Goal: Task Accomplishment & Management: Manage account settings

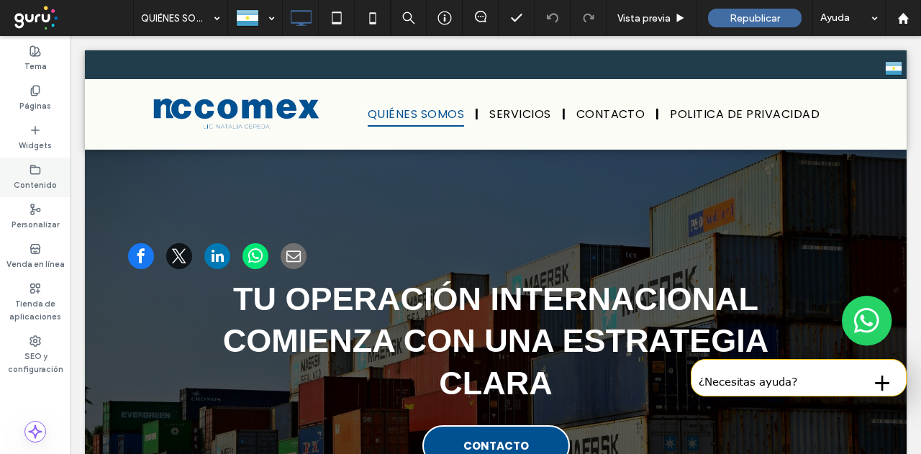
click at [19, 186] on label "Contenido" at bounding box center [35, 183] width 43 height 16
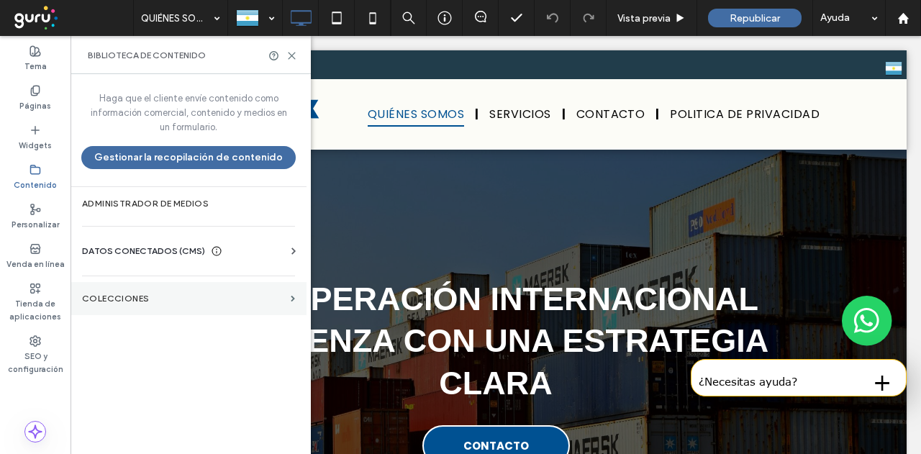
click at [177, 288] on section "COLECCIONES" at bounding box center [188, 298] width 236 height 33
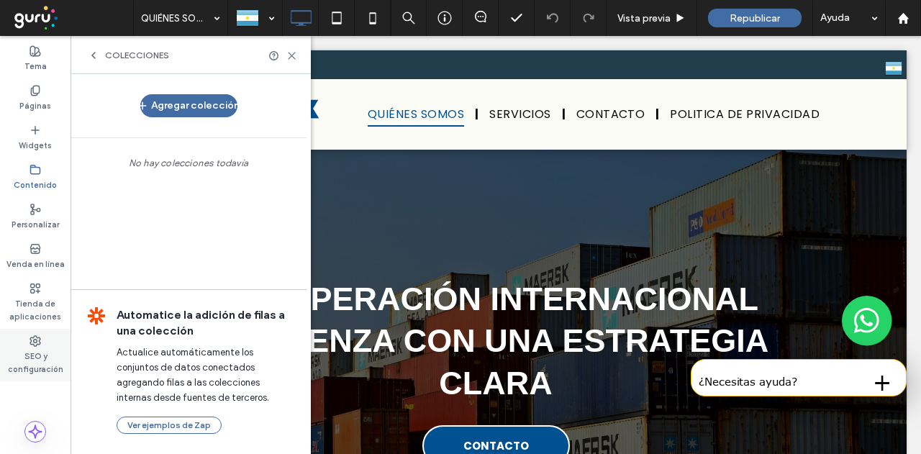
click at [46, 352] on label "SEO y configuración" at bounding box center [35, 361] width 70 height 29
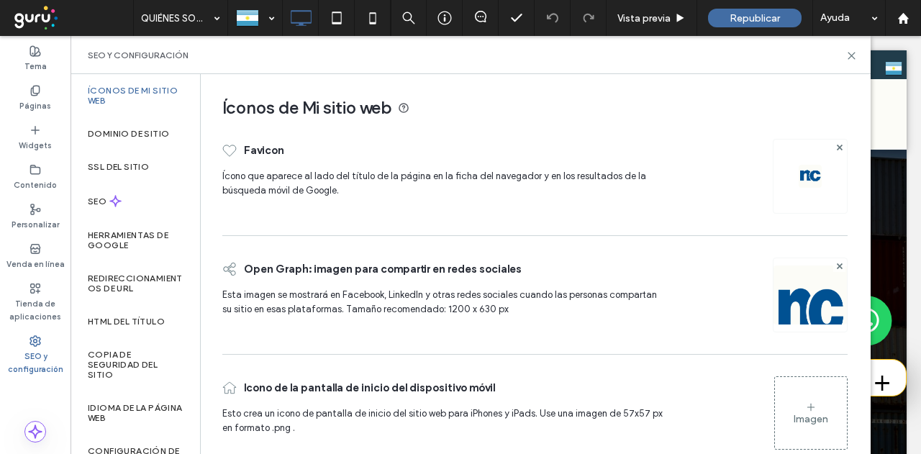
click at [808, 416] on div "Imagen" at bounding box center [810, 419] width 35 height 12
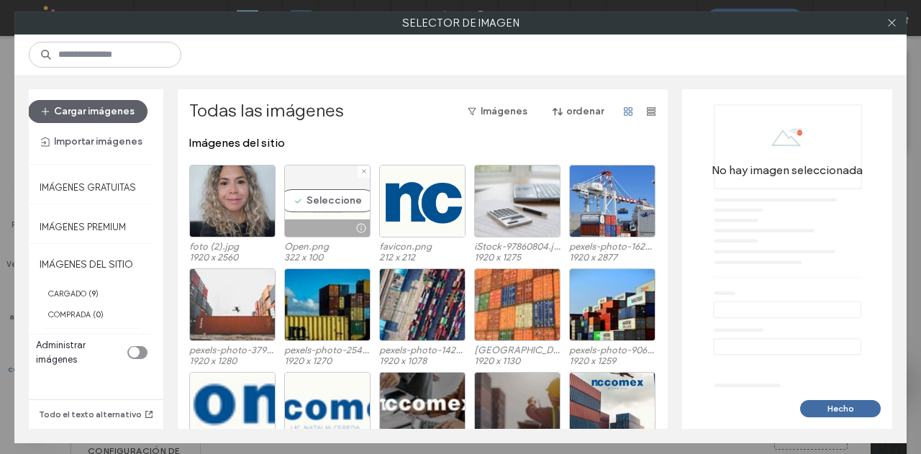
click at [327, 201] on div "Seleccione" at bounding box center [327, 201] width 86 height 73
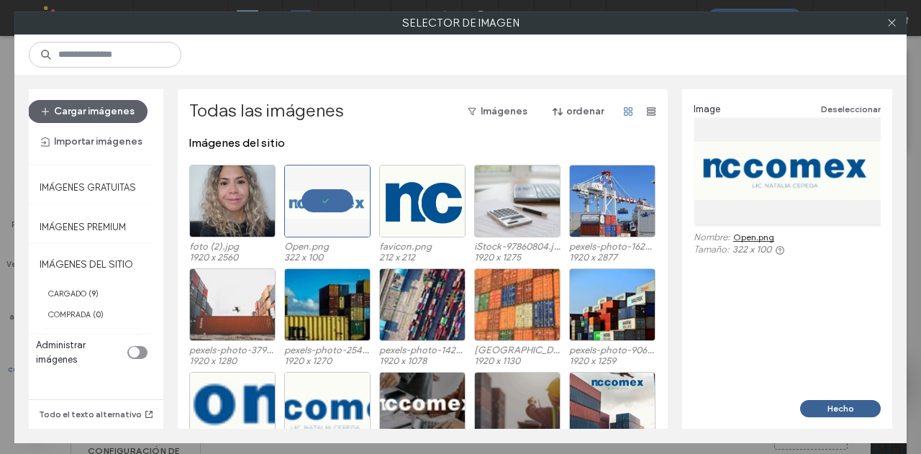
click at [830, 402] on button "Hecho" at bounding box center [840, 408] width 81 height 17
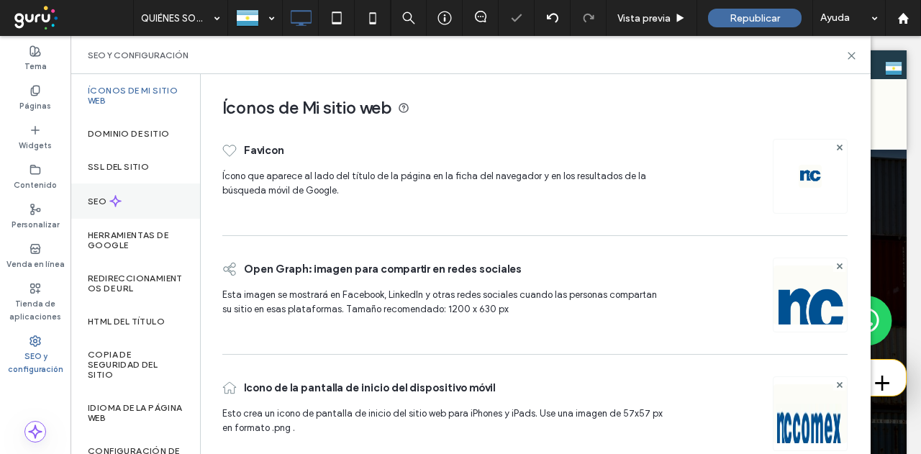
click at [118, 198] on icon at bounding box center [115, 201] width 12 height 12
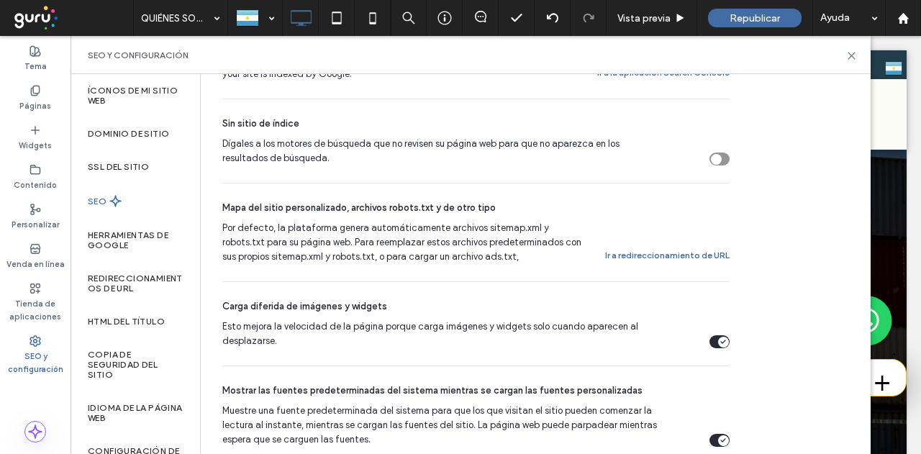
scroll to position [154, 0]
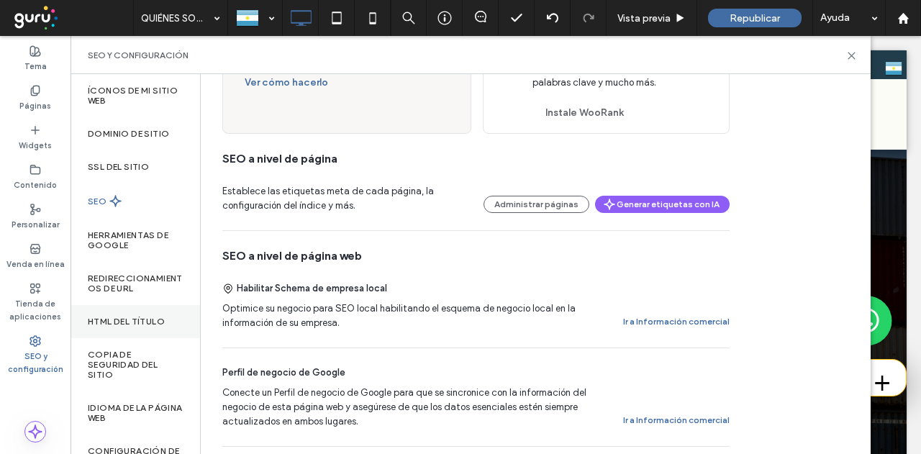
click at [152, 332] on div "HTML del título" at bounding box center [134, 321] width 129 height 33
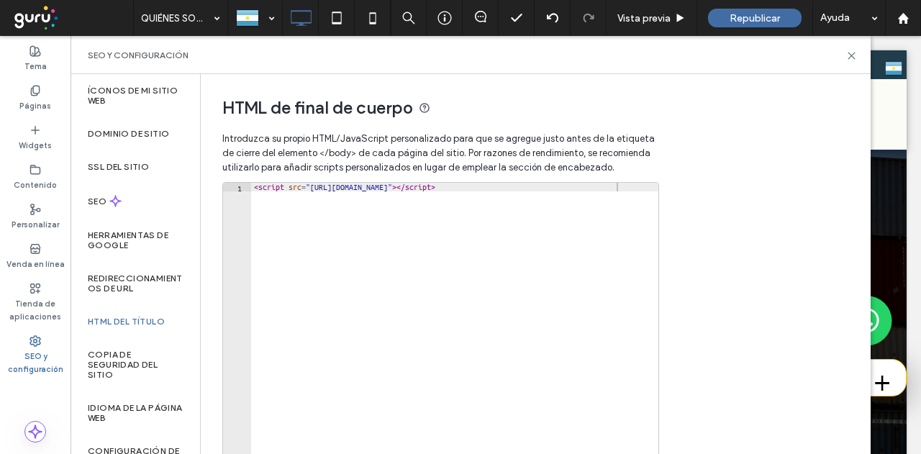
drag, startPoint x: 626, startPoint y: 181, endPoint x: 257, endPoint y: 191, distance: 369.1
click at [257, 191] on div "1 < script src = "https://chat.gurusoluciones.com/api/assets/chat.js?id=320518"…" at bounding box center [440, 326] width 437 height 288
type textarea "**********"
click at [624, 178] on span "Introduzca su propio HTML/​JavaScript personalizado para que se agregue justo a…" at bounding box center [439, 153] width 434 height 58
click at [625, 178] on span "Introduzca su propio HTML/​JavaScript personalizado para que se agregue justo a…" at bounding box center [439, 153] width 434 height 58
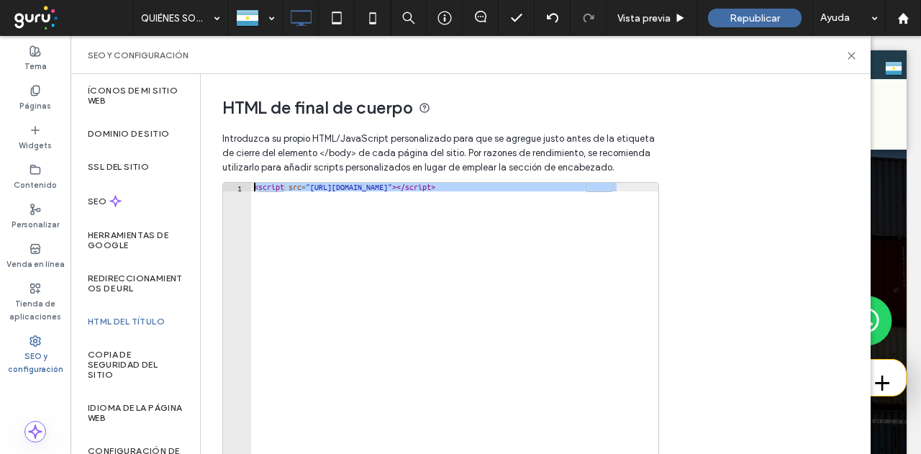
drag, startPoint x: 634, startPoint y: 189, endPoint x: 206, endPoint y: 176, distance: 428.8
click at [206, 176] on div "**********" at bounding box center [434, 305] width 467 height 462
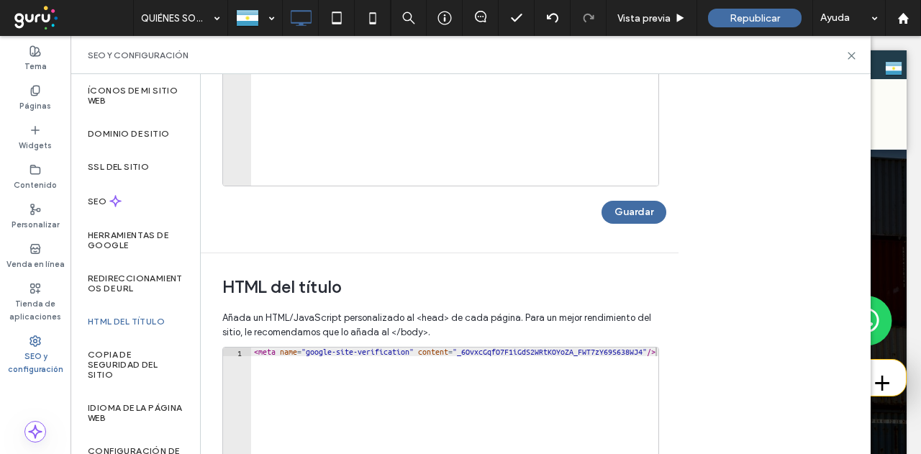
scroll to position [288, 0]
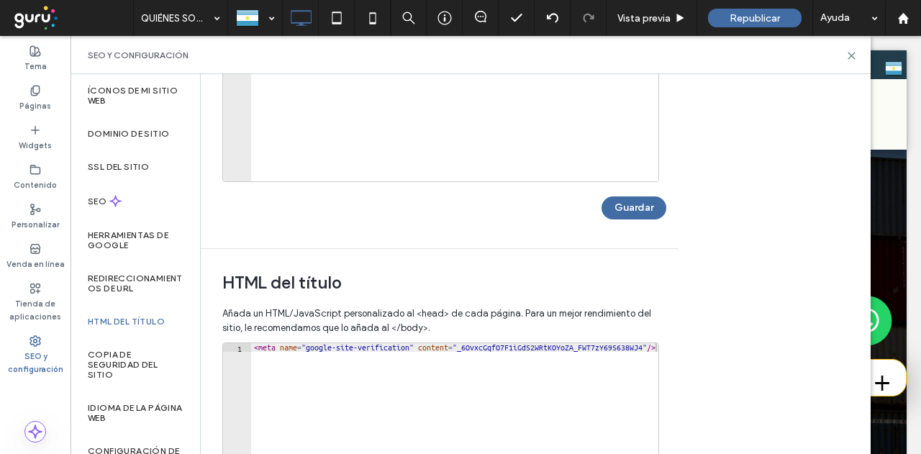
type textarea "**********"
drag, startPoint x: 483, startPoint y: 347, endPoint x: 701, endPoint y: 348, distance: 217.2
click at [701, 348] on div "HTML de final de cuerpo Introduzca su propio HTML/​JavaScript personalizado par…" at bounding box center [536, 264] width 670 height 380
paste textarea "**********"
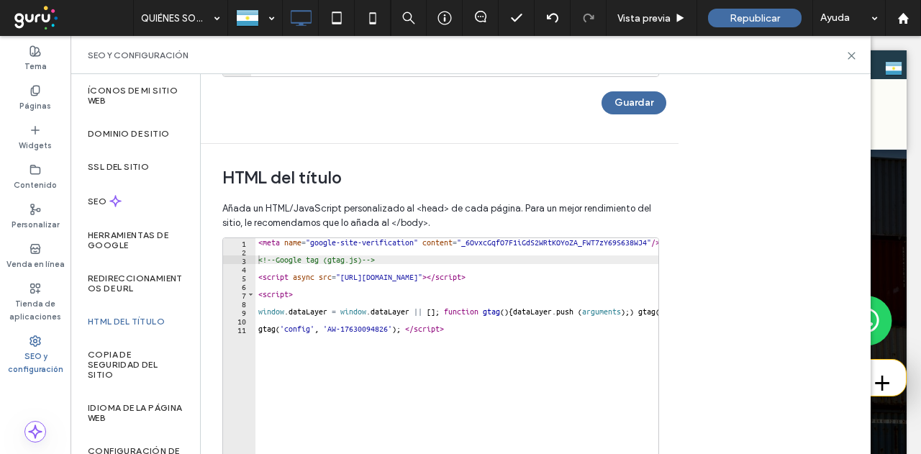
scroll to position [432, 0]
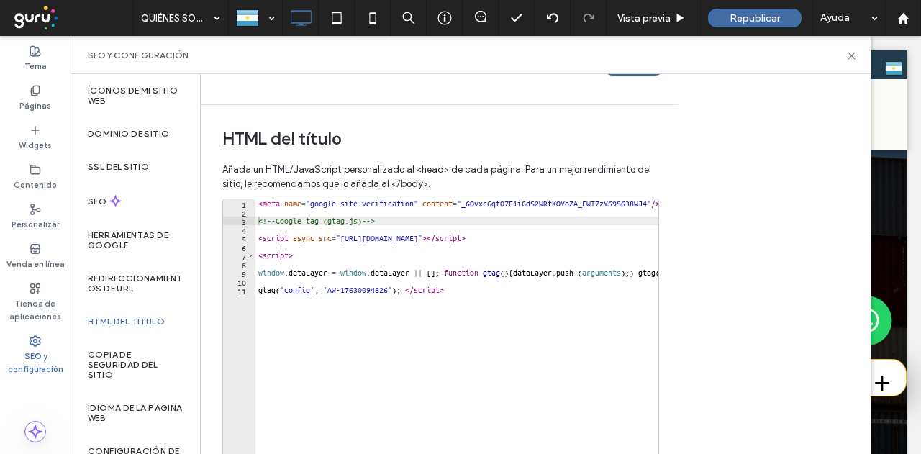
click at [442, 272] on div "< meta name = "google-site-verification" content = "_6OvxcGqfO7F1iGdS2WRtKOYoZA…" at bounding box center [497, 345] width 485 height 293
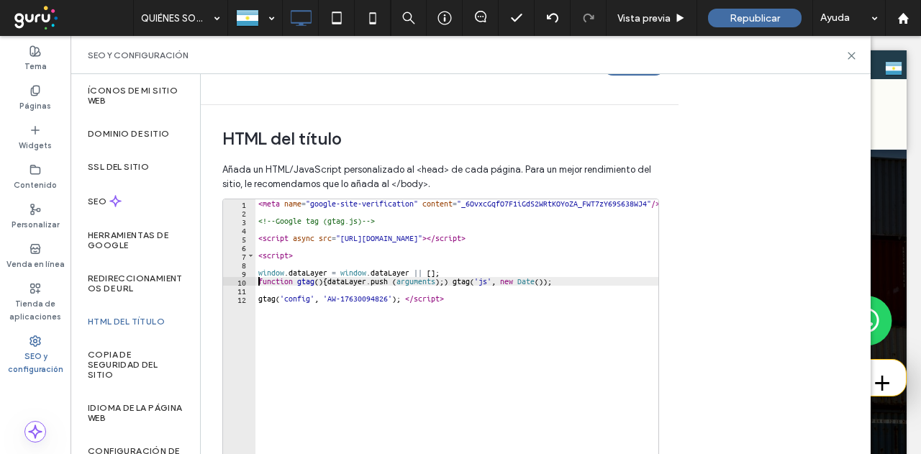
click at [446, 280] on div "< meta name = "google-site-verification" content = "_6OvxcGqfO7F1iGdS2WRtKOYoZA…" at bounding box center [458, 345] width 407 height 293
click at [516, 319] on div "< meta name = "google-site-verification" content = "_6OvxcGqfO7F1iGdS2WRtKOYoZA…" at bounding box center [458, 345] width 407 height 293
click at [450, 280] on div "< meta name = "google-site-verification" content = "_6OvxcGqfO7F1iGdS2WRtKOYoZA…" at bounding box center [458, 345] width 407 height 293
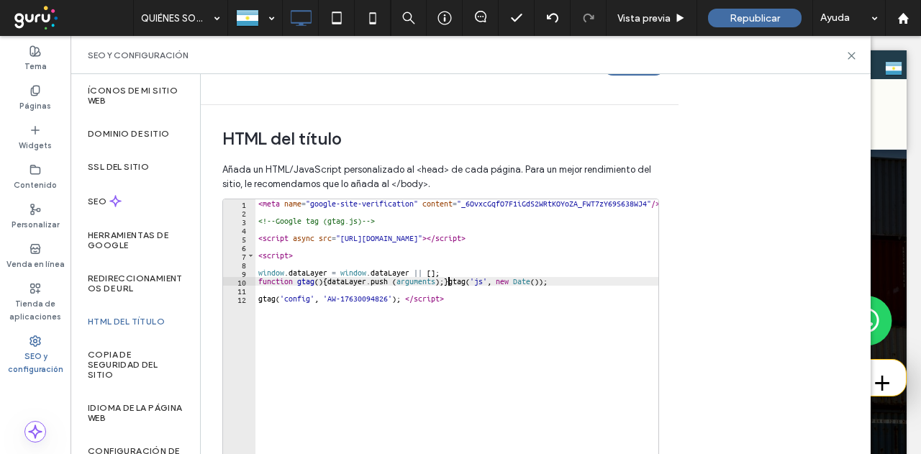
scroll to position [0, 1]
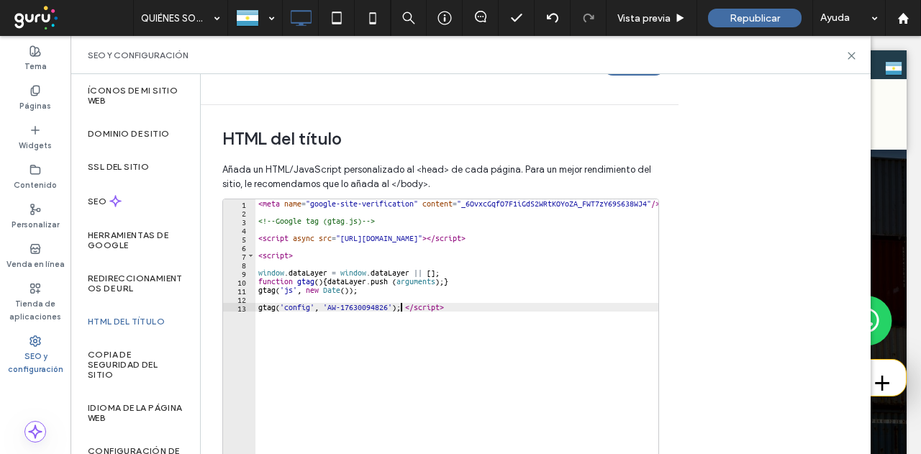
click at [403, 306] on div "< meta name = "google-site-verification" content = "_6OvxcGqfO7F1iGdS2WRtKOYoZA…" at bounding box center [458, 345] width 407 height 293
click at [408, 303] on div "< meta name = "google-site-verification" content = "_6OvxcGqfO7F1iGdS2WRtKOYoZA…" at bounding box center [458, 345] width 407 height 293
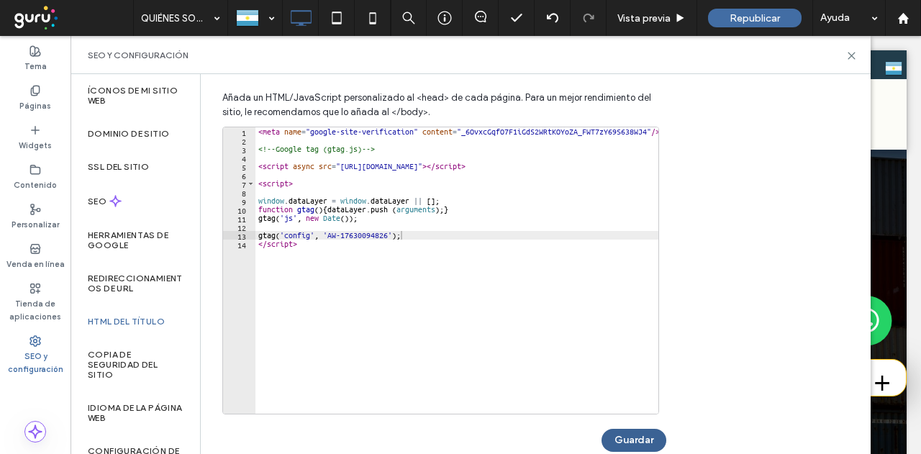
click at [638, 439] on button "Guardar" at bounding box center [633, 440] width 65 height 23
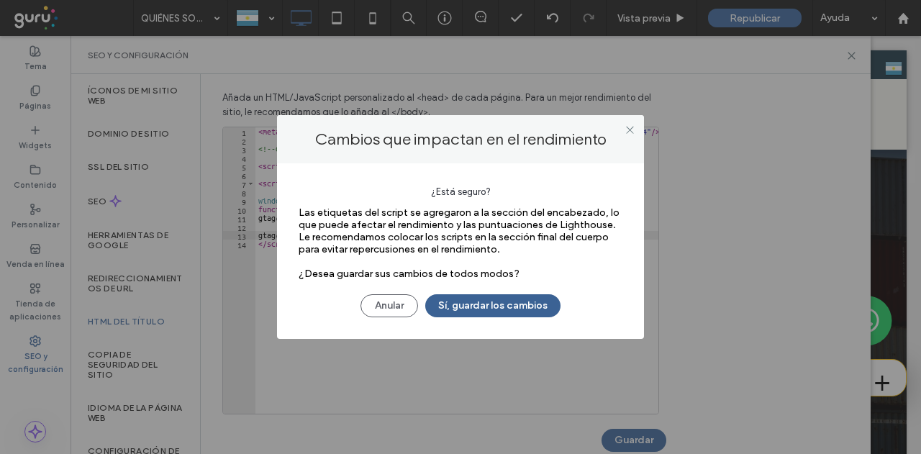
click at [529, 307] on button "Sí, guardar los cambios" at bounding box center [492, 305] width 135 height 23
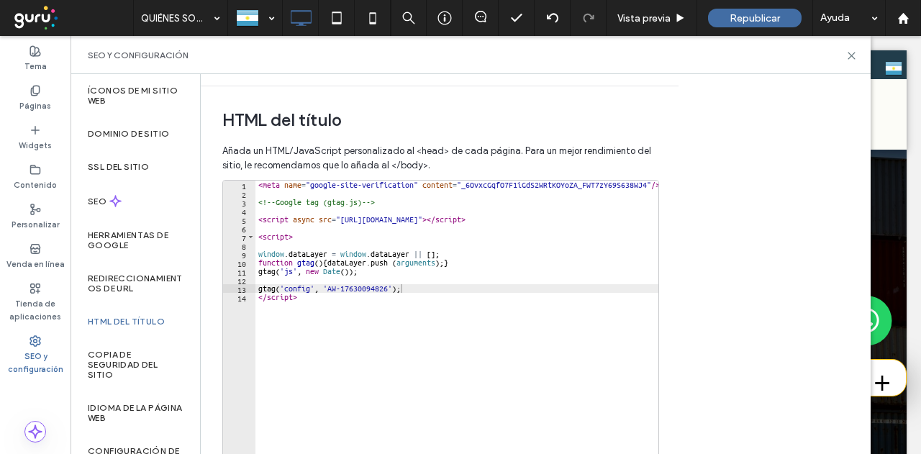
scroll to position [432, 0]
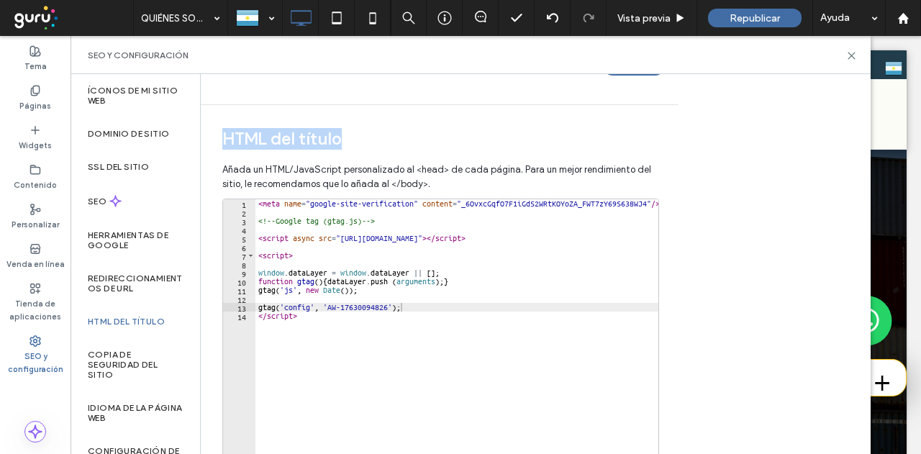
drag, startPoint x: 228, startPoint y: 124, endPoint x: 366, endPoint y: 142, distance: 139.3
click at [366, 142] on div "**********" at bounding box center [434, 328] width 467 height 447
type textarea "*********"
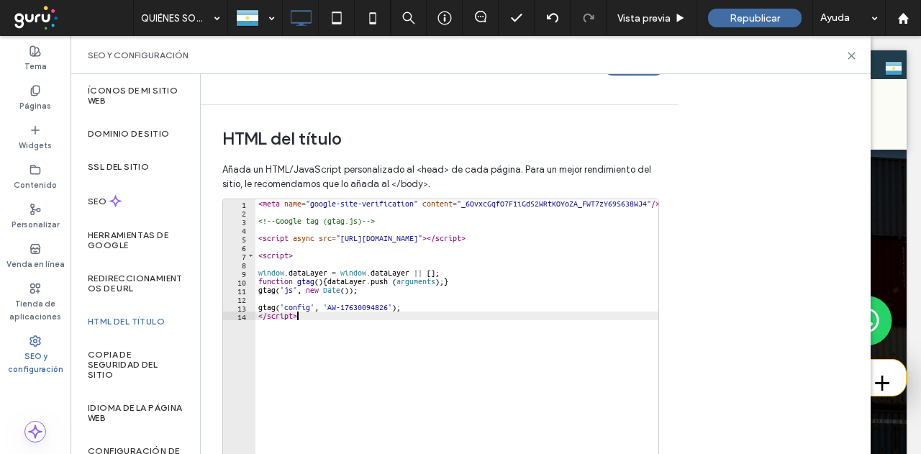
click at [426, 401] on div "< meta name = "google-site-verification" content = "_6OvxcGqfO7F1iGdS2WRtKOYoZA…" at bounding box center [458, 345] width 407 height 293
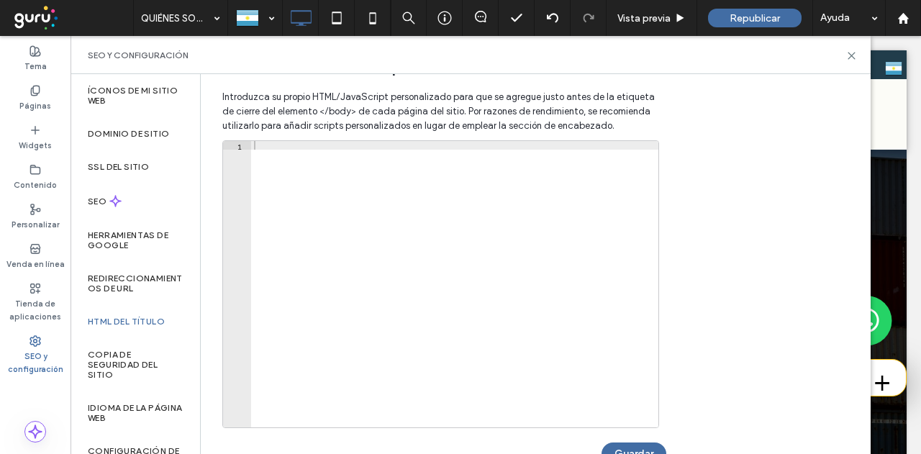
scroll to position [0, 0]
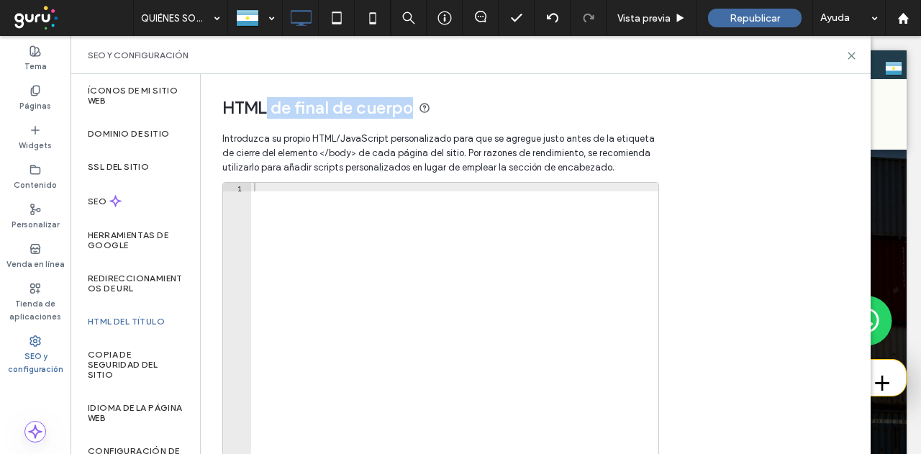
drag, startPoint x: 274, startPoint y: 111, endPoint x: 449, endPoint y: 97, distance: 175.4
click at [449, 97] on span "HTML de final de cuerpo" at bounding box center [439, 108] width 434 height 22
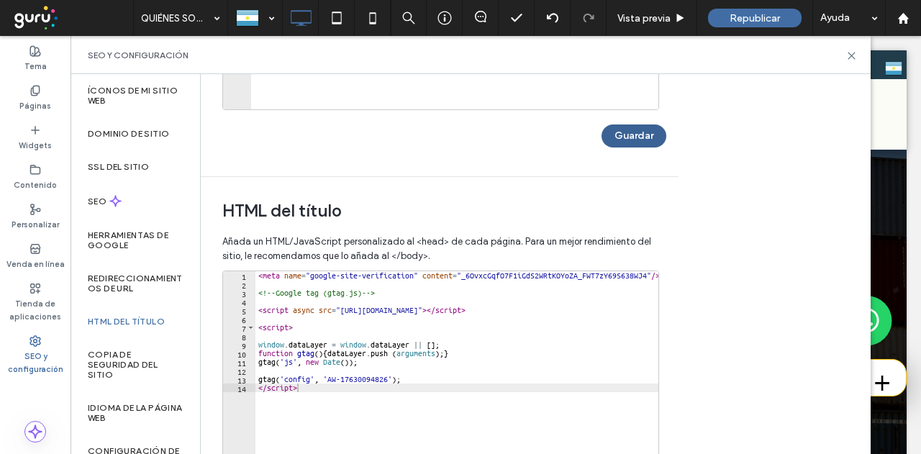
click at [630, 127] on button "Guardar" at bounding box center [633, 135] width 65 height 23
drag, startPoint x: 851, startPoint y: 55, endPoint x: 800, endPoint y: 317, distance: 266.7
click at [851, 55] on use at bounding box center [851, 56] width 6 height 6
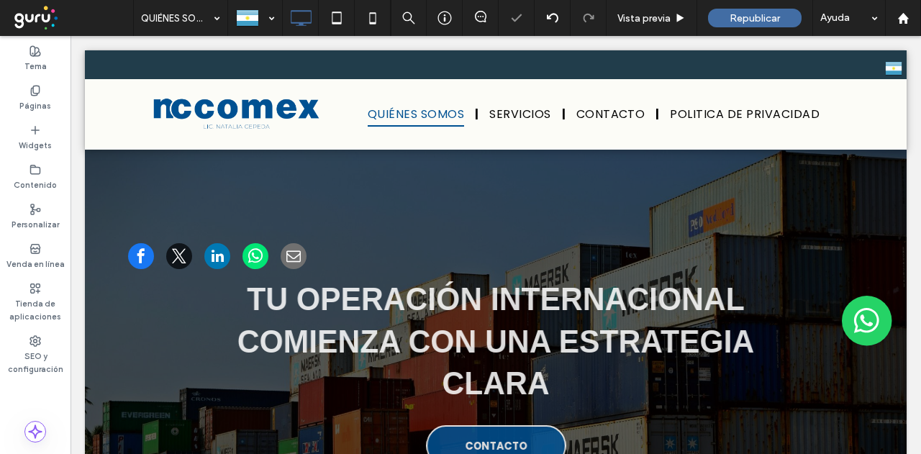
scroll to position [0, 0]
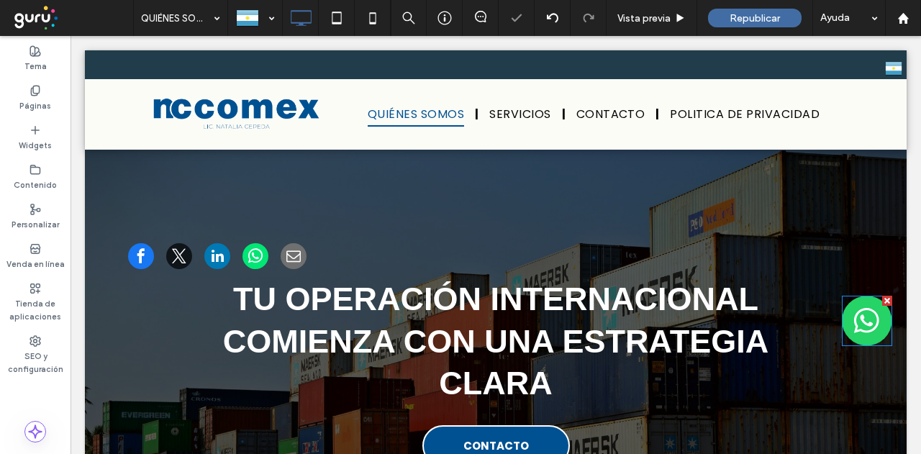
click at [849, 316] on img at bounding box center [866, 321] width 50 height 50
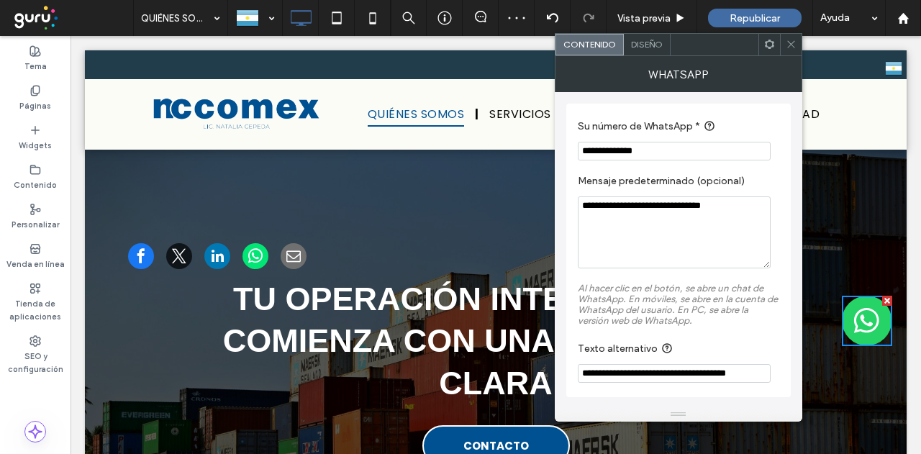
click at [649, 42] on span "Diseño" at bounding box center [647, 44] width 32 height 11
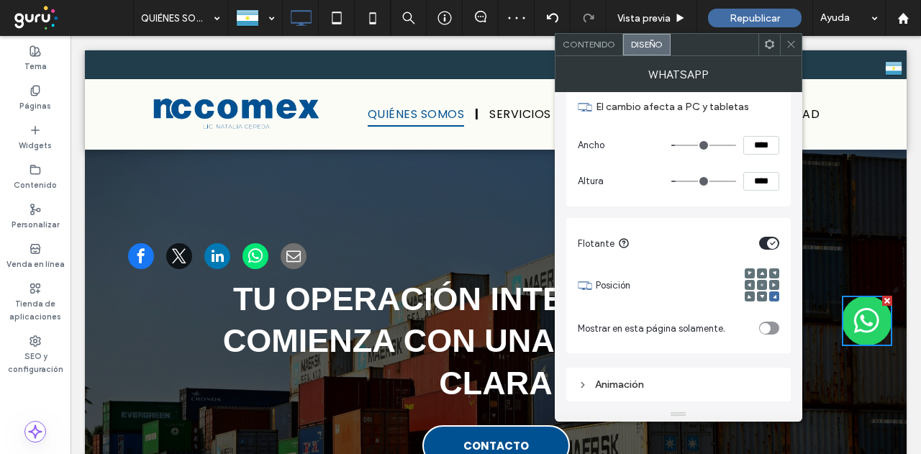
scroll to position [204, 0]
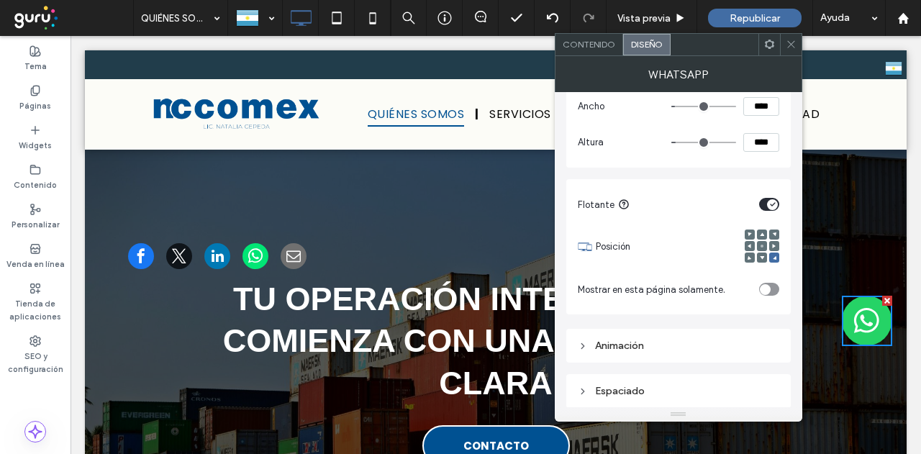
click at [652, 396] on div "Espaciado" at bounding box center [678, 390] width 201 height 19
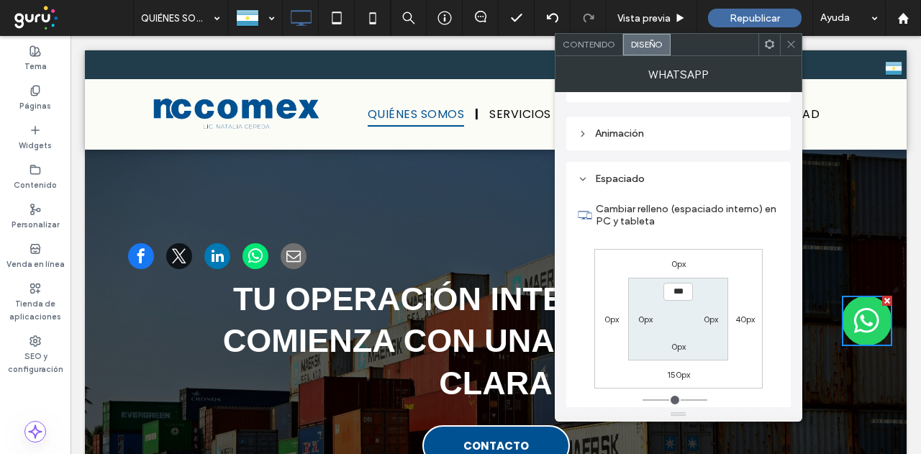
scroll to position [420, 0]
click at [679, 370] on label "150px" at bounding box center [678, 370] width 23 height 11
type input "***"
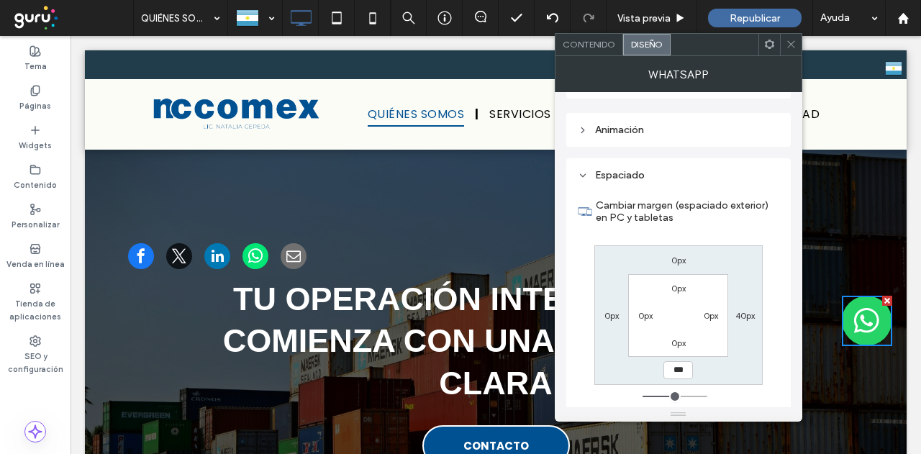
type input "***"
type input "*****"
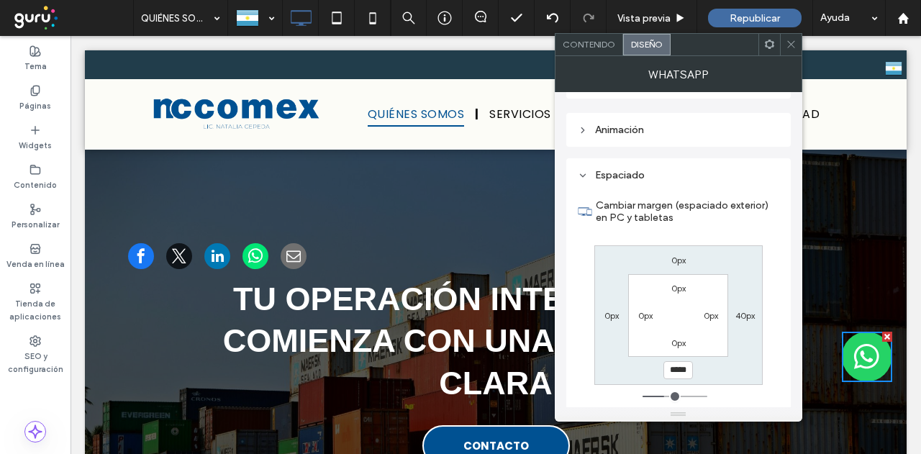
click at [751, 314] on label "40px" at bounding box center [744, 315] width 19 height 11
type input "**"
type input "****"
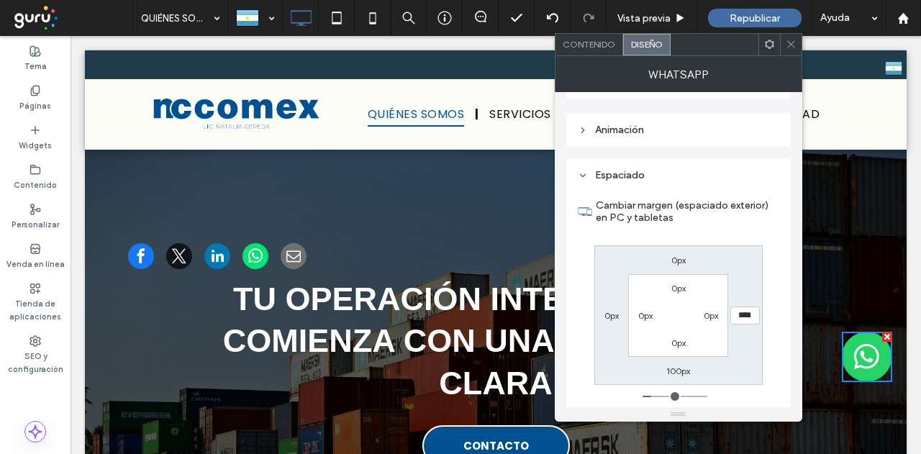
click at [756, 346] on div "0px **** 100px 0px 0px 0px 0px 0px" at bounding box center [678, 315] width 168 height 140
click at [791, 41] on icon at bounding box center [790, 44] width 11 height 11
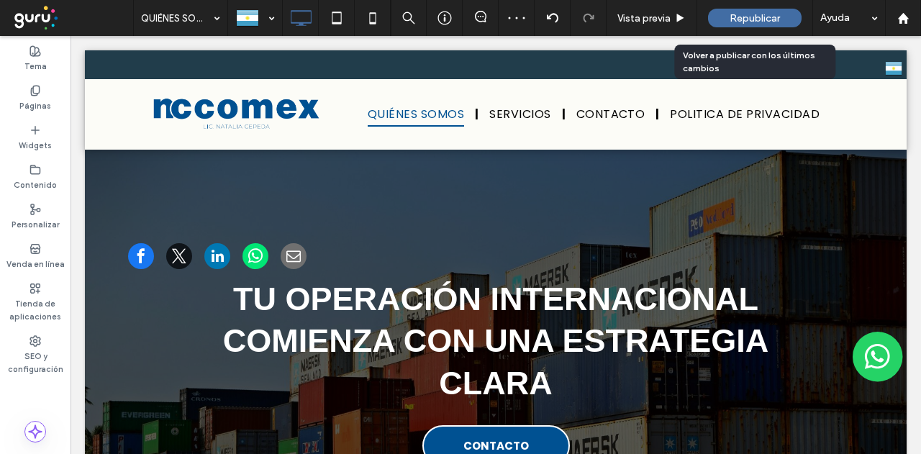
click at [747, 25] on div "Republicar" at bounding box center [754, 18] width 93 height 19
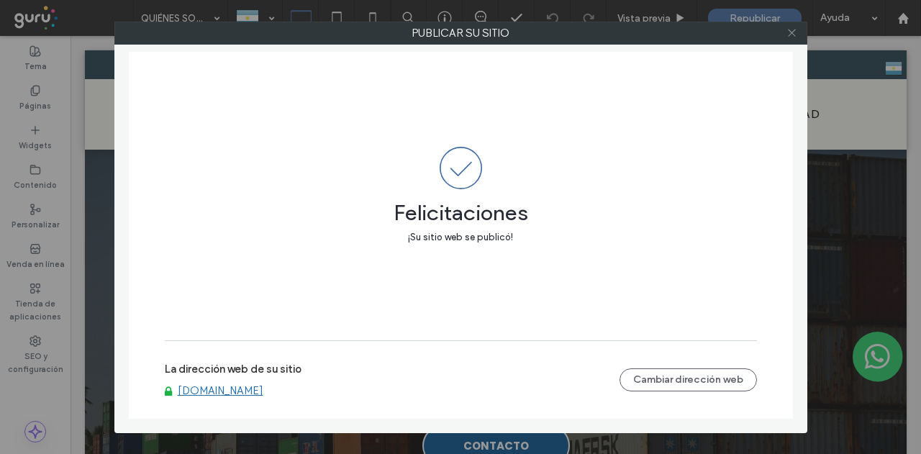
click at [794, 35] on icon at bounding box center [791, 32] width 11 height 11
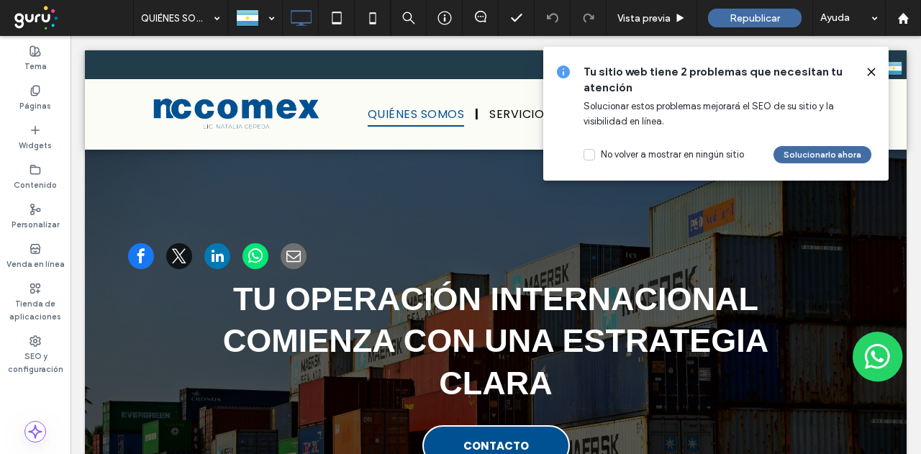
drag, startPoint x: 872, startPoint y: 76, endPoint x: 790, endPoint y: 40, distance: 88.9
click at [872, 76] on icon at bounding box center [871, 72] width 12 height 12
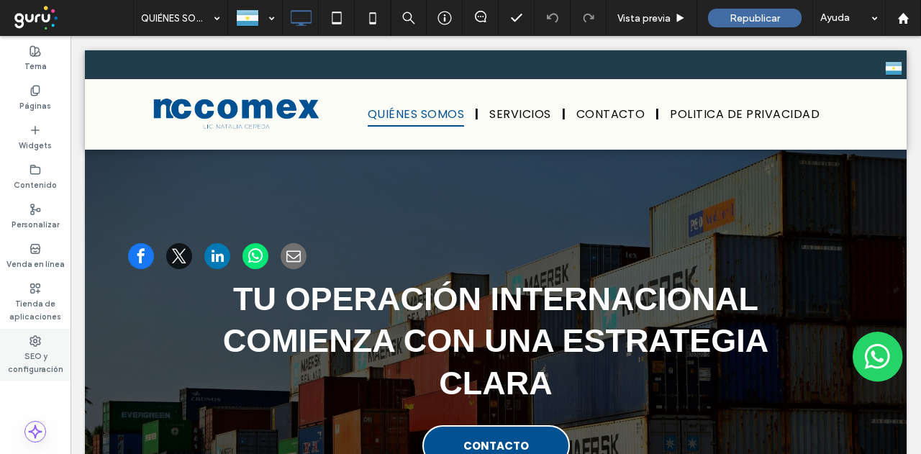
click at [48, 339] on div "SEO y configuración" at bounding box center [35, 355] width 70 height 53
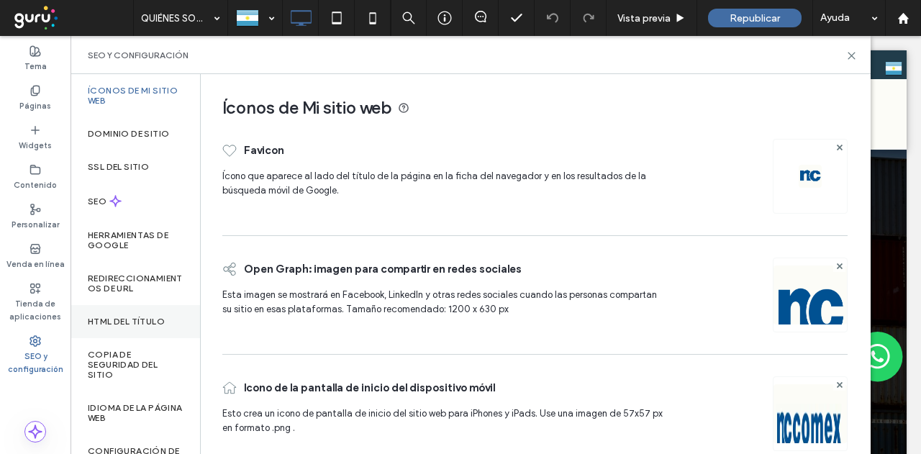
click at [150, 321] on label "HTML del título" at bounding box center [126, 321] width 77 height 10
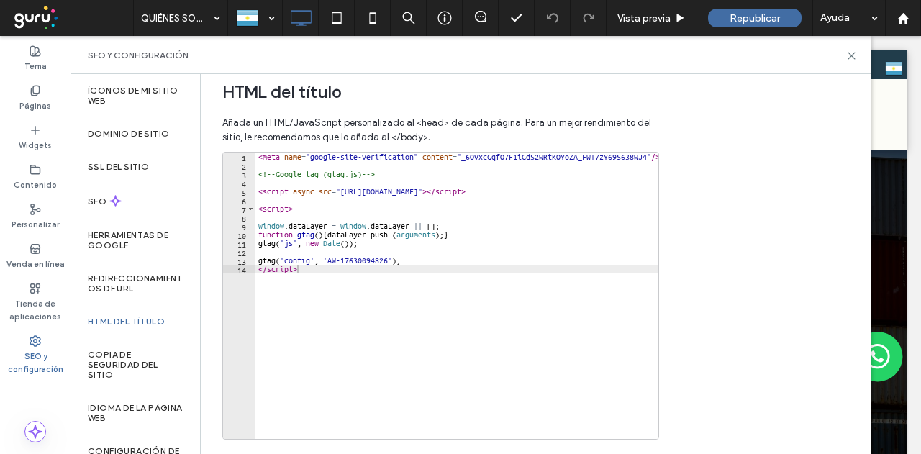
scroll to position [387, 0]
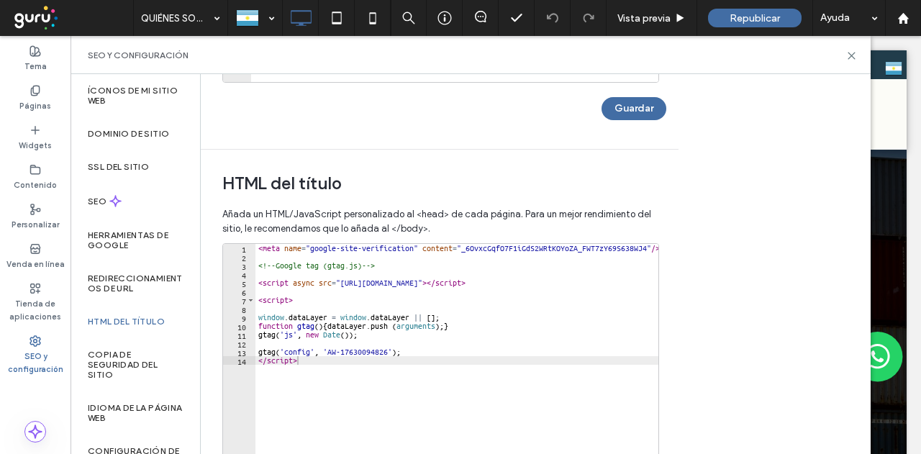
type textarea "**********"
drag, startPoint x: 388, startPoint y: 349, endPoint x: 328, endPoint y: 350, distance: 60.4
click at [328, 350] on div "< meta name = "google-site-verification" content = "_6OvxcGqfO7F1iGdS2WRtKOYoZA…" at bounding box center [458, 390] width 407 height 293
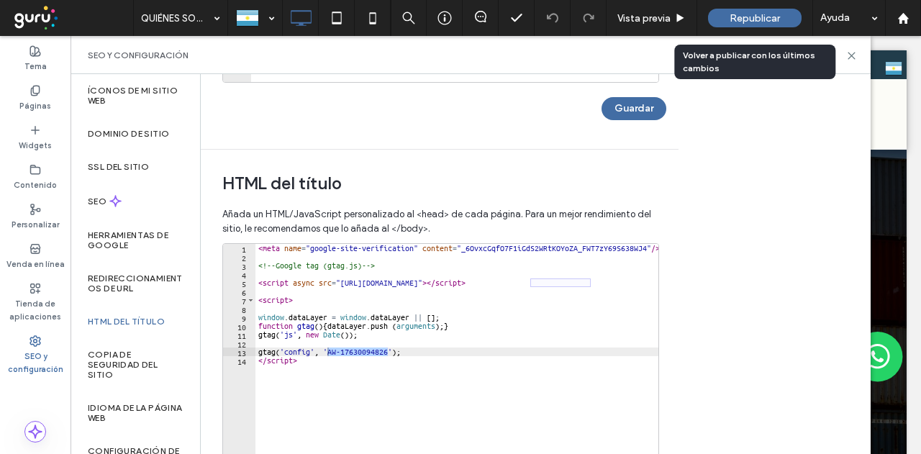
click at [751, 18] on span "Republicar" at bounding box center [754, 18] width 50 height 12
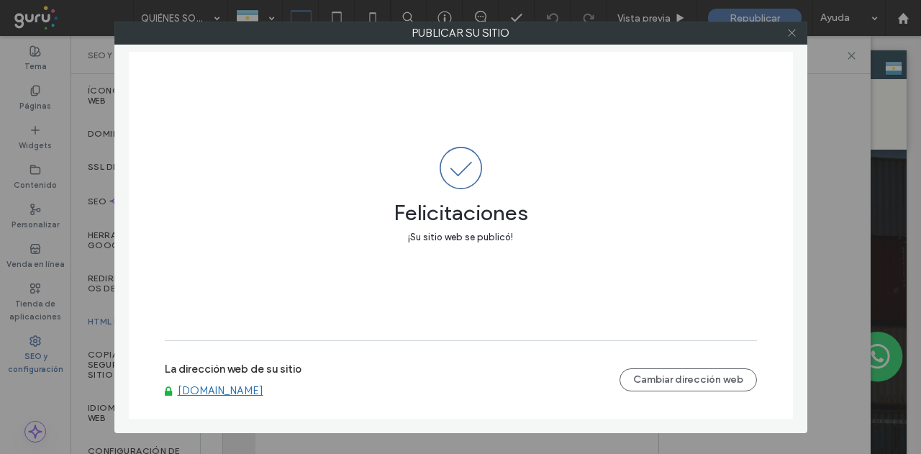
click at [795, 39] on span at bounding box center [791, 33] width 11 height 22
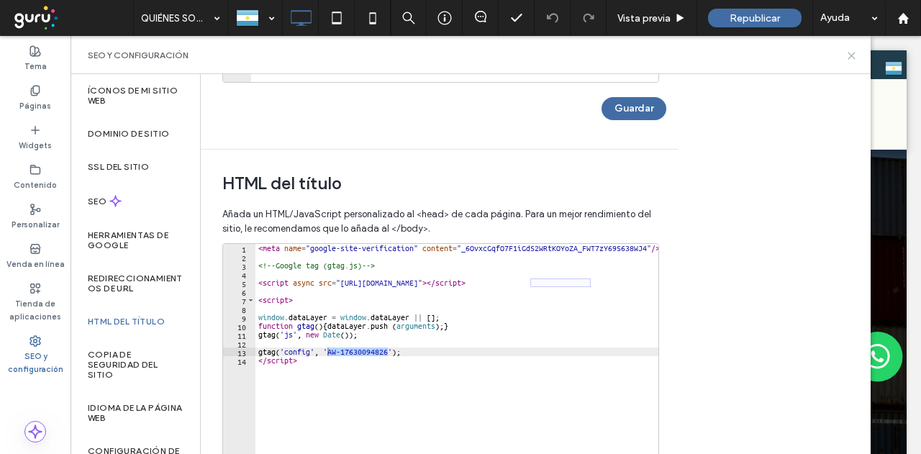
drag, startPoint x: 850, startPoint y: 60, endPoint x: 741, endPoint y: 60, distance: 109.3
click at [850, 60] on icon at bounding box center [851, 55] width 11 height 11
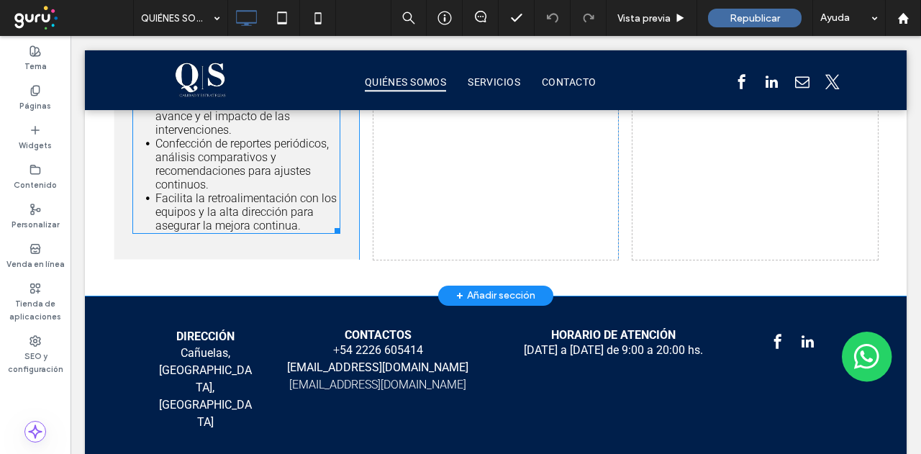
scroll to position [3632, 0]
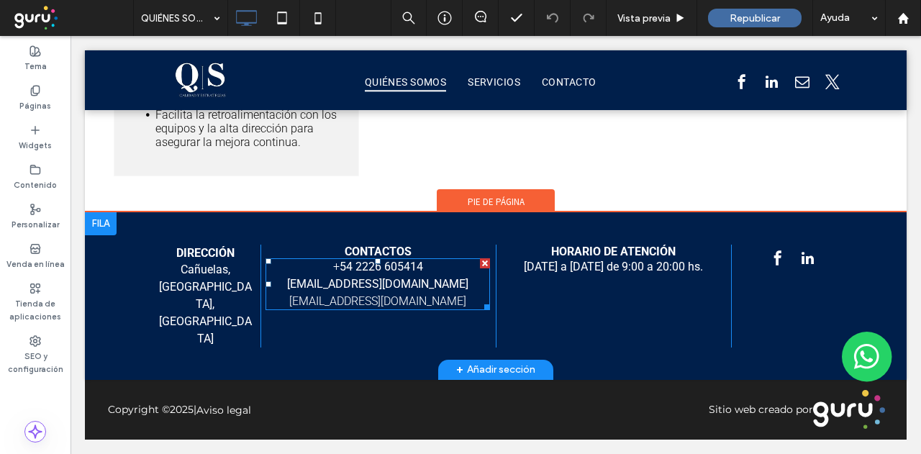
click at [298, 308] on span "consultas@consultoria-estrategia.com" at bounding box center [377, 301] width 177 height 14
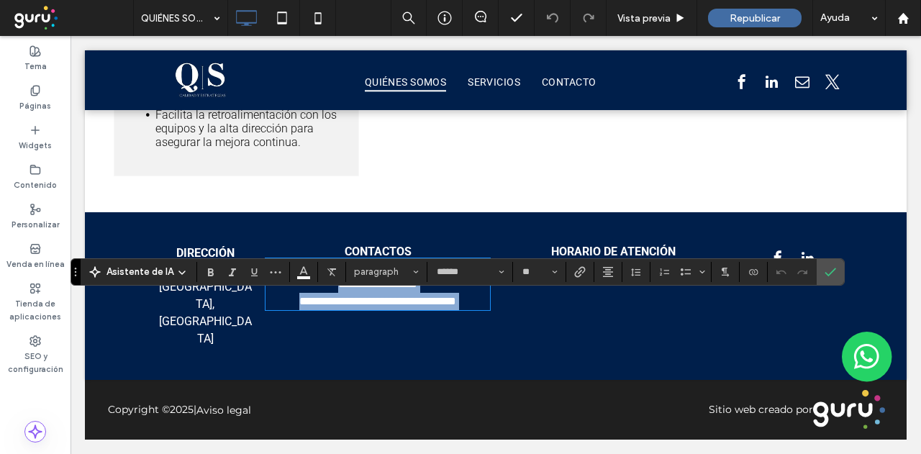
type input "******"
type input "**"
click at [456, 306] on span "**********" at bounding box center [377, 301] width 157 height 11
drag, startPoint x: 329, startPoint y: 350, endPoint x: 271, endPoint y: 345, distance: 57.8
click at [271, 310] on p "**********" at bounding box center [377, 301] width 224 height 17
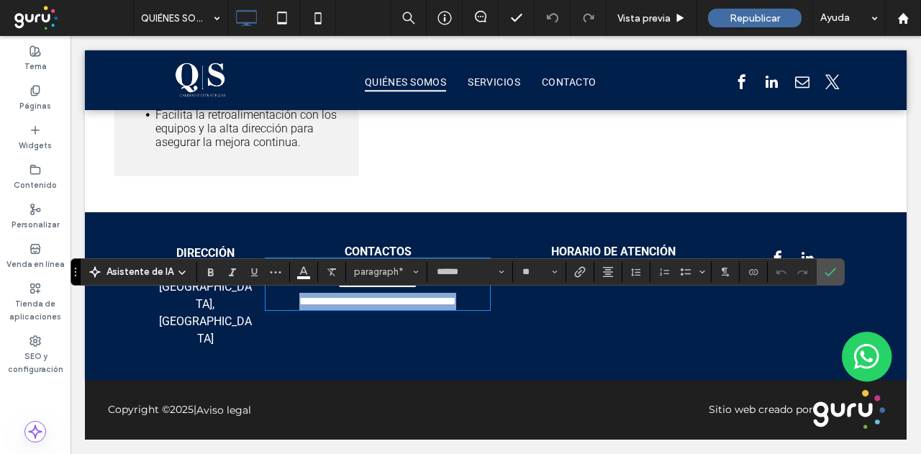
copy span "**********"
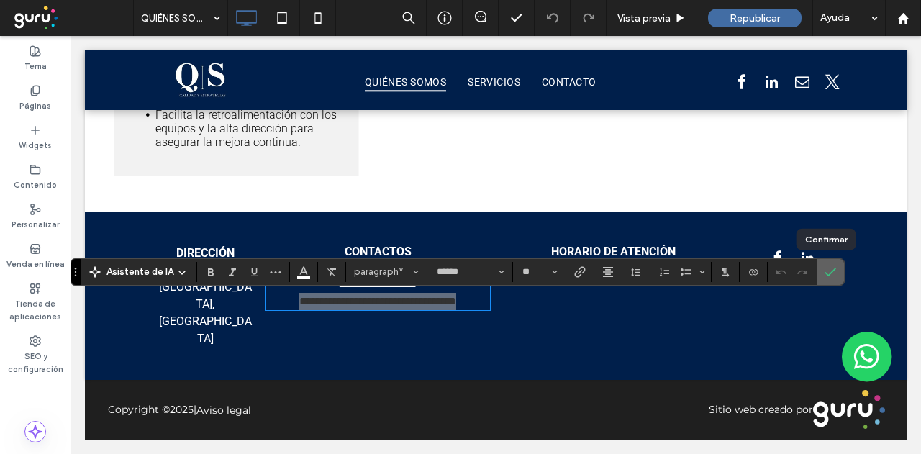
click at [830, 276] on icon "Confirmar" at bounding box center [830, 272] width 12 height 12
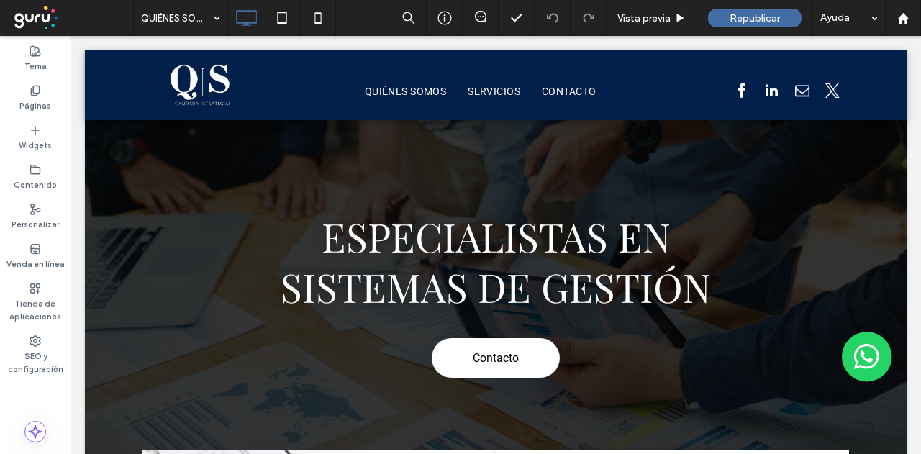
scroll to position [0, 0]
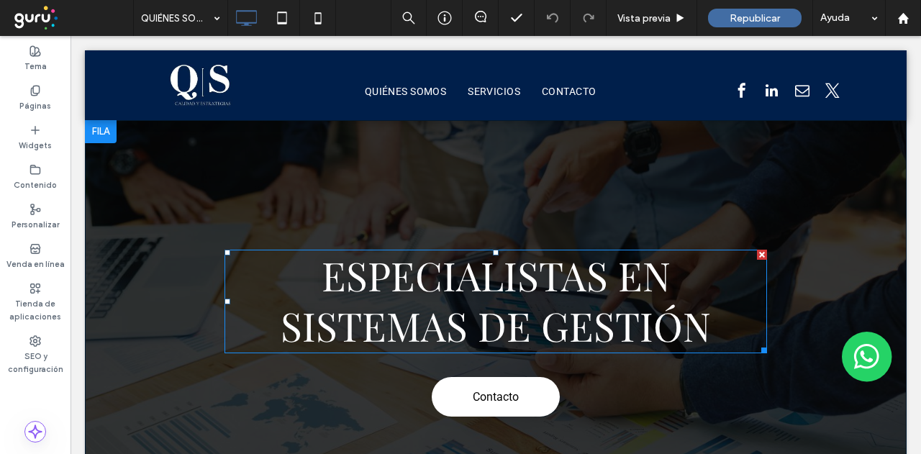
click at [309, 270] on span "Especialistas en sistemas de gestión" at bounding box center [495, 300] width 430 height 104
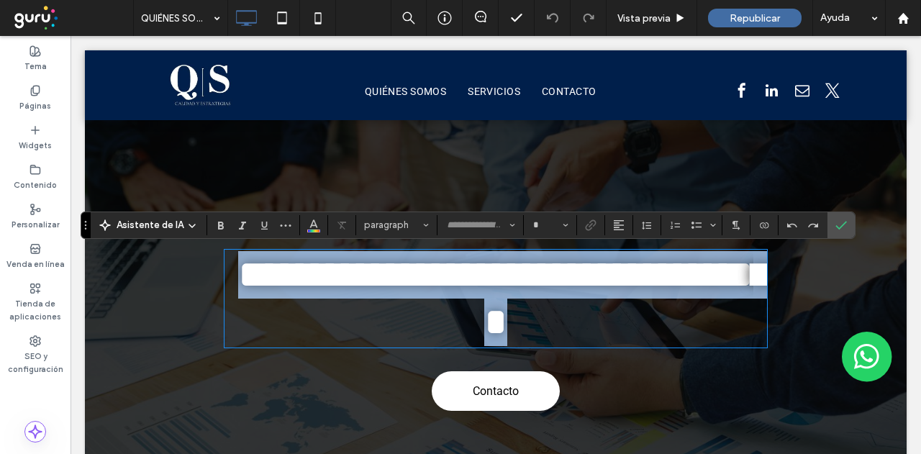
type input "**********"
type input "**"
click at [260, 268] on span "**********" at bounding box center [511, 298] width 546 height 87
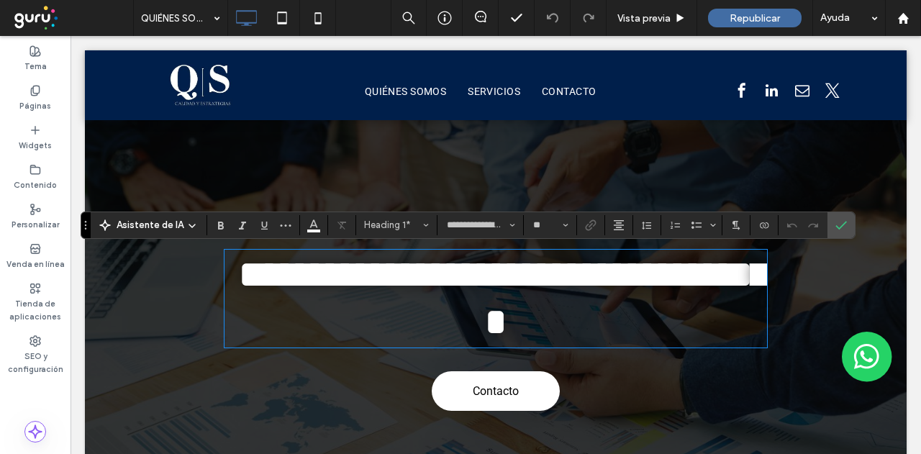
click at [634, 324] on h1 "**********" at bounding box center [495, 298] width 542 height 95
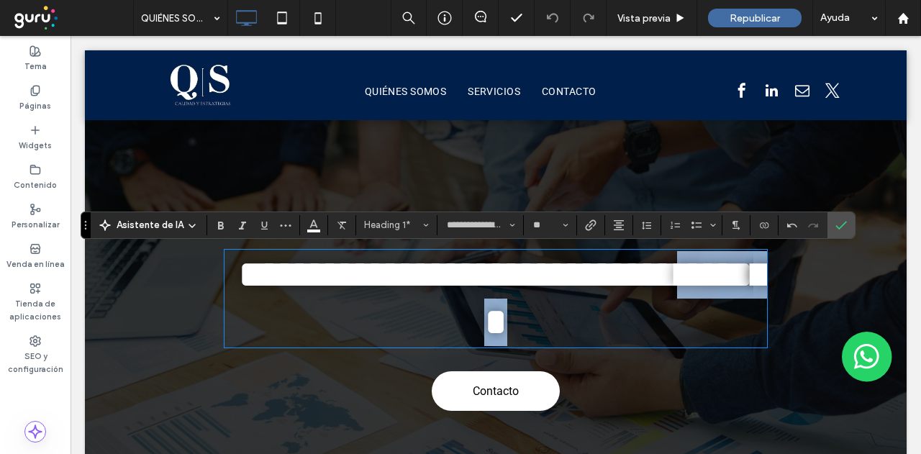
drag, startPoint x: 638, startPoint y: 323, endPoint x: 439, endPoint y: 321, distance: 199.2
click at [439, 321] on h1 "**********" at bounding box center [495, 298] width 542 height 95
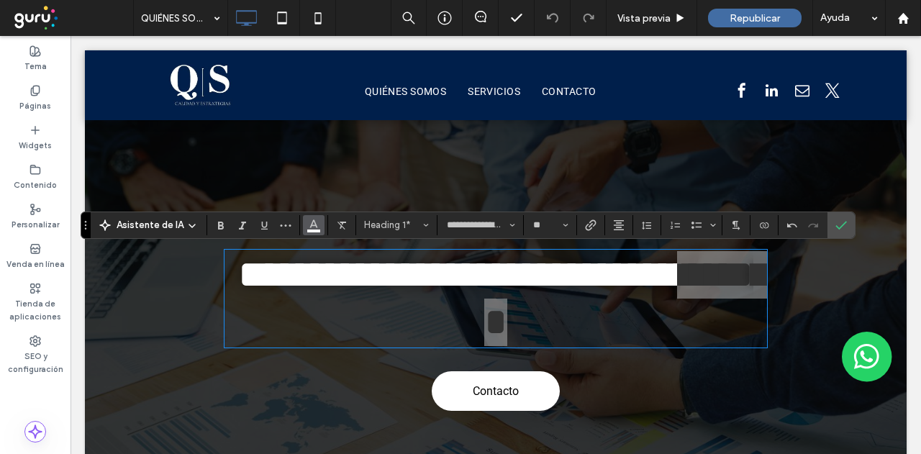
click at [315, 222] on icon "Color" at bounding box center [314, 224] width 12 height 12
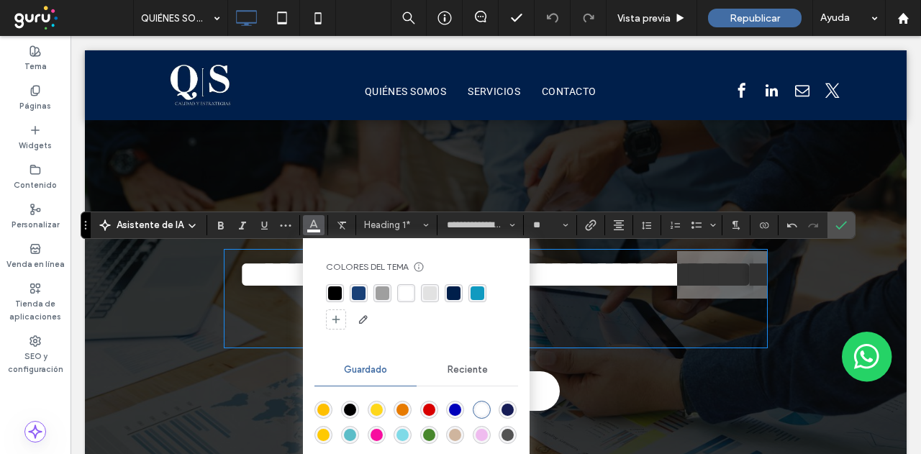
click at [357, 294] on div "rgba(25, 64, 119, 1)" at bounding box center [359, 293] width 14 height 14
click at [220, 227] on use "Negrilla" at bounding box center [221, 226] width 6 height 8
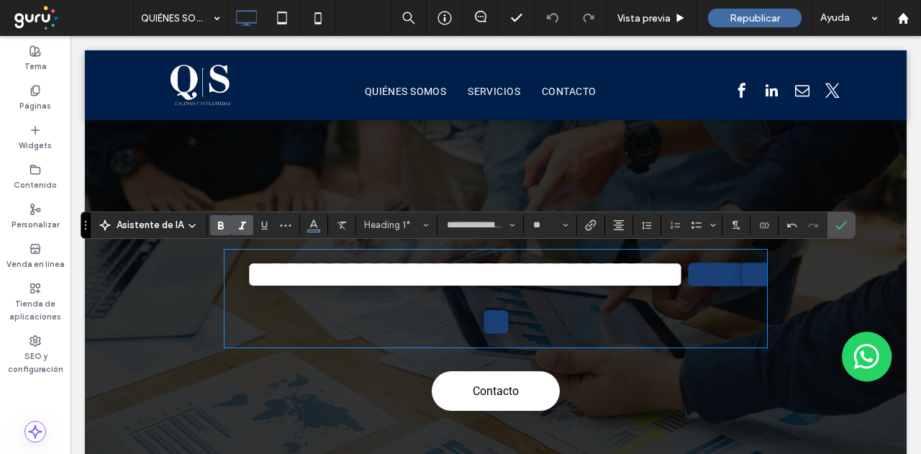
click at [240, 227] on icon "Cursiva" at bounding box center [243, 225] width 12 height 12
click at [698, 314] on h1 "**********" at bounding box center [495, 298] width 542 height 95
click at [836, 228] on icon "Confirmar" at bounding box center [841, 225] width 12 height 12
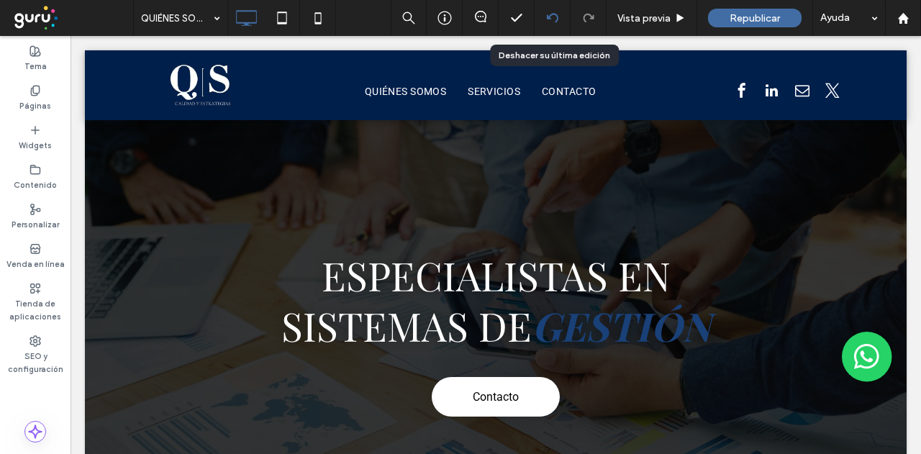
click at [545, 14] on div at bounding box center [551, 18] width 35 height 12
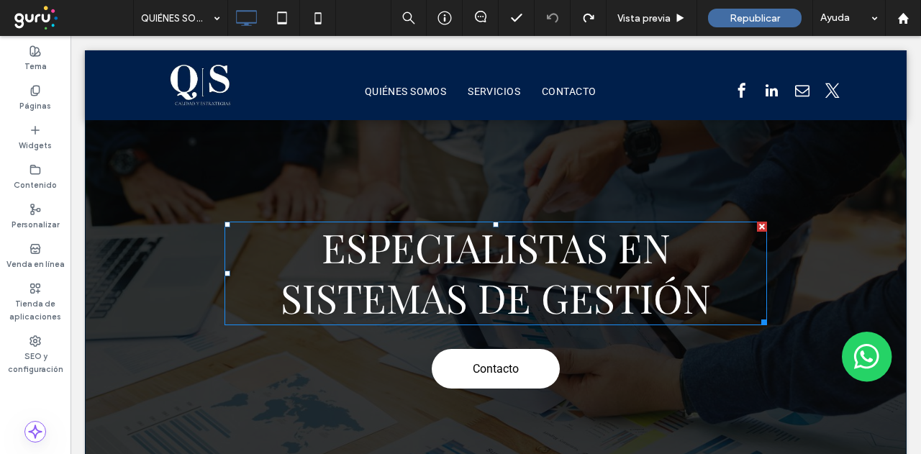
scroll to position [72, 0]
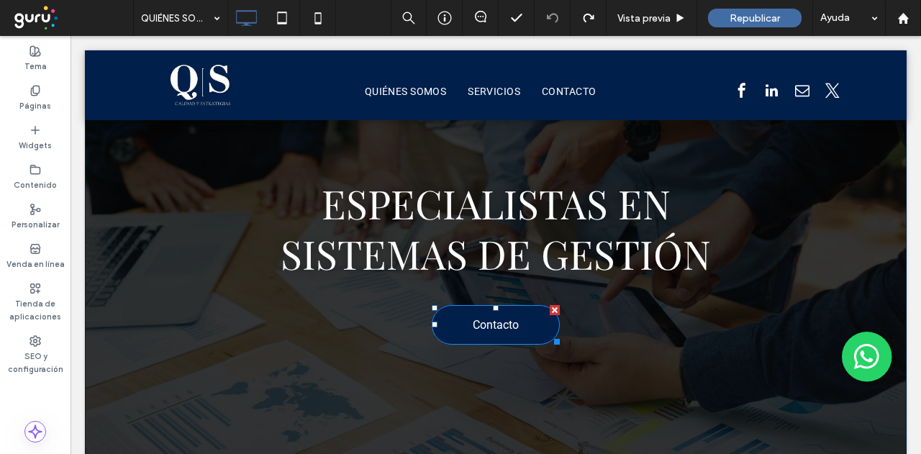
click at [505, 320] on span "Contacto" at bounding box center [496, 325] width 46 height 28
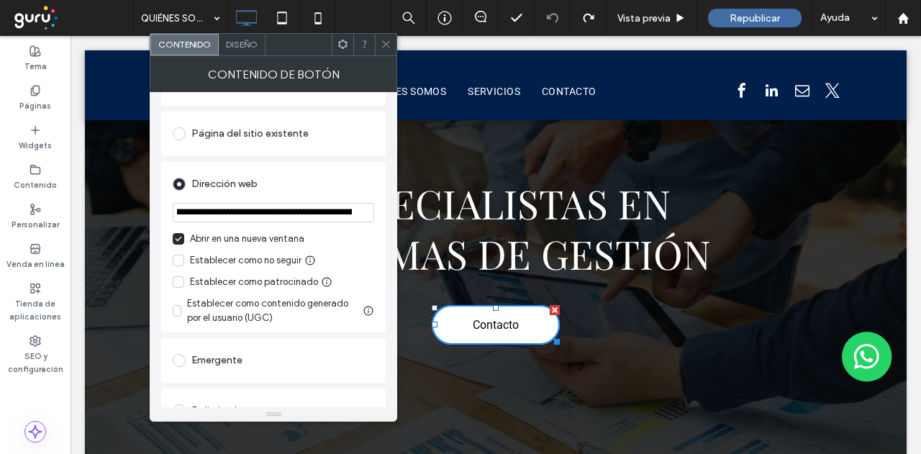
scroll to position [0, 296]
drag, startPoint x: 252, startPoint y: 245, endPoint x: 437, endPoint y: 205, distance: 189.2
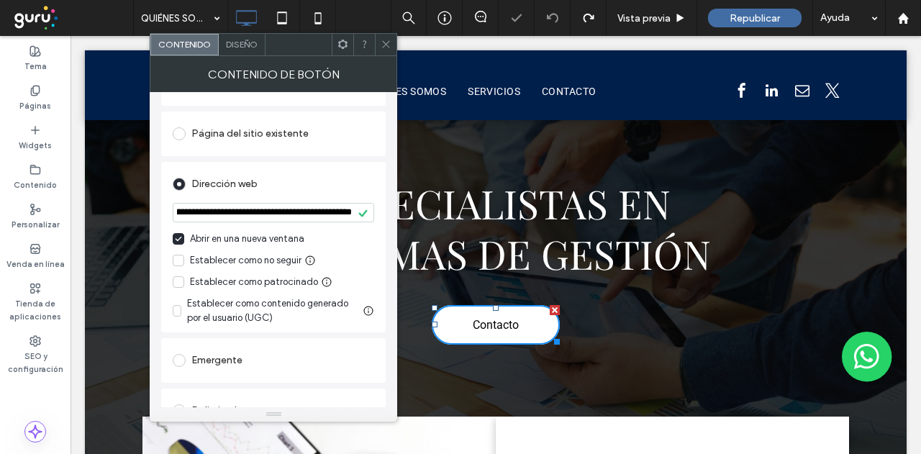
scroll to position [0, 0]
click at [338, 173] on div "Dirección web" at bounding box center [273, 184] width 201 height 23
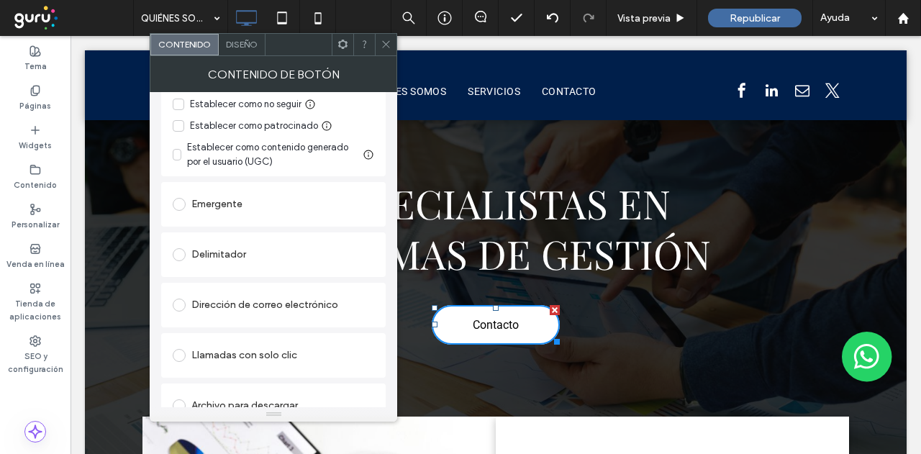
scroll to position [321, 0]
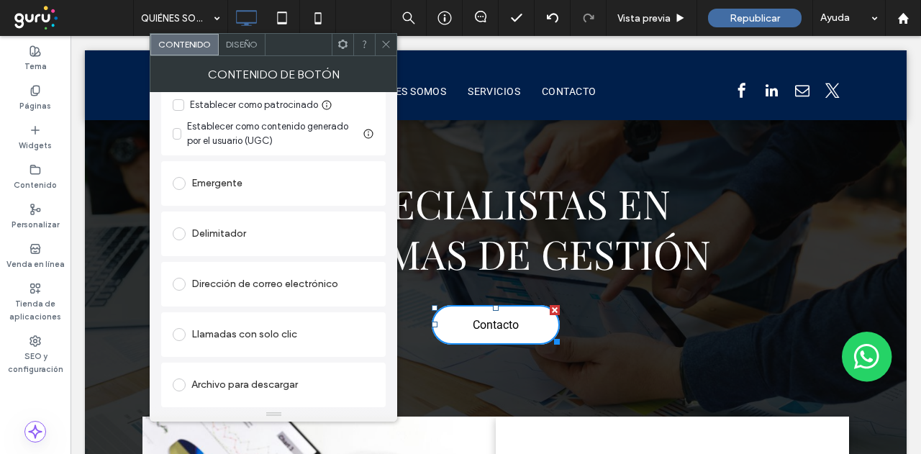
click at [381, 44] on icon at bounding box center [385, 44] width 11 height 11
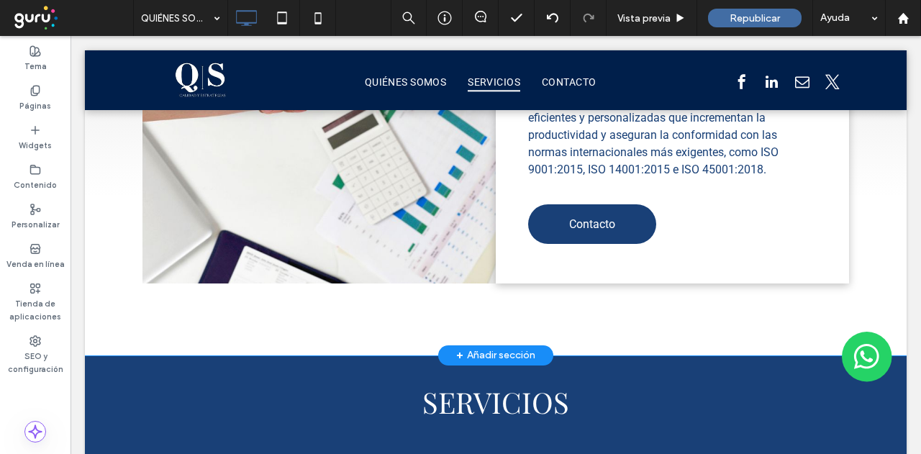
scroll to position [575, 0]
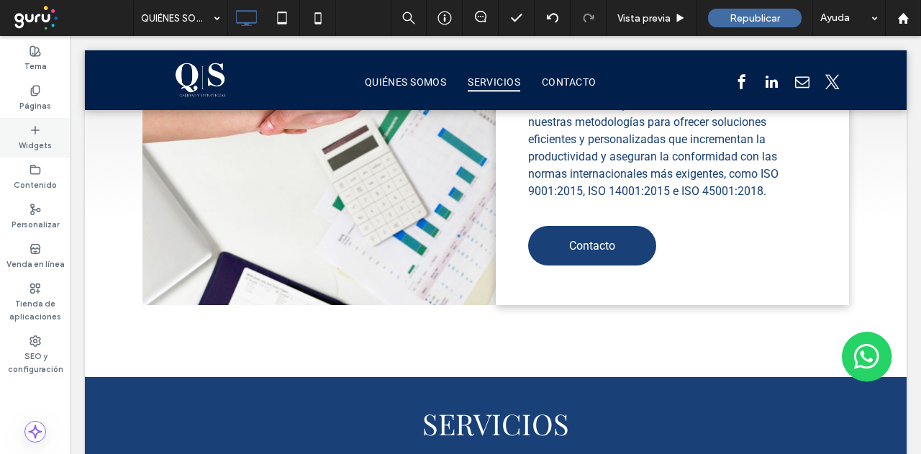
drag, startPoint x: 24, startPoint y: 145, endPoint x: 32, endPoint y: 134, distance: 12.8
click at [24, 145] on label "Widgets" at bounding box center [35, 144] width 33 height 16
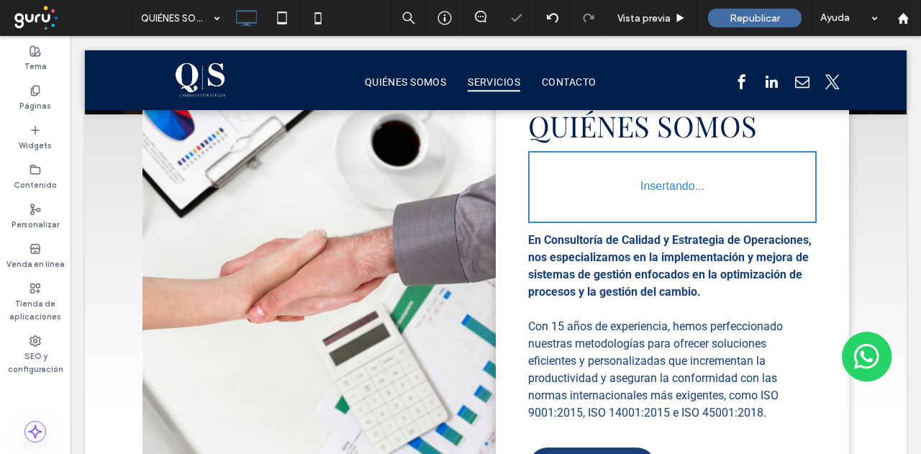
scroll to position [428, 0]
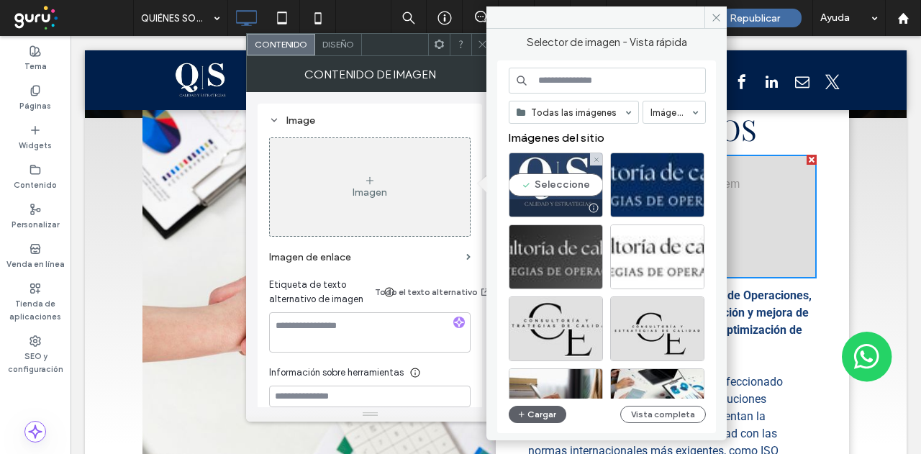
click at [549, 181] on div "Seleccione" at bounding box center [555, 184] width 94 height 65
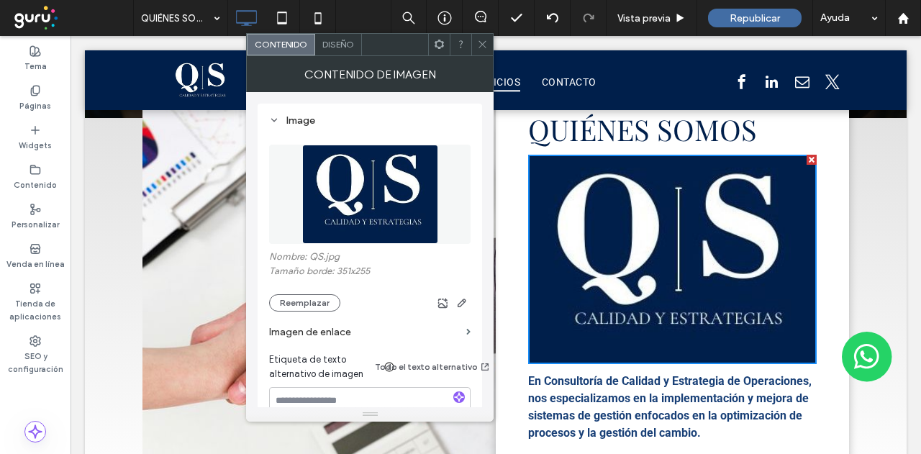
drag, startPoint x: 484, startPoint y: 46, endPoint x: 453, endPoint y: 37, distance: 32.3
click at [484, 46] on icon at bounding box center [482, 44] width 11 height 11
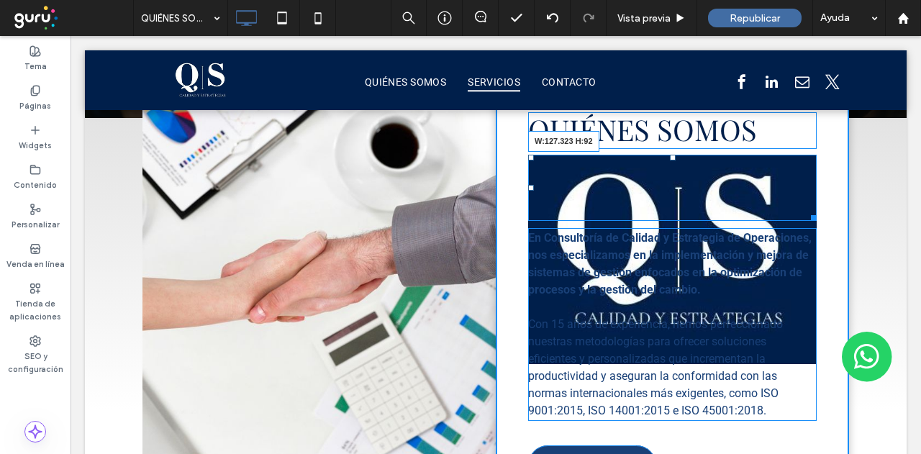
drag, startPoint x: 800, startPoint y: 357, endPoint x: 706, endPoint y: 291, distance: 115.3
click at [706, 291] on div "Quiénes somos W:127.323 H:92 En Consultoría de Calidad y Estrategia de Operacio…" at bounding box center [672, 292] width 353 height 464
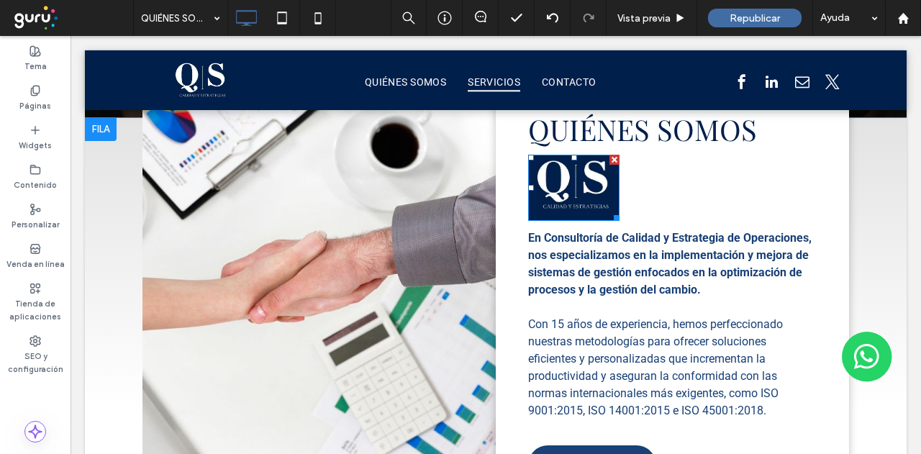
click at [609, 159] on div at bounding box center [614, 160] width 10 height 10
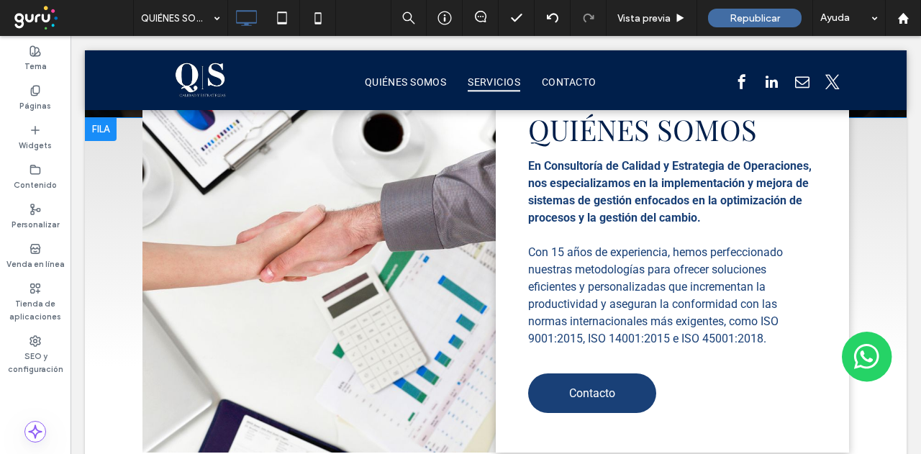
click at [357, 316] on div "Click To Paste" at bounding box center [318, 256] width 353 height 392
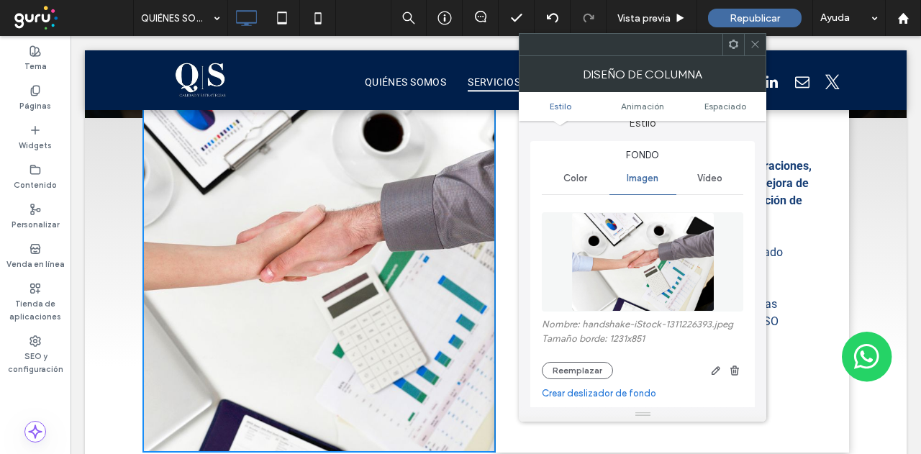
scroll to position [0, 0]
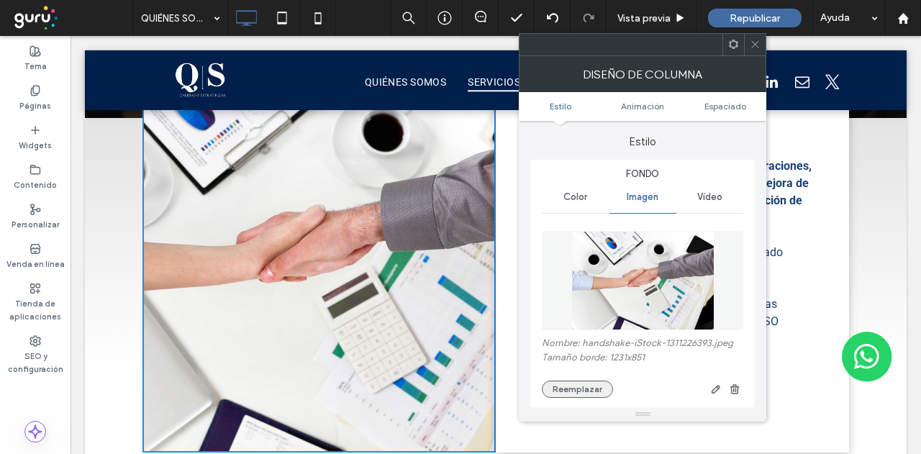
click at [578, 389] on button "Reemplazar" at bounding box center [577, 388] width 71 height 17
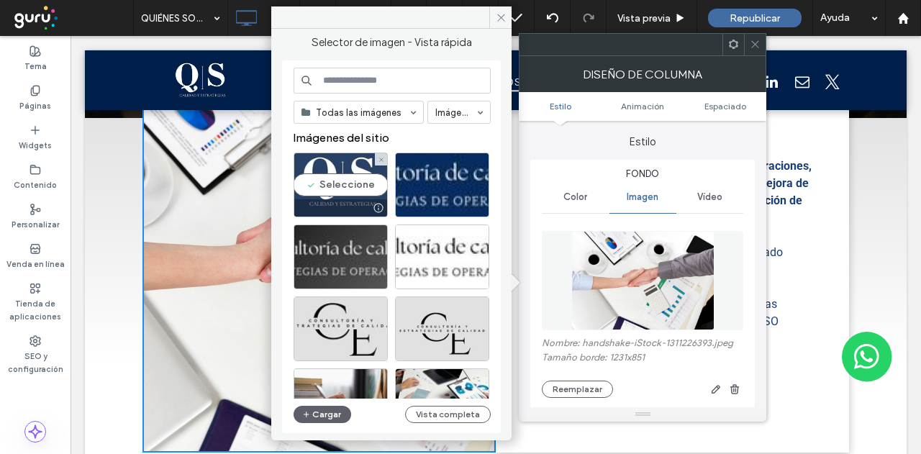
click at [344, 184] on div "Seleccione" at bounding box center [340, 184] width 94 height 65
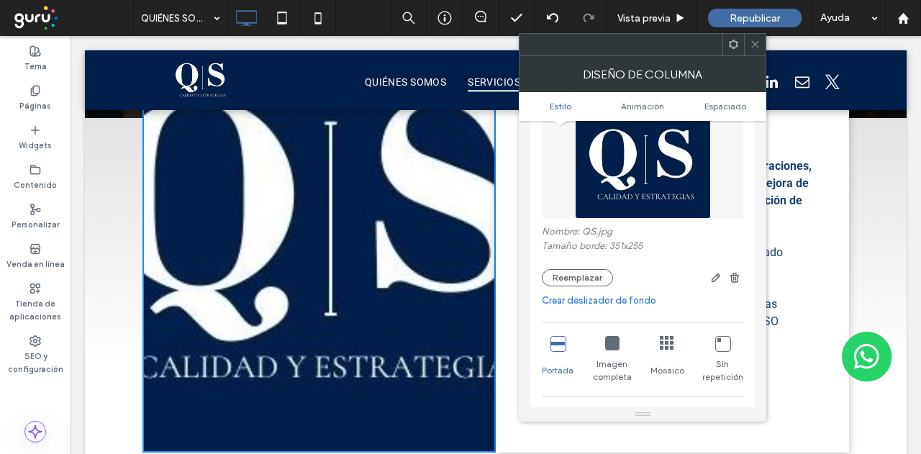
scroll to position [144, 0]
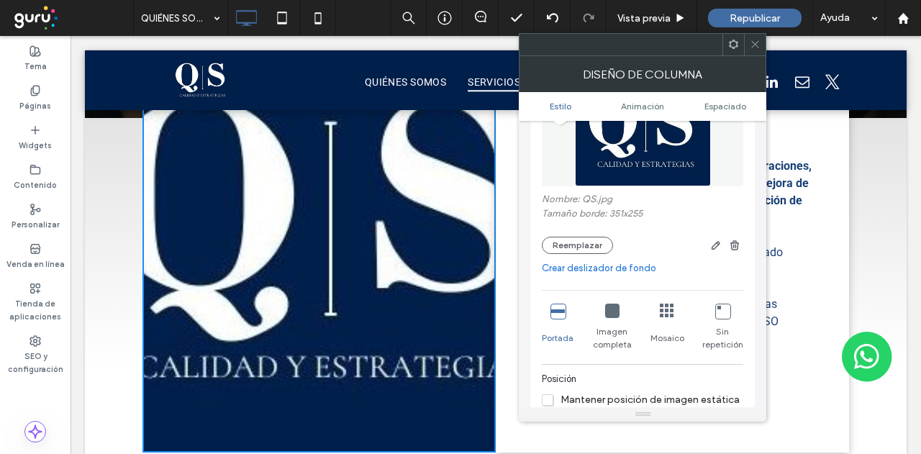
click at [610, 310] on icon at bounding box center [612, 311] width 14 height 14
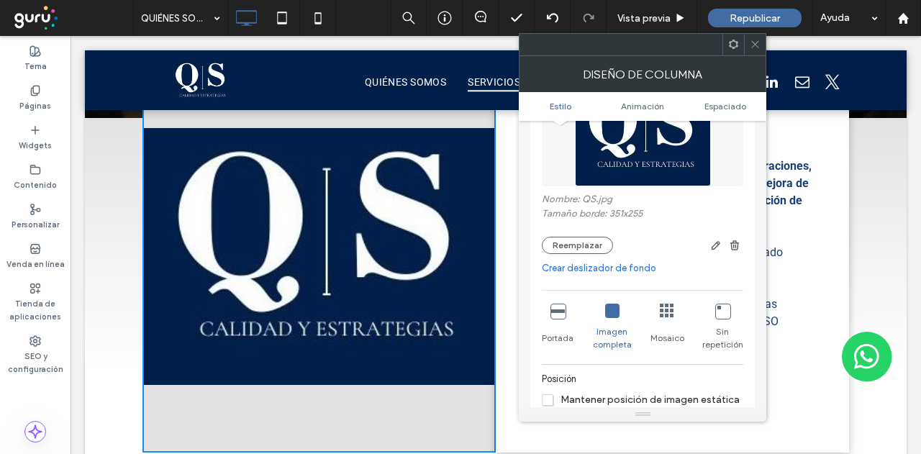
click at [759, 47] on icon at bounding box center [754, 44] width 11 height 11
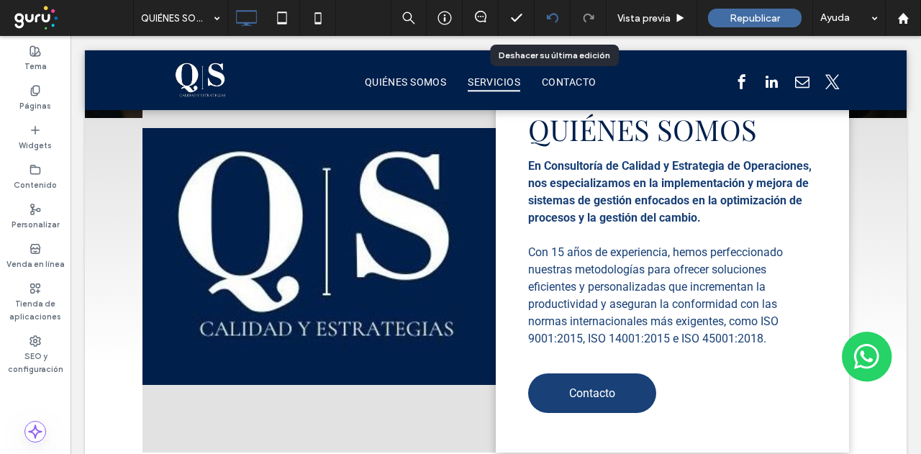
click at [552, 13] on icon at bounding box center [553, 18] width 12 height 12
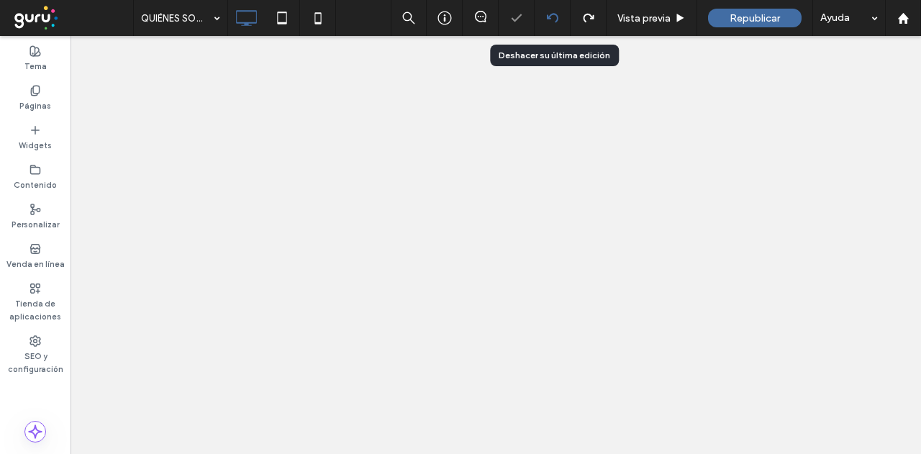
click at [549, 17] on use at bounding box center [552, 17] width 12 height 9
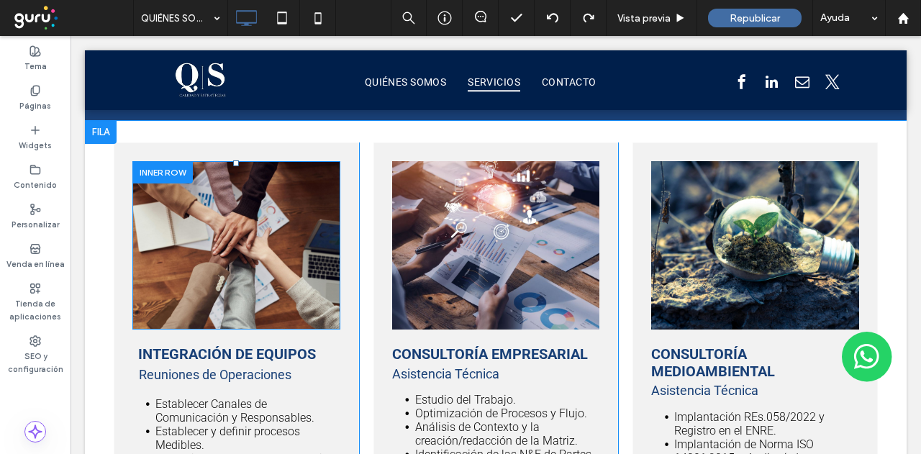
scroll to position [1007, 0]
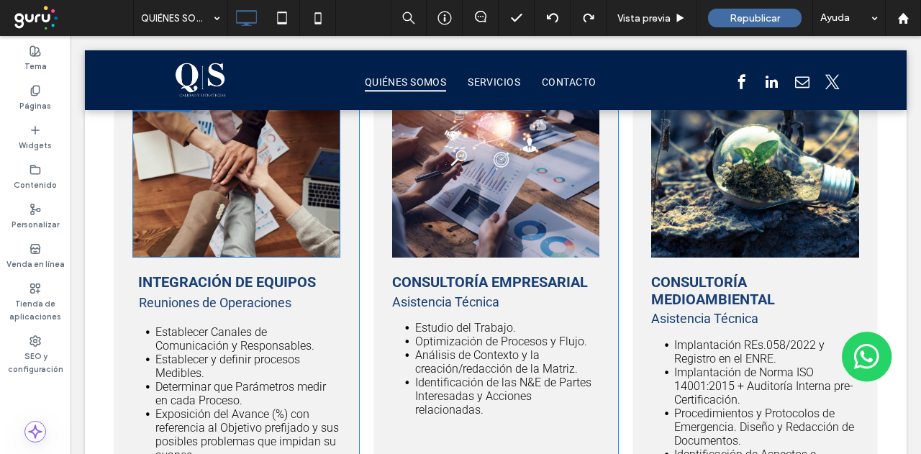
click at [309, 239] on div "Click To Paste" at bounding box center [236, 173] width 208 height 168
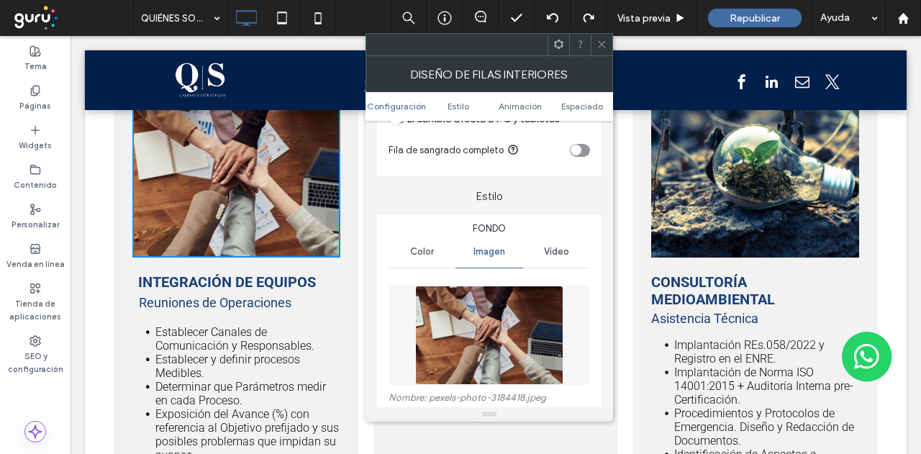
scroll to position [144, 0]
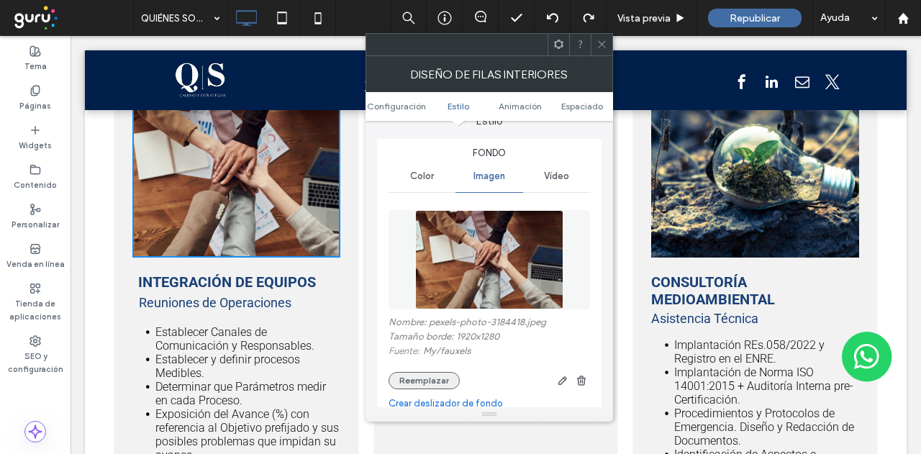
click at [414, 383] on button "Reemplazar" at bounding box center [423, 380] width 71 height 17
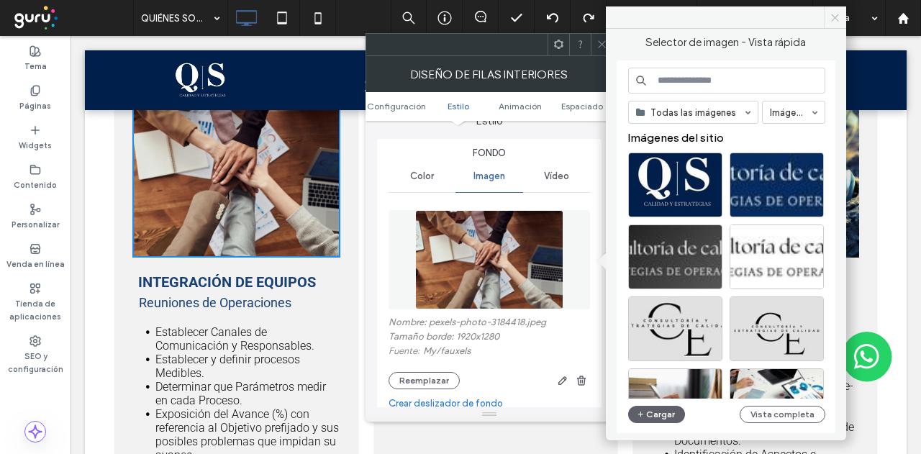
click at [833, 12] on icon at bounding box center [834, 17] width 11 height 11
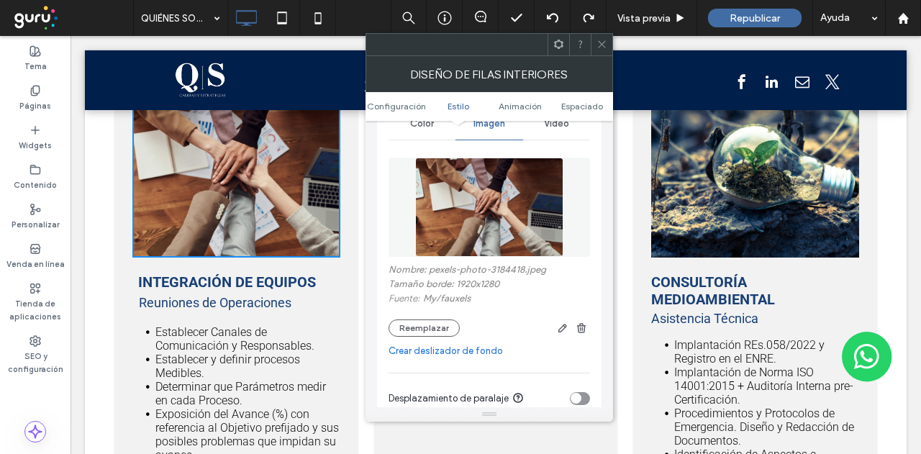
scroll to position [216, 0]
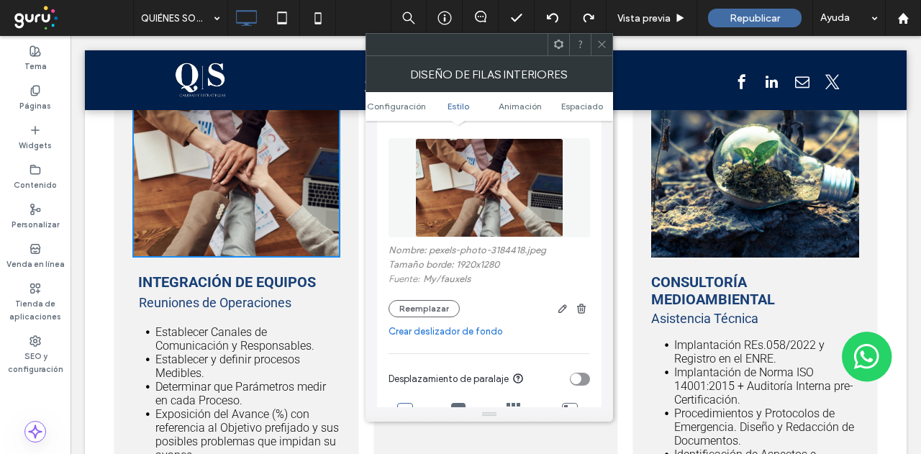
click at [473, 333] on link "Crear deslizador de fondo" at bounding box center [488, 331] width 201 height 14
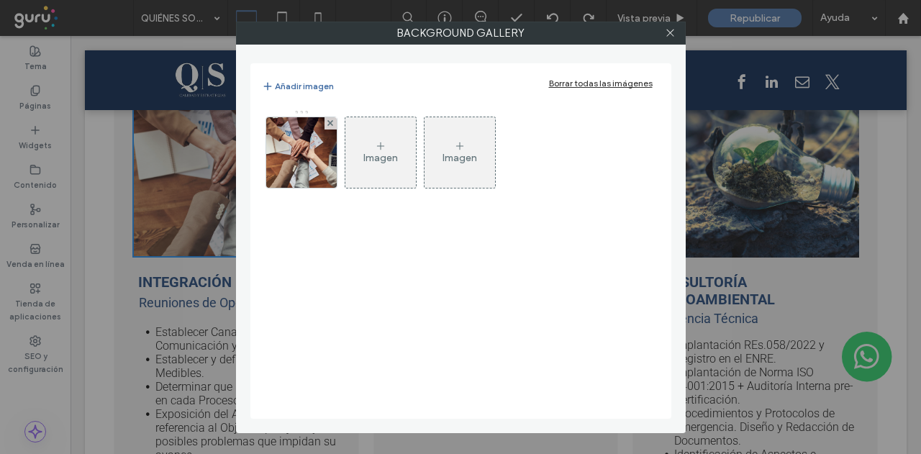
click at [384, 147] on icon at bounding box center [381, 146] width 12 height 12
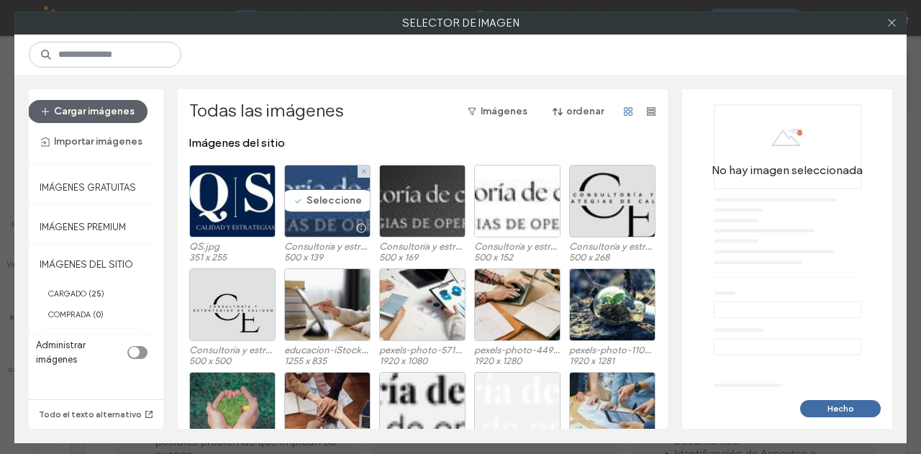
click at [336, 201] on div "Seleccione" at bounding box center [327, 201] width 86 height 73
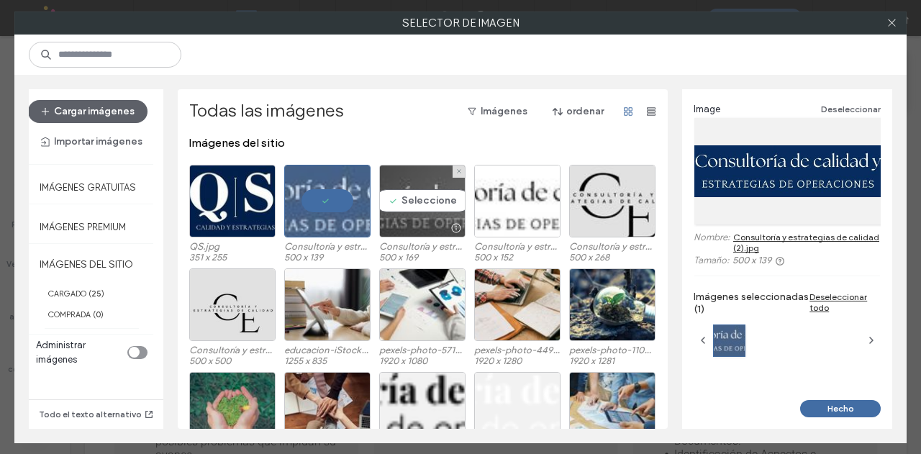
click at [396, 195] on div "Seleccione" at bounding box center [422, 201] width 86 height 73
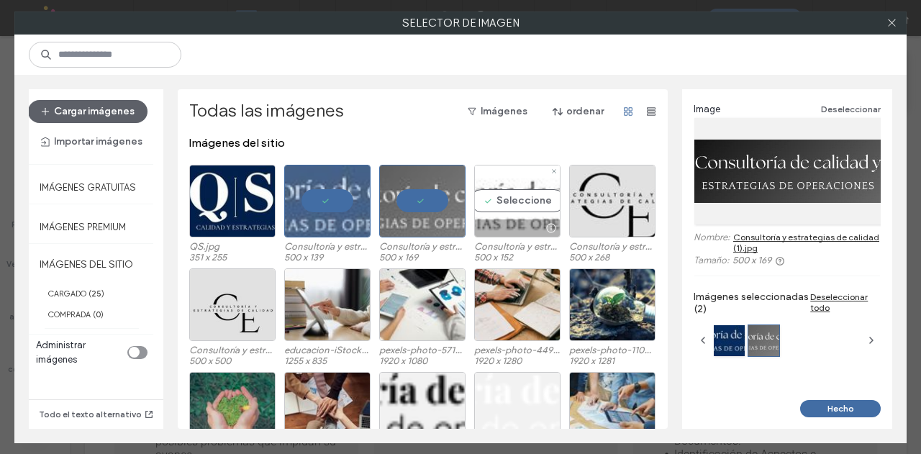
click at [506, 204] on div "Seleccione" at bounding box center [517, 201] width 86 height 73
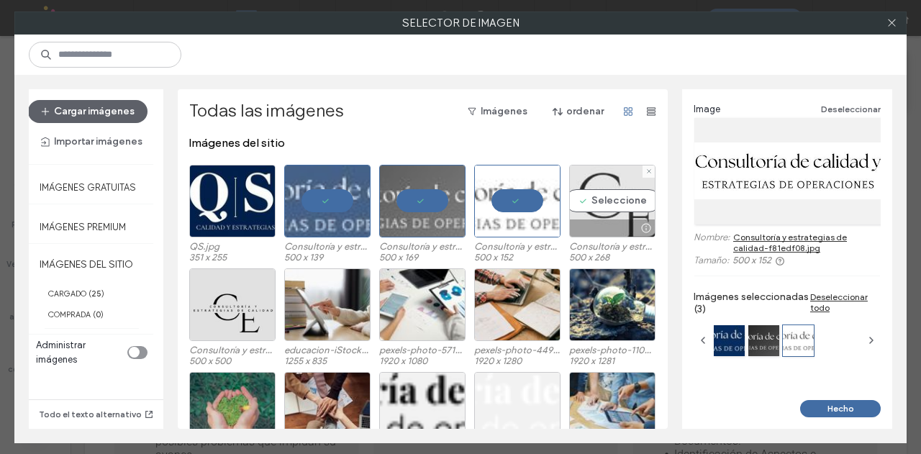
click at [605, 200] on div "Seleccione" at bounding box center [612, 201] width 86 height 73
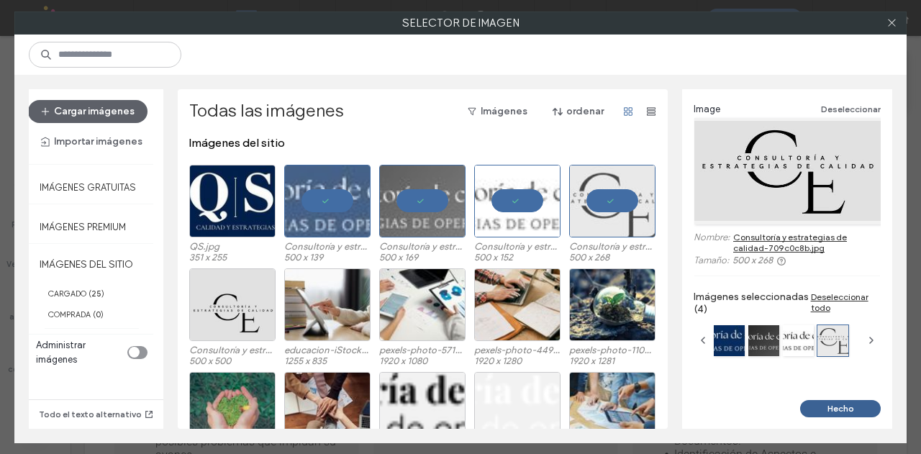
click at [837, 405] on button "Hecho" at bounding box center [840, 408] width 81 height 17
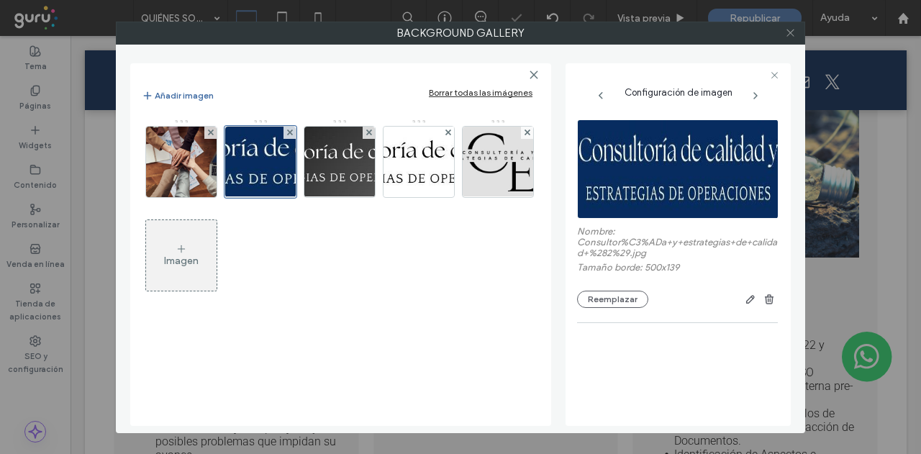
click at [791, 32] on icon at bounding box center [790, 32] width 11 height 11
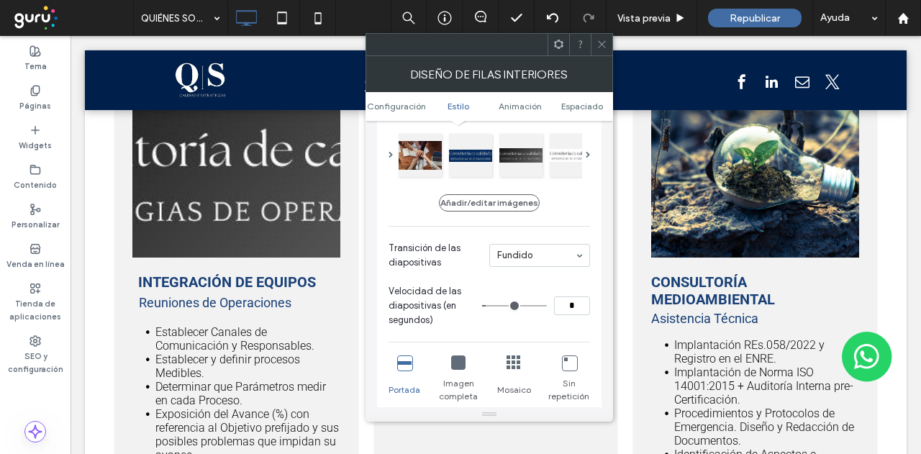
type input "*"
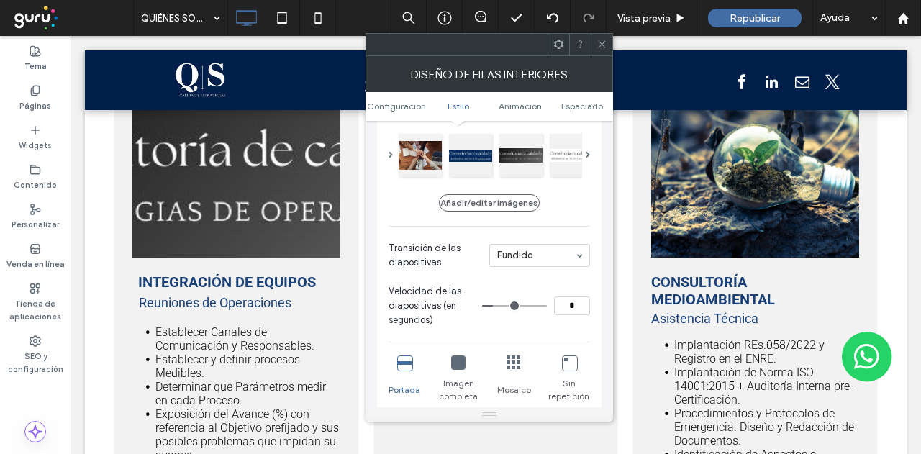
type input "*"
drag, startPoint x: 491, startPoint y: 305, endPoint x: 499, endPoint y: 304, distance: 7.9
click at [499, 305] on input "range" at bounding box center [514, 305] width 65 height 1
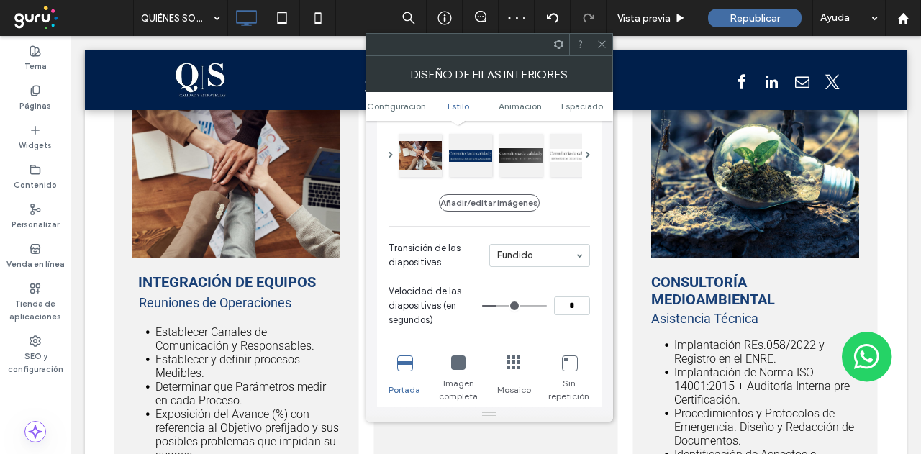
type input "*"
click at [485, 305] on input "range" at bounding box center [514, 305] width 65 height 1
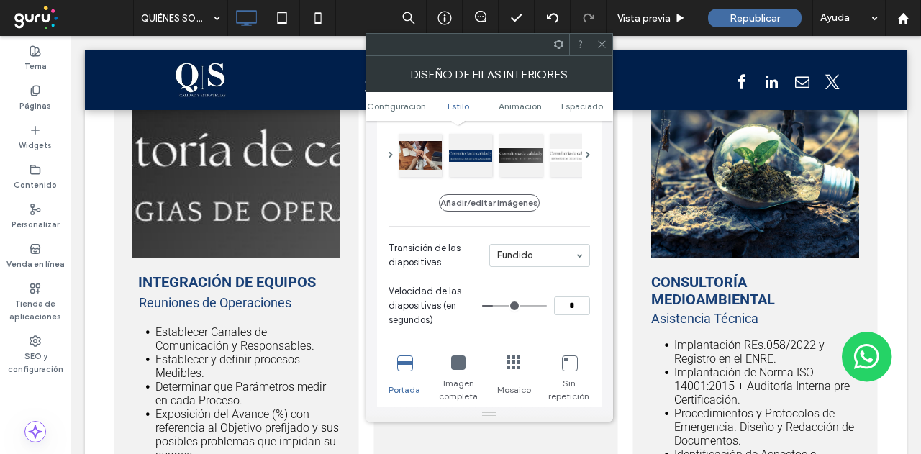
type input "*"
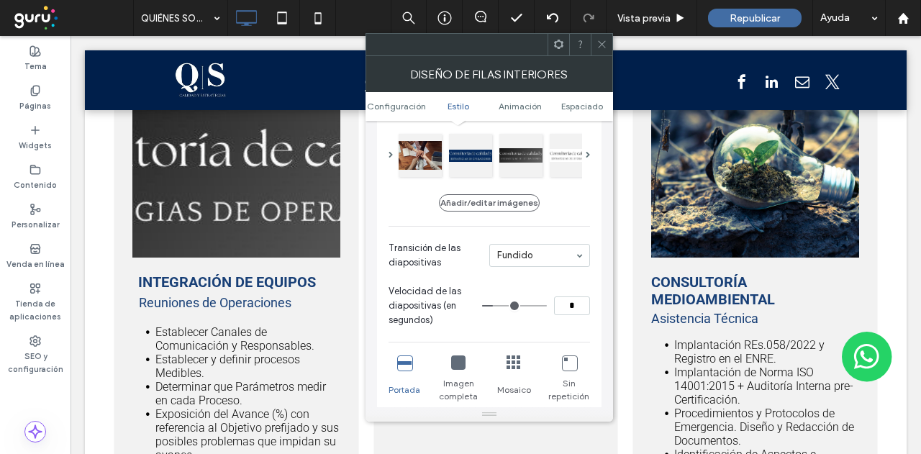
type input "*"
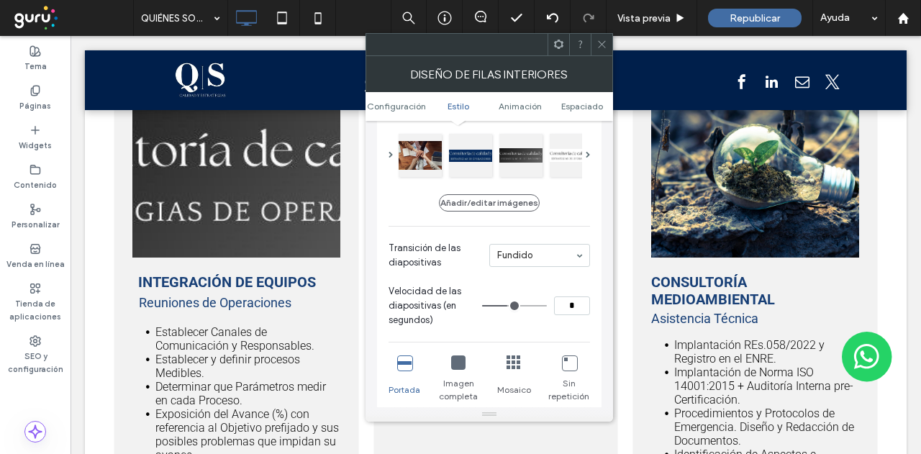
drag, startPoint x: 497, startPoint y: 309, endPoint x: 507, endPoint y: 308, distance: 10.1
type input "*"
click at [507, 306] on input "range" at bounding box center [514, 305] width 65 height 1
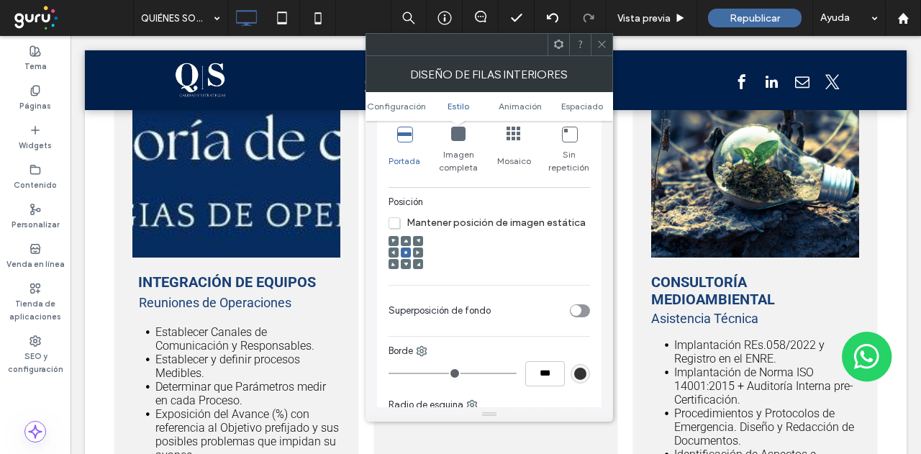
scroll to position [432, 0]
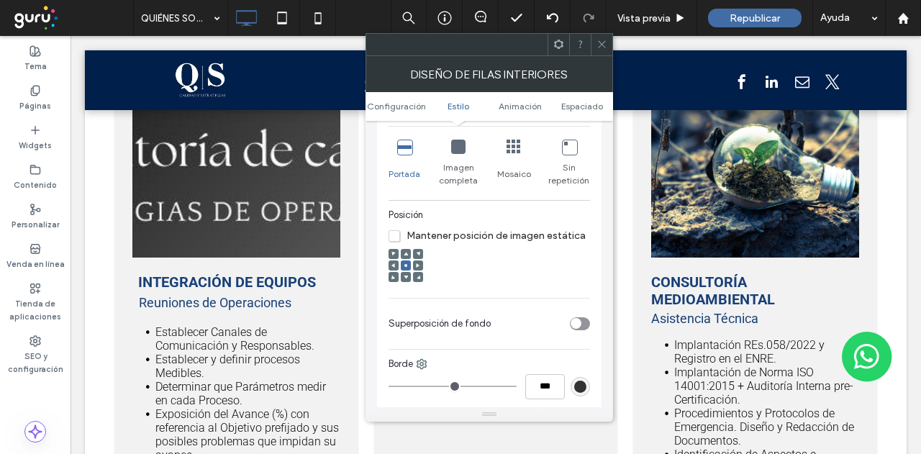
click at [404, 254] on use at bounding box center [405, 254] width 4 height 4
click at [403, 265] on icon at bounding box center [405, 265] width 4 height 4
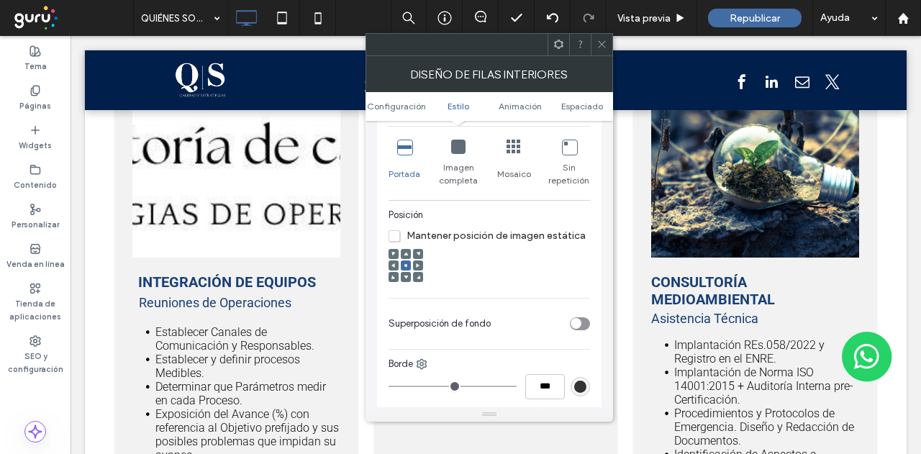
click at [577, 323] on icon "toggle" at bounding box center [576, 323] width 6 height 4
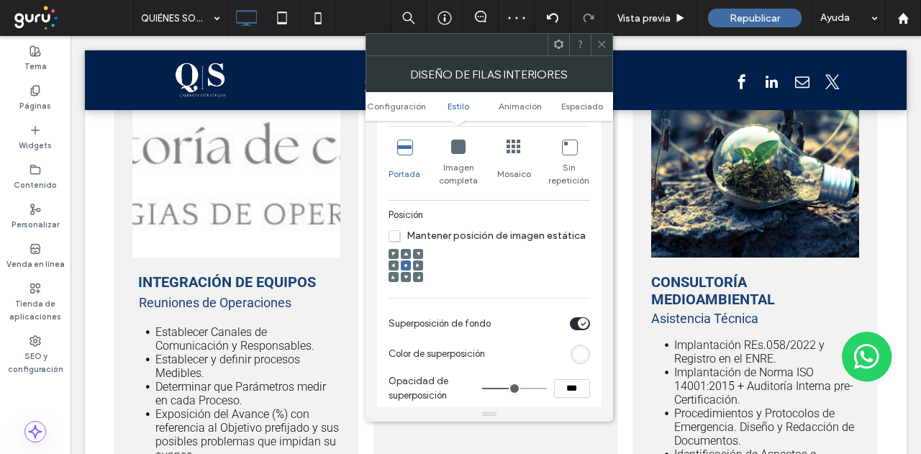
click at [581, 357] on div "rgb(255,255,255)" at bounding box center [580, 354] width 12 height 12
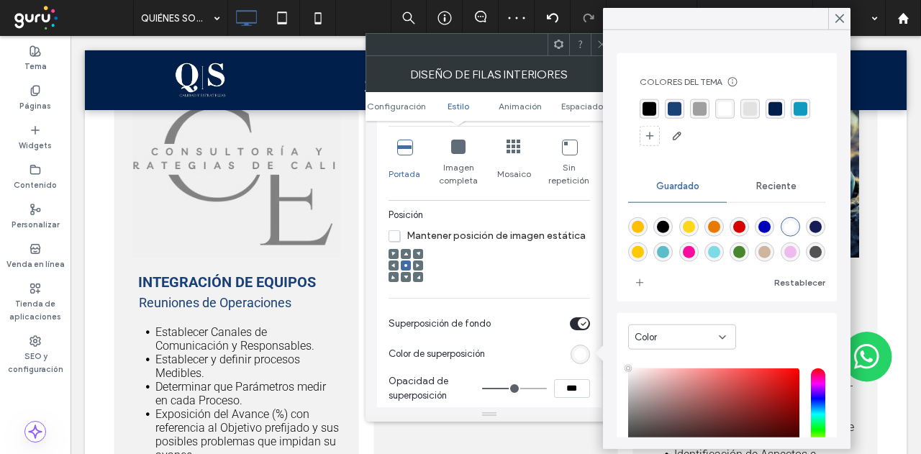
click at [648, 106] on div "rgba(0, 0, 0, 1)" at bounding box center [649, 109] width 14 height 14
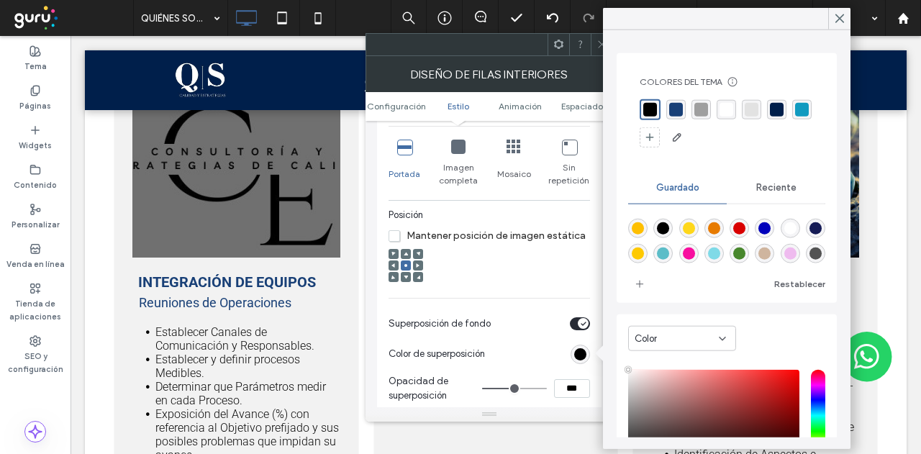
click at [724, 112] on div "rgba(255, 255, 255, 1)" at bounding box center [726, 110] width 14 height 14
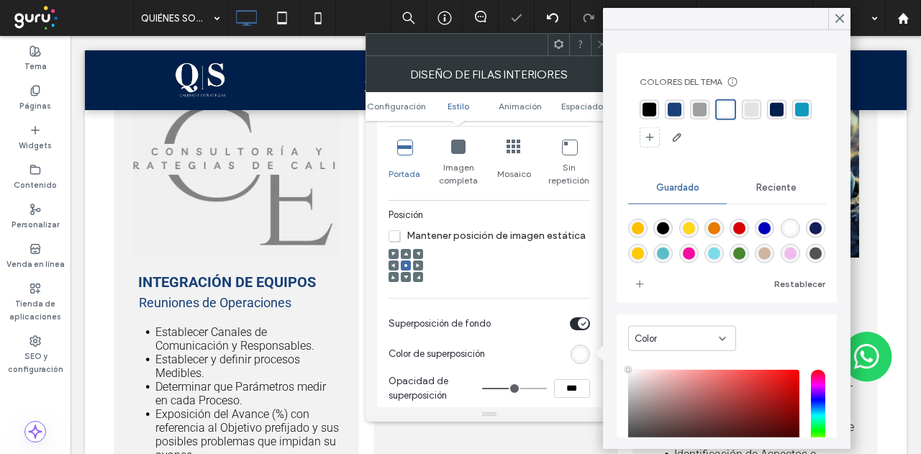
type input "**"
type input "***"
type input "**"
type input "***"
click at [540, 388] on input "range" at bounding box center [514, 388] width 65 height 1
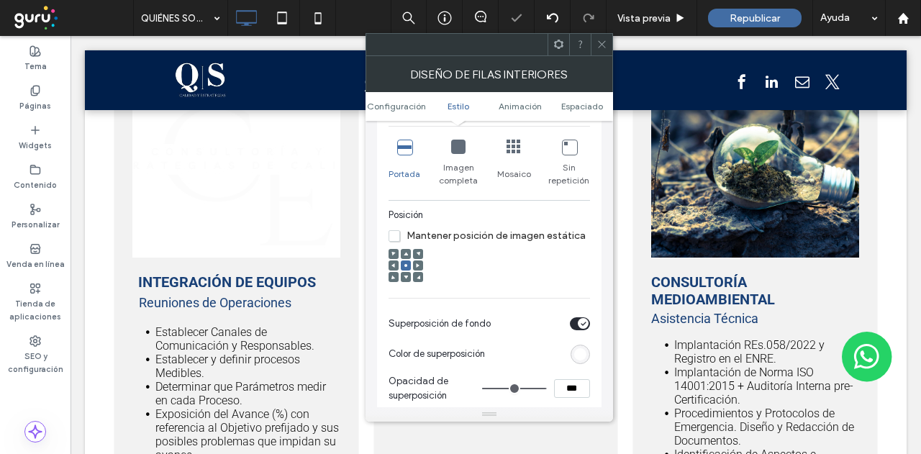
type input "**"
type input "***"
type input "**"
type input "***"
type input "**"
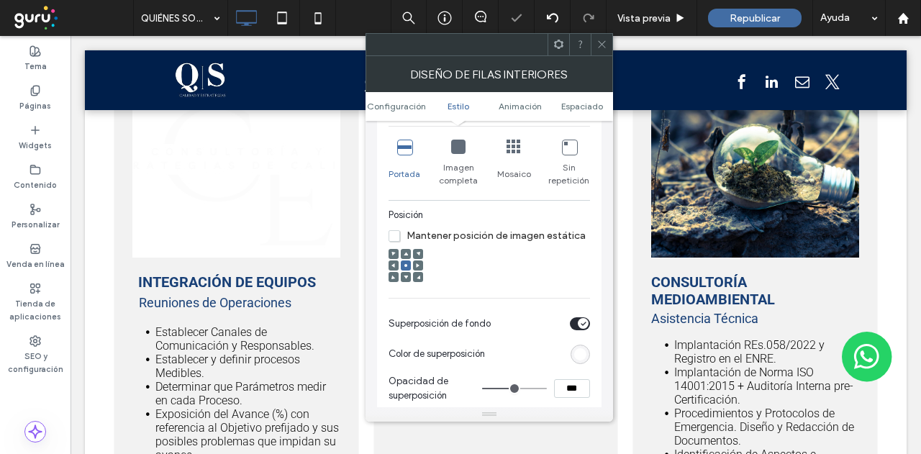
type input "***"
type input "**"
type input "***"
type input "**"
type input "***"
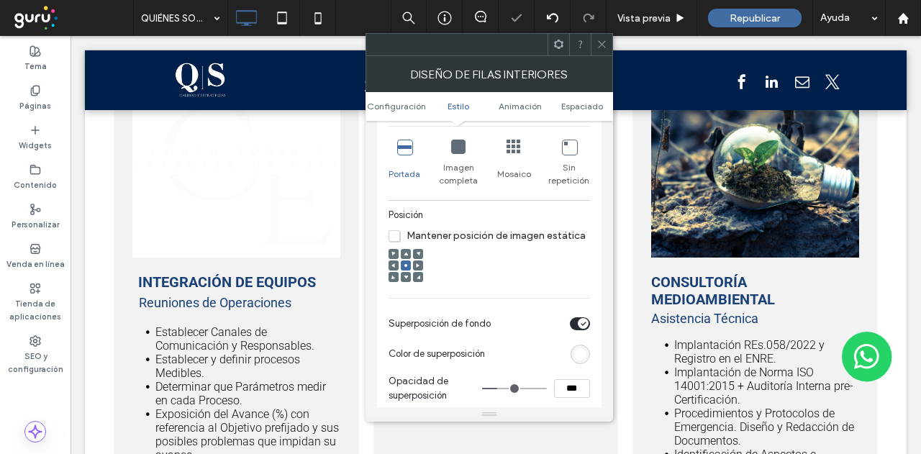
type input "**"
type input "***"
type input "**"
type input "***"
type input "**"
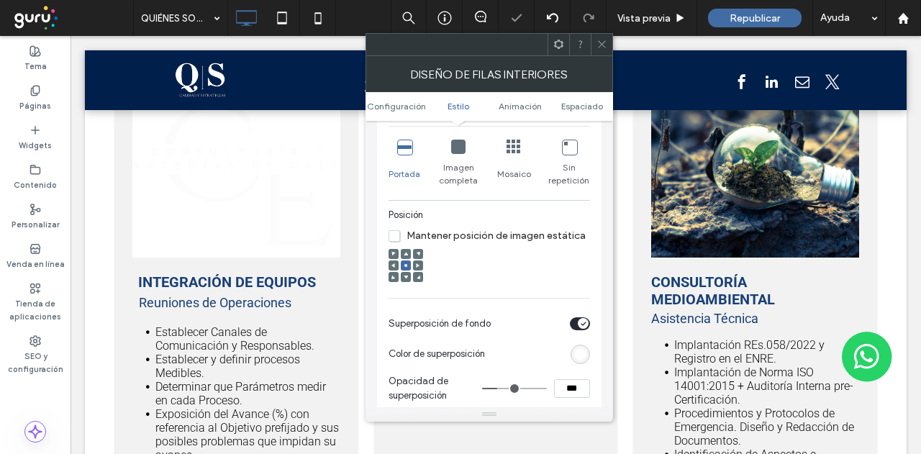
type input "***"
drag, startPoint x: 511, startPoint y: 388, endPoint x: 493, endPoint y: 389, distance: 18.0
click at [493, 389] on input "range" at bounding box center [514, 388] width 65 height 1
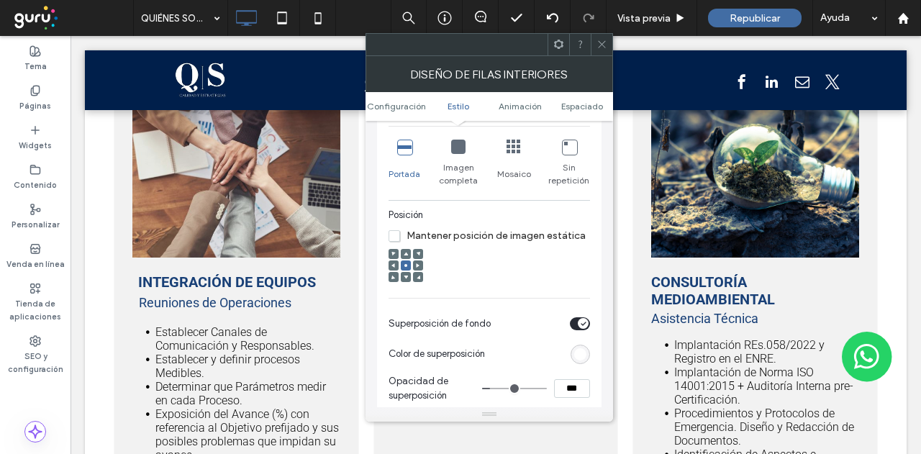
type input "*"
type input "**"
type input "*"
click at [482, 388] on input "range" at bounding box center [514, 388] width 65 height 1
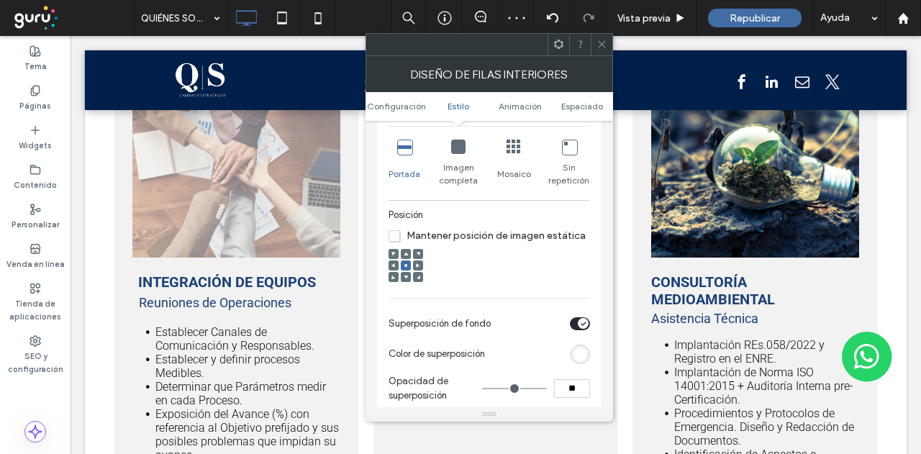
click at [580, 327] on div "toggle" at bounding box center [583, 323] width 11 height 11
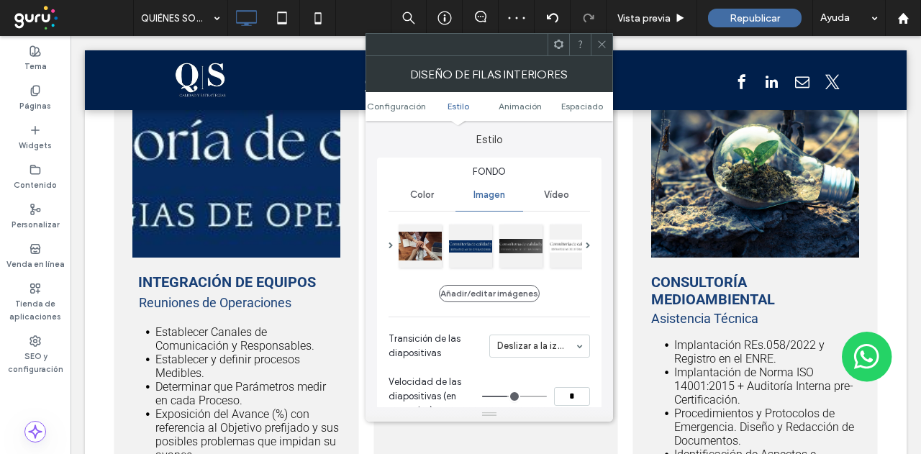
scroll to position [72, 0]
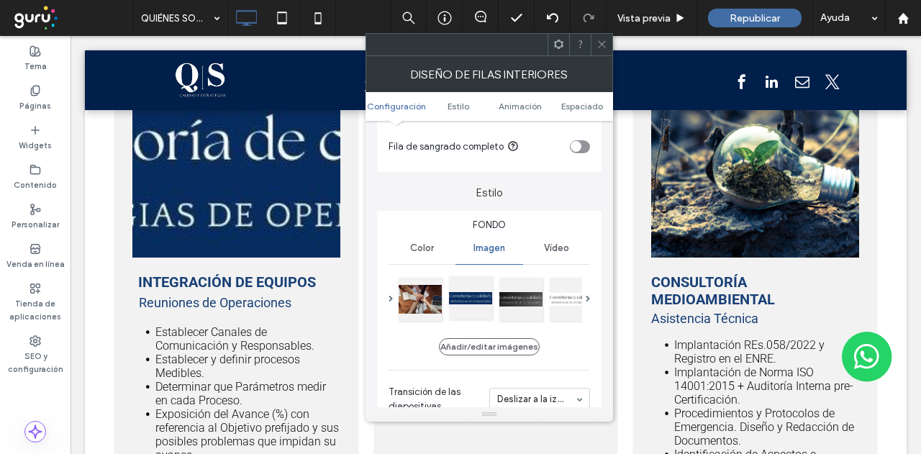
click at [468, 291] on div at bounding box center [470, 297] width 43 height 43
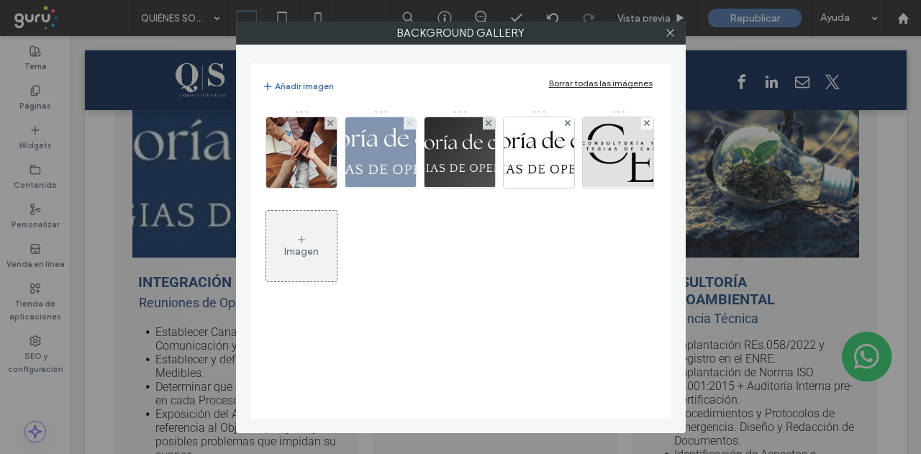
click at [406, 123] on icon at bounding box center [409, 123] width 6 height 6
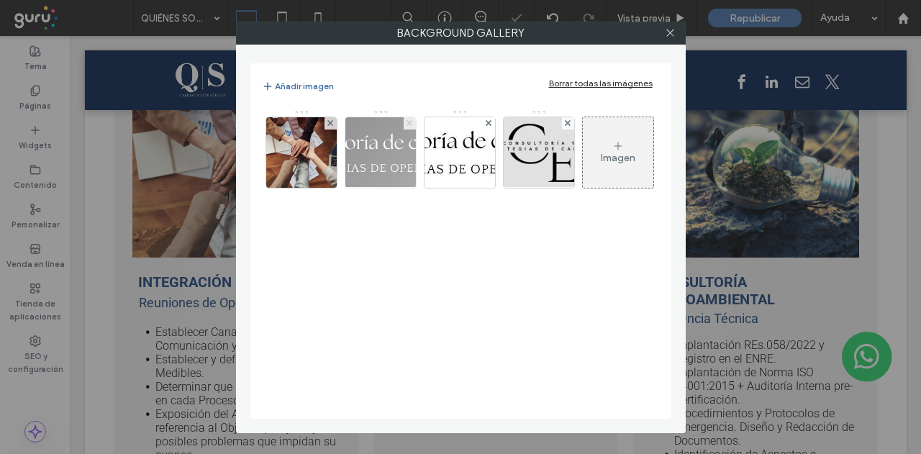
click at [406, 123] on icon at bounding box center [409, 123] width 6 height 6
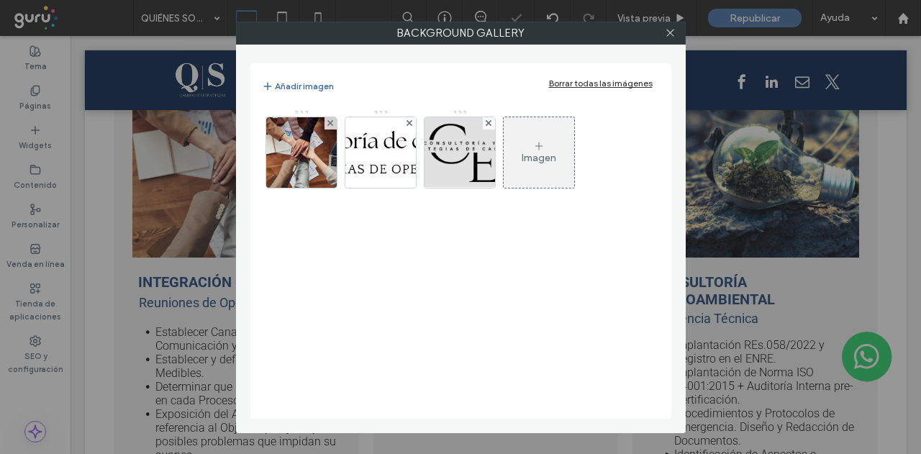
click at [406, 123] on icon at bounding box center [409, 123] width 6 height 6
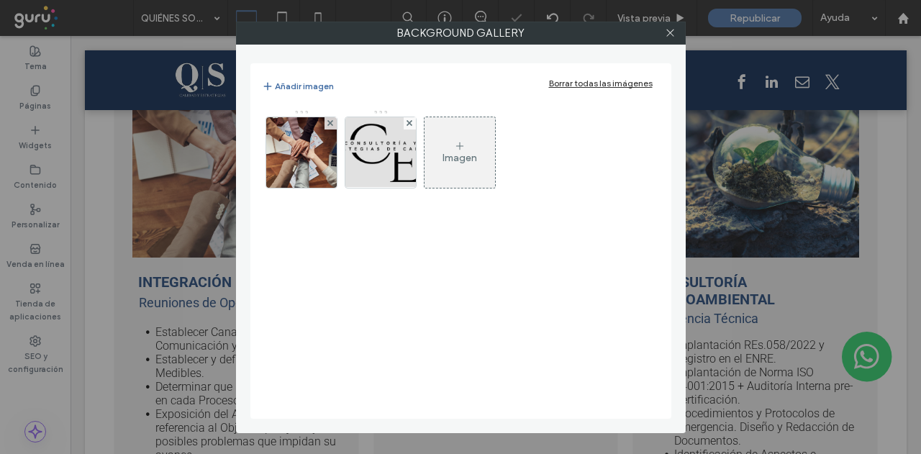
click at [406, 123] on icon at bounding box center [409, 123] width 6 height 6
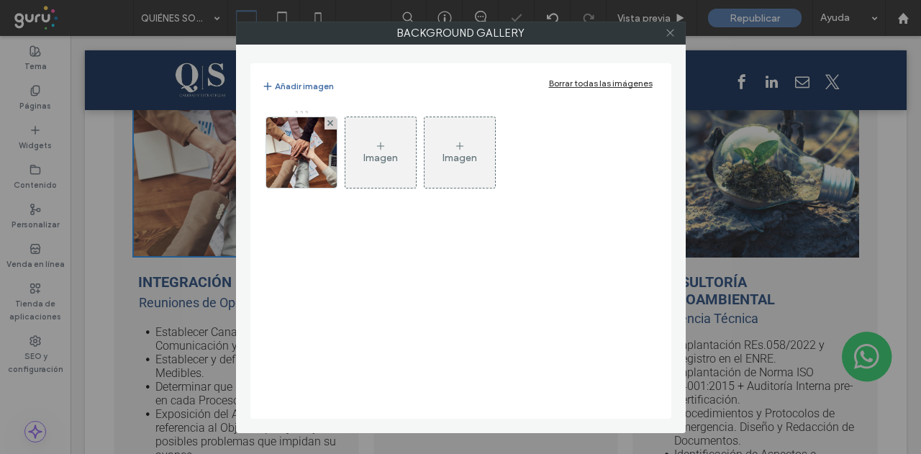
click at [670, 33] on use at bounding box center [669, 32] width 7 height 7
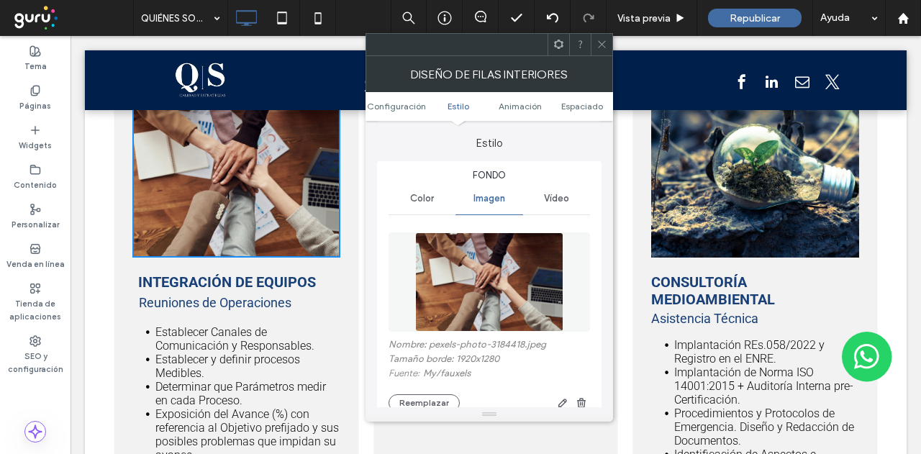
scroll to position [144, 0]
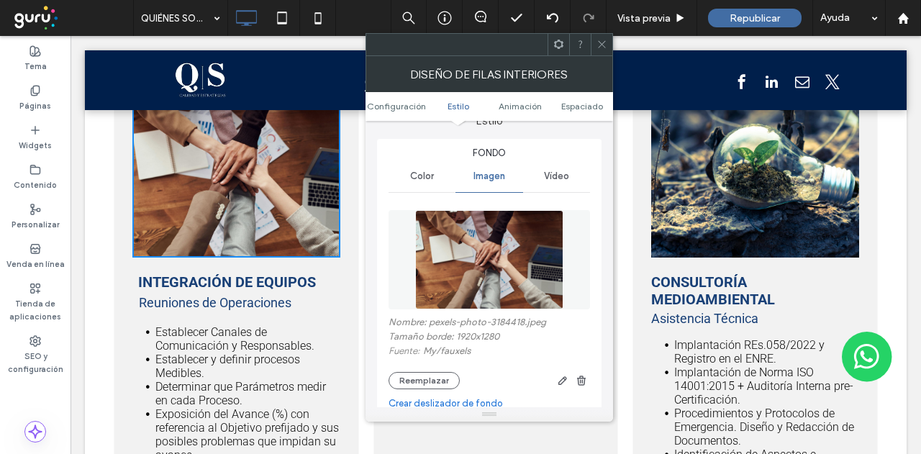
click at [605, 44] on icon at bounding box center [601, 44] width 11 height 11
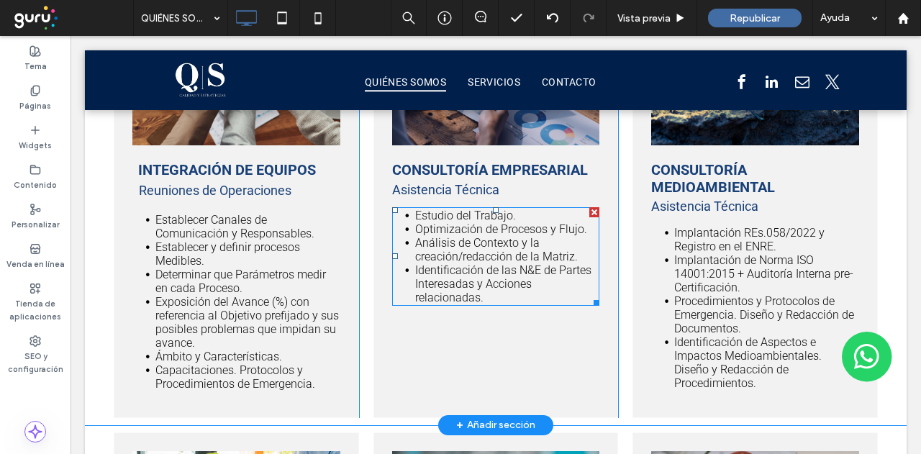
scroll to position [1151, 0]
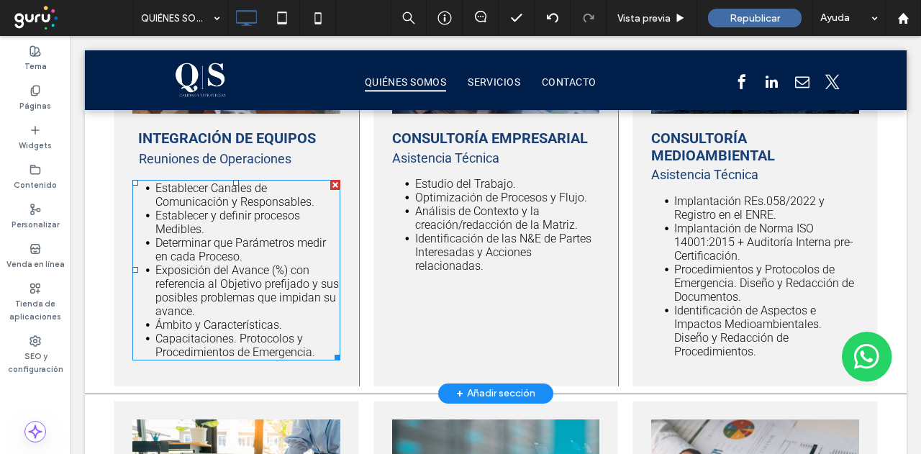
click at [286, 333] on span "Capacitaciones. Protocolos y Procedimientos de Emergencia." at bounding box center [235, 345] width 160 height 27
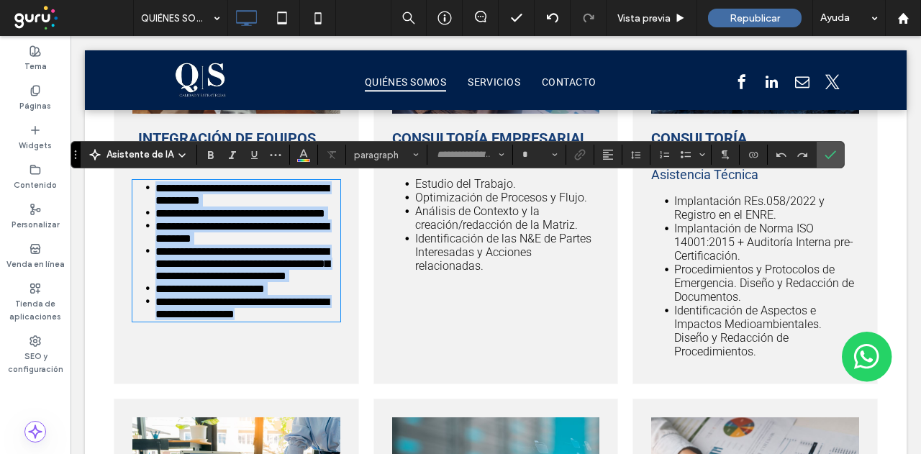
type input "******"
type input "**"
click at [316, 320] on li "**********" at bounding box center [247, 307] width 185 height 25
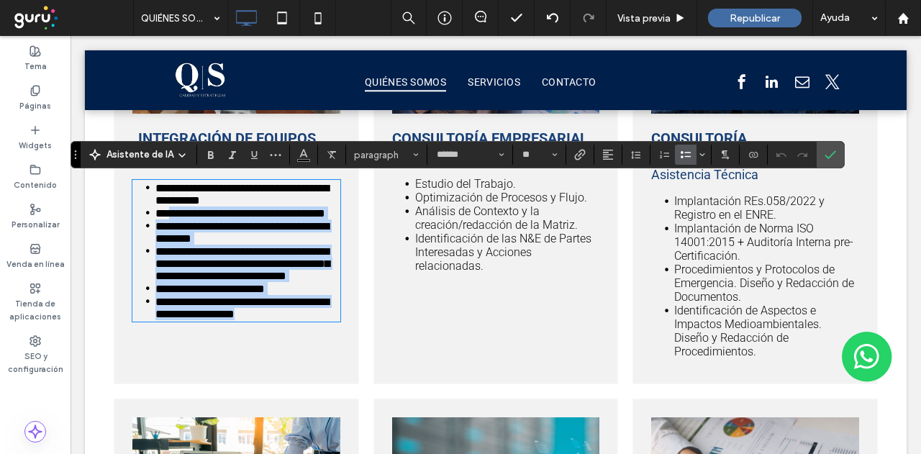
drag, startPoint x: 317, startPoint y: 361, endPoint x: 180, endPoint y: 231, distance: 189.3
click at [170, 221] on ul "**********" at bounding box center [236, 250] width 208 height 139
click at [194, 242] on span "**********" at bounding box center [241, 232] width 173 height 23
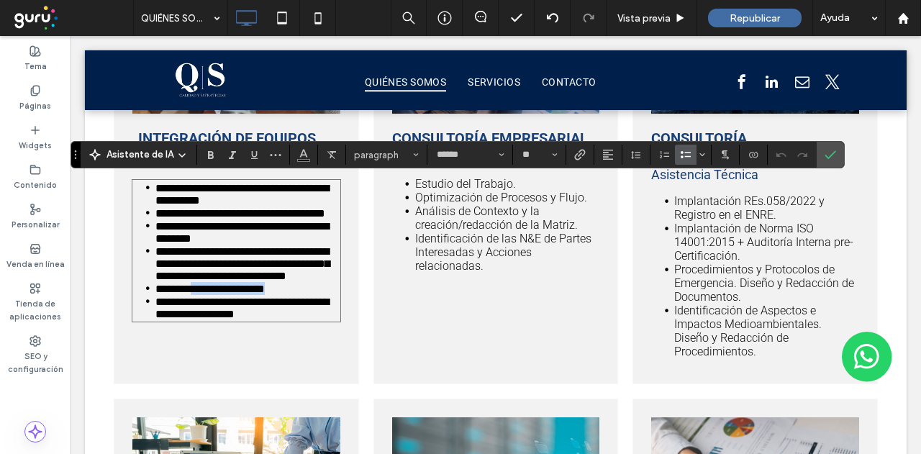
drag, startPoint x: 285, startPoint y: 330, endPoint x: 197, endPoint y: 323, distance: 88.0
click at [197, 295] on li "**********" at bounding box center [247, 288] width 185 height 13
click at [776, 154] on use "Deshacer" at bounding box center [781, 154] width 10 height 4
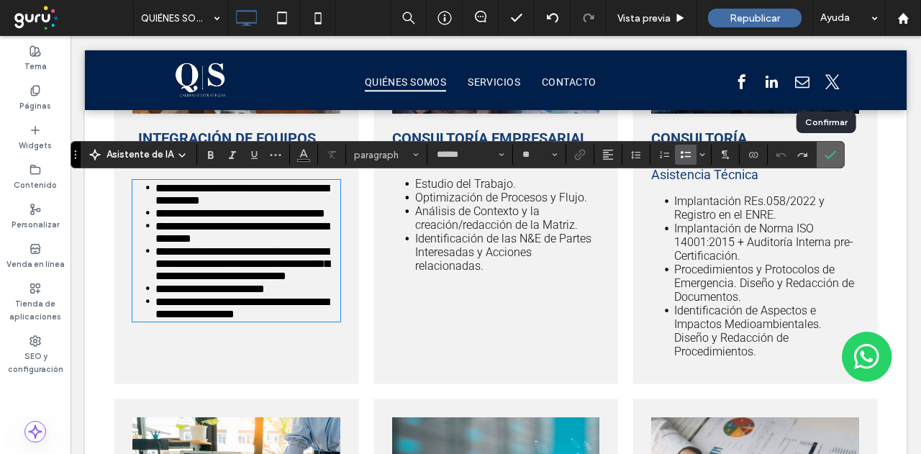
click at [827, 158] on icon "Confirmar" at bounding box center [830, 155] width 12 height 12
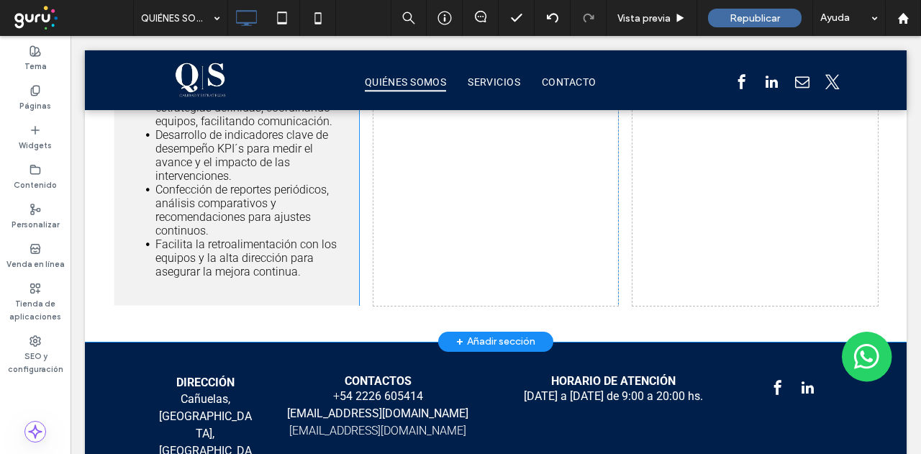
scroll to position [3632, 0]
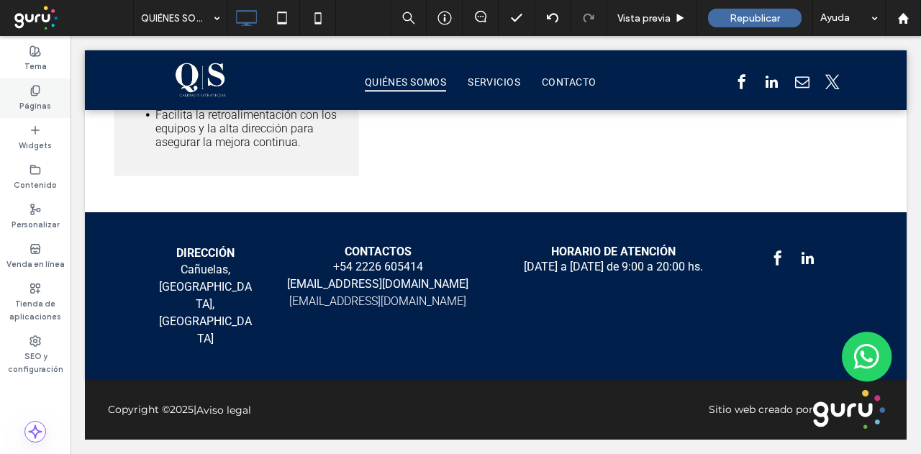
click at [37, 99] on label "Páginas" at bounding box center [35, 104] width 32 height 16
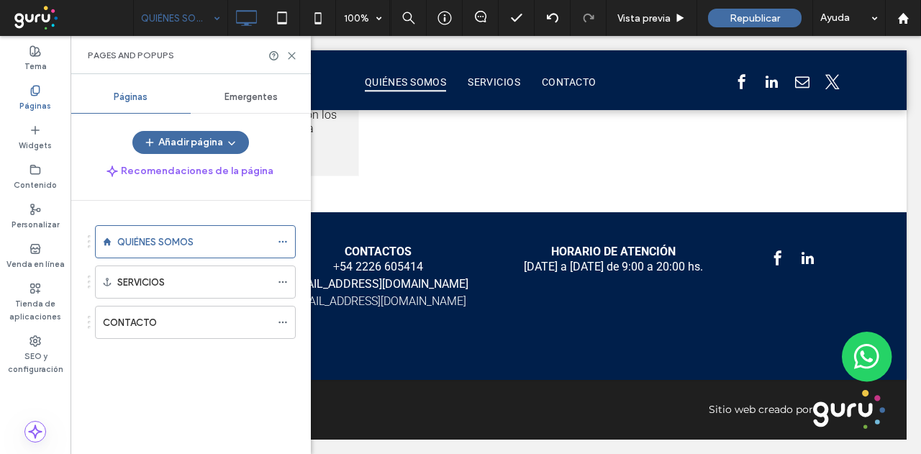
click at [22, 99] on label "Páginas" at bounding box center [35, 104] width 32 height 16
click at [219, 139] on button "Añadir página" at bounding box center [190, 142] width 117 height 23
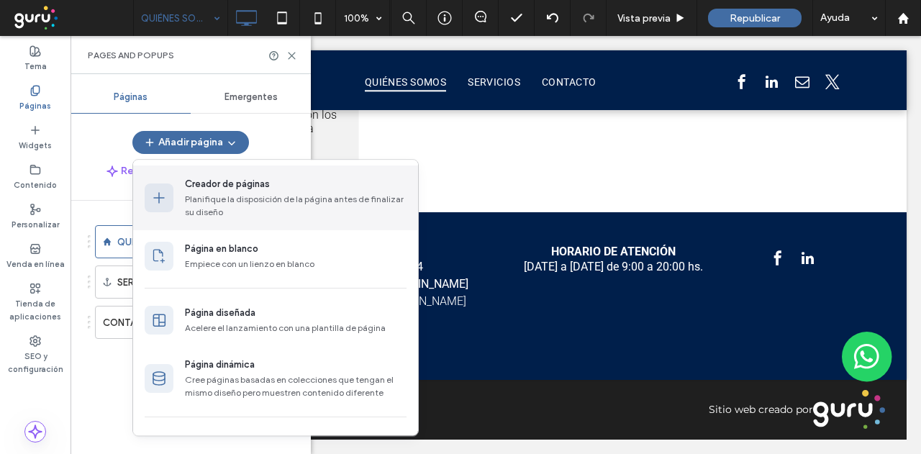
click at [314, 196] on div "Planifique la disposición de la página antes de finalizar su diseño" at bounding box center [296, 206] width 222 height 26
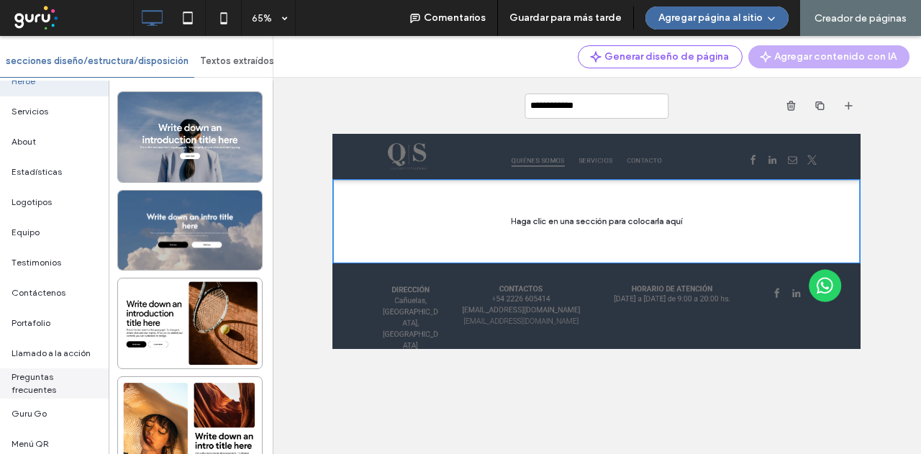
scroll to position [101, 0]
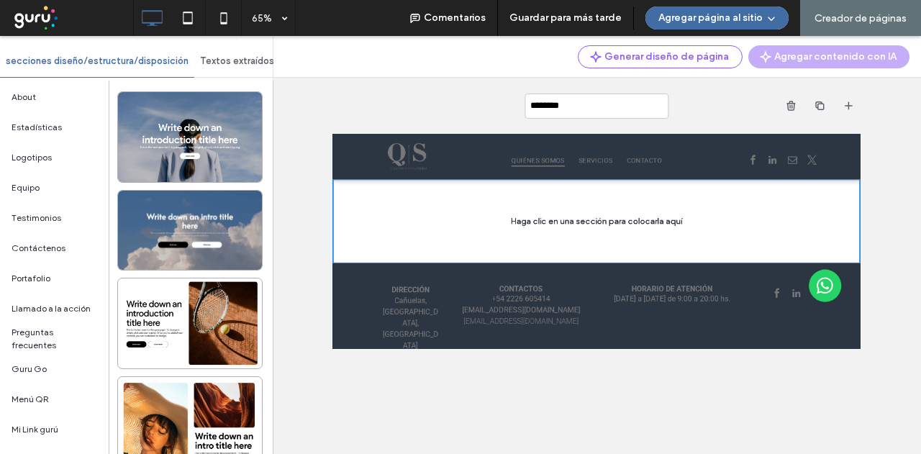
type input "*********"
click at [633, 104] on input "*********" at bounding box center [596, 105] width 144 height 25
click at [844, 263] on div at bounding box center [737, 268] width 811 height 129
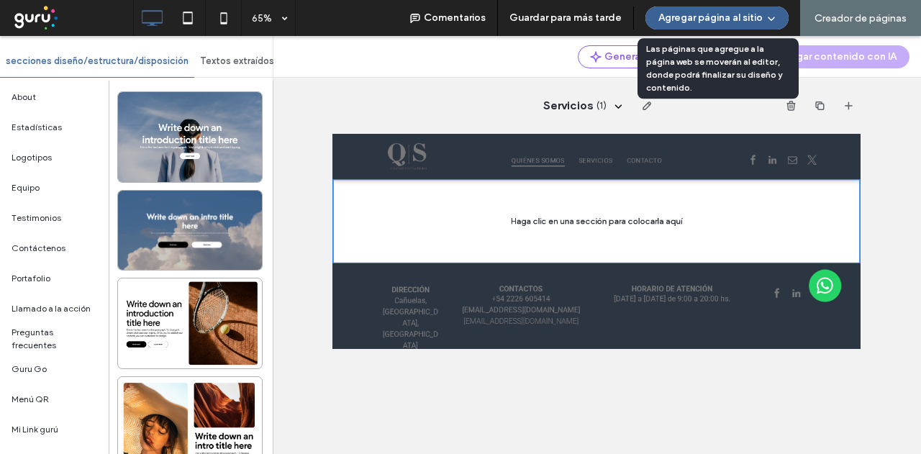
click at [748, 19] on button "Agregar página al sitio" at bounding box center [716, 17] width 143 height 23
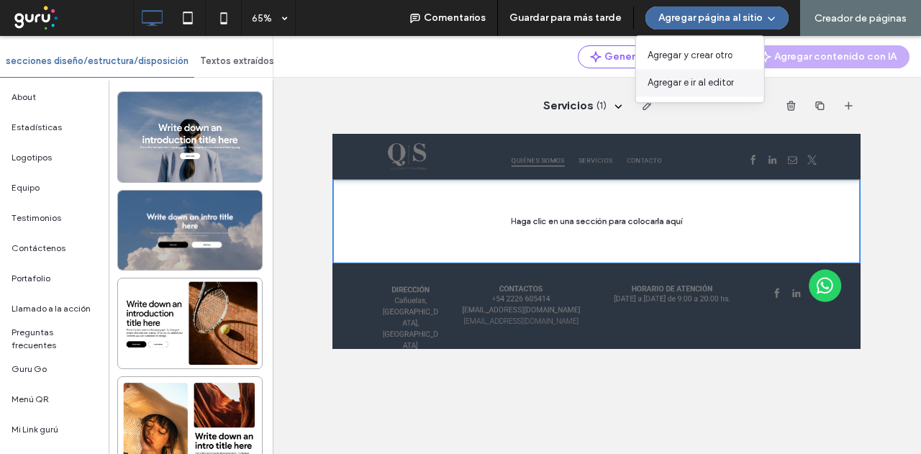
click at [688, 86] on span "Agregar e ir al editor" at bounding box center [690, 83] width 86 height 14
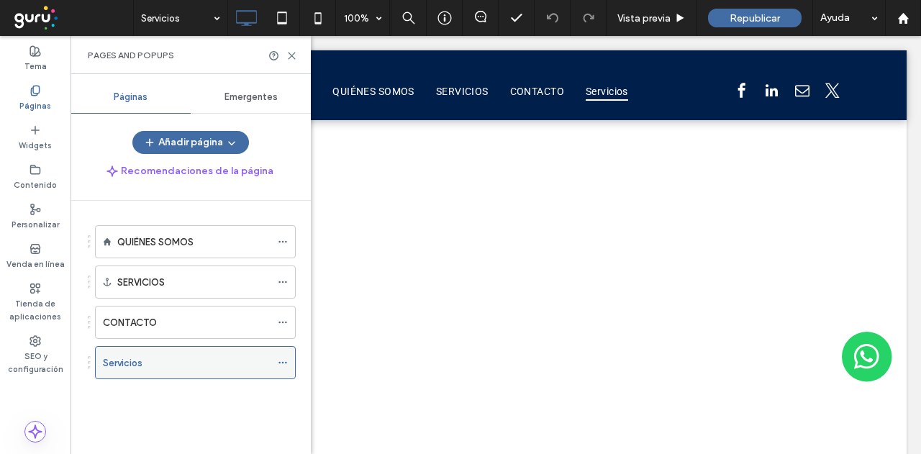
click at [280, 365] on span at bounding box center [283, 363] width 10 height 22
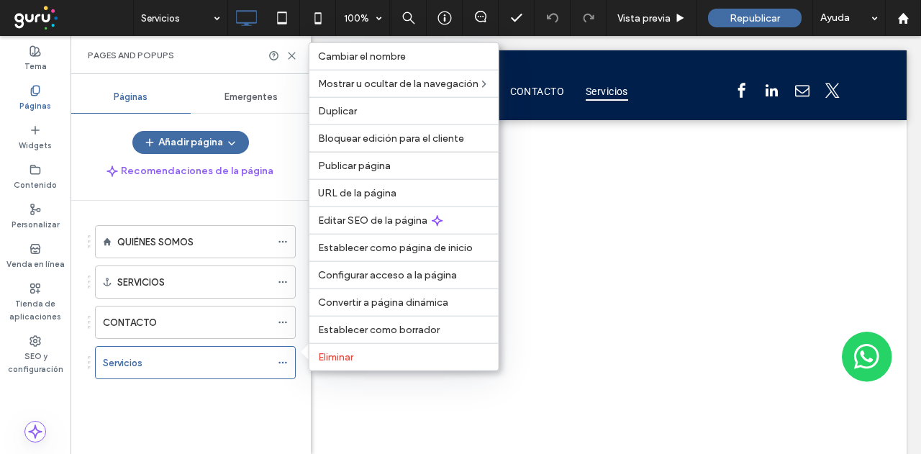
click at [282, 391] on div "QUIÉNES SOMOS SERVICIOS CONTACTO Servicios" at bounding box center [186, 307] width 219 height 178
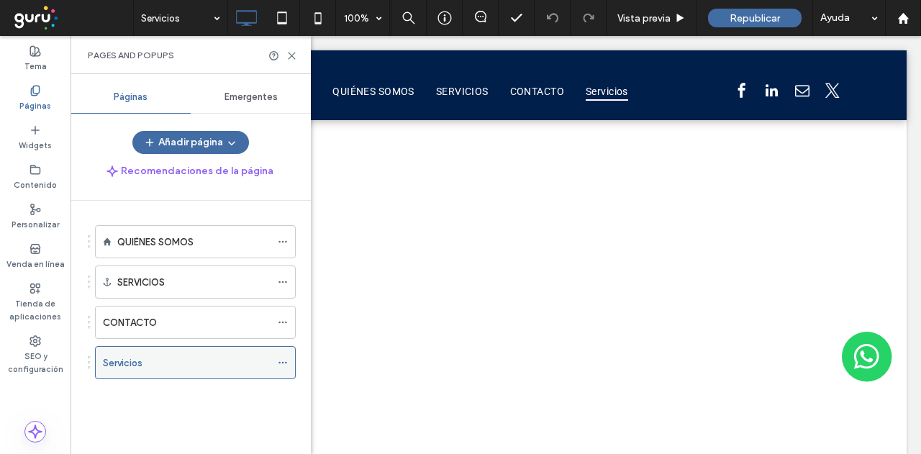
click at [286, 365] on span at bounding box center [283, 363] width 10 height 22
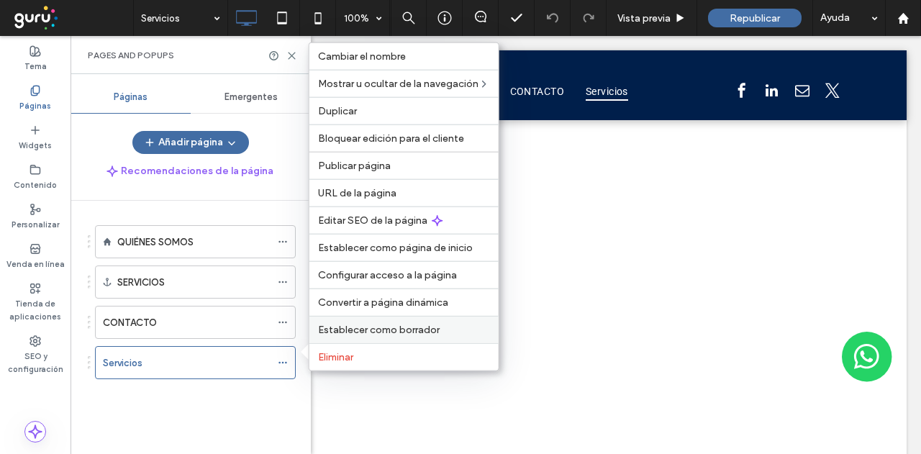
click at [371, 332] on span "Establecer como borrador" at bounding box center [379, 330] width 122 height 12
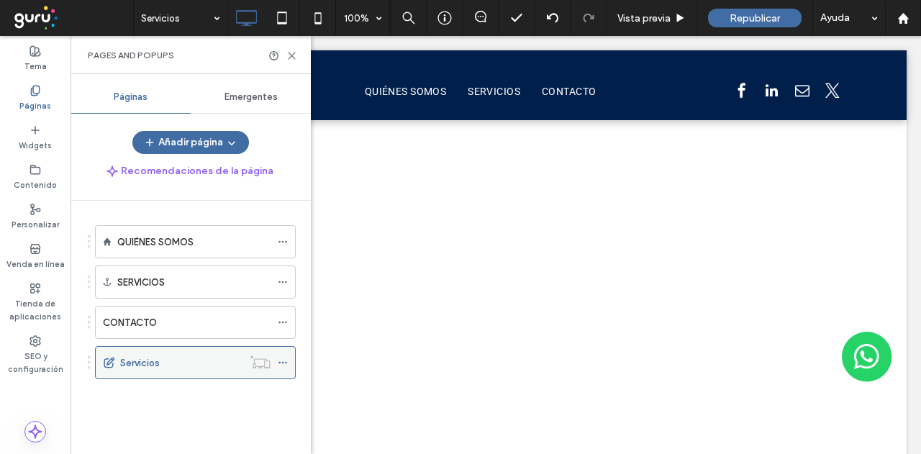
click at [283, 362] on use at bounding box center [282, 363] width 8 height 2
click at [30, 94] on icon at bounding box center [35, 91] width 12 height 12
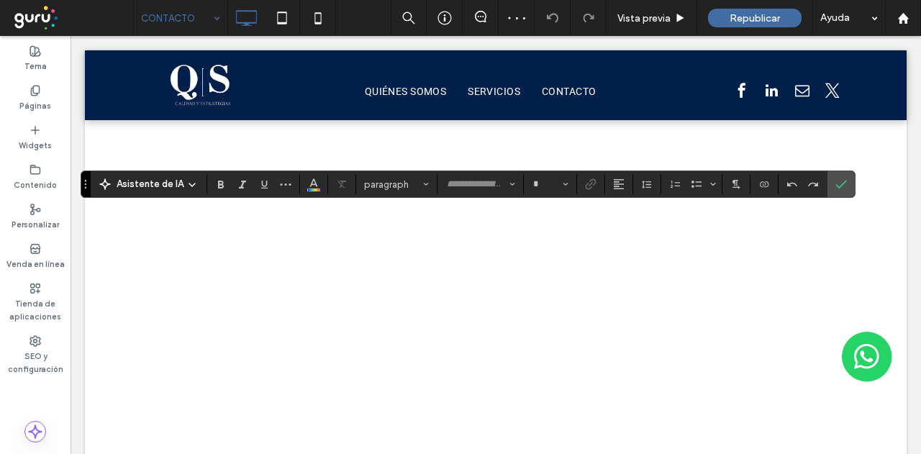
type input "**********"
type input "**"
click at [242, 182] on use "Cursiva" at bounding box center [242, 185] width 7 height 8
click at [218, 181] on use "Negrilla" at bounding box center [221, 185] width 6 height 8
click at [265, 184] on icon "Subrayado" at bounding box center [264, 184] width 12 height 12
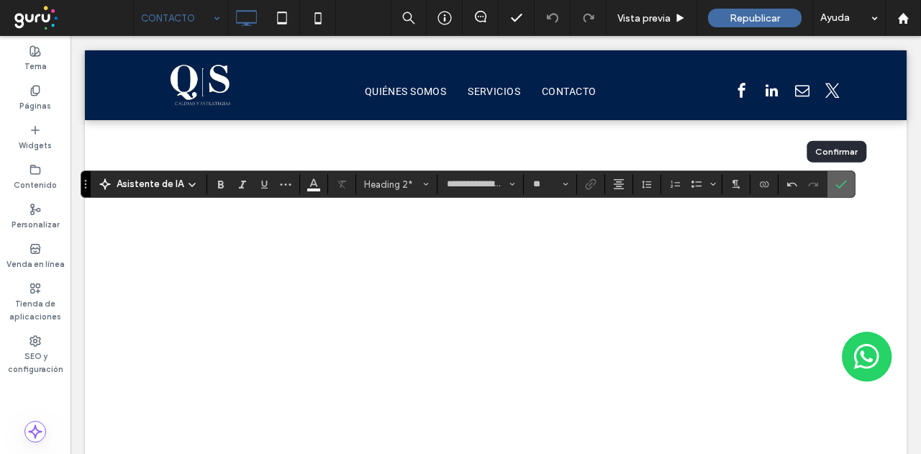
click at [837, 183] on use "Confirmar" at bounding box center [841, 184] width 12 height 9
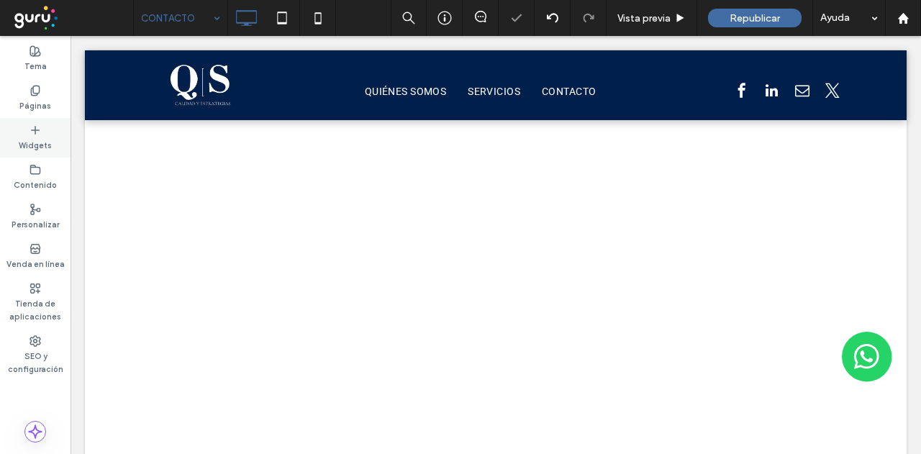
click at [35, 142] on label "Widgets" at bounding box center [35, 144] width 33 height 16
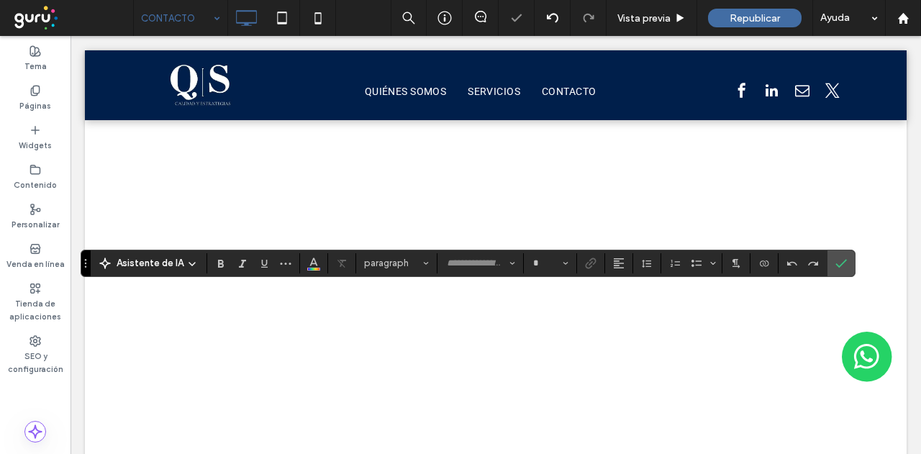
type input "******"
type input "**"
click at [310, 265] on use "Color" at bounding box center [314, 261] width 8 height 8
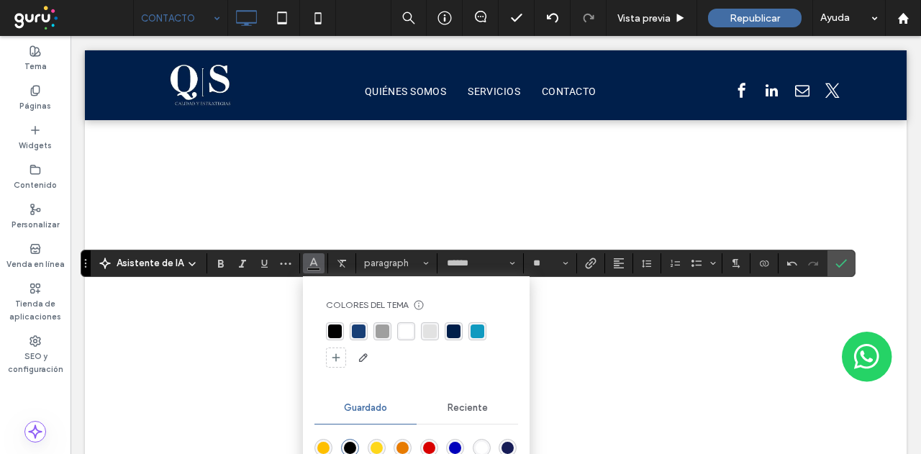
click at [402, 332] on div "rgba(255, 255, 255, 1)" at bounding box center [406, 331] width 14 height 14
click at [562, 267] on span "Tamaño borde" at bounding box center [565, 263] width 6 height 19
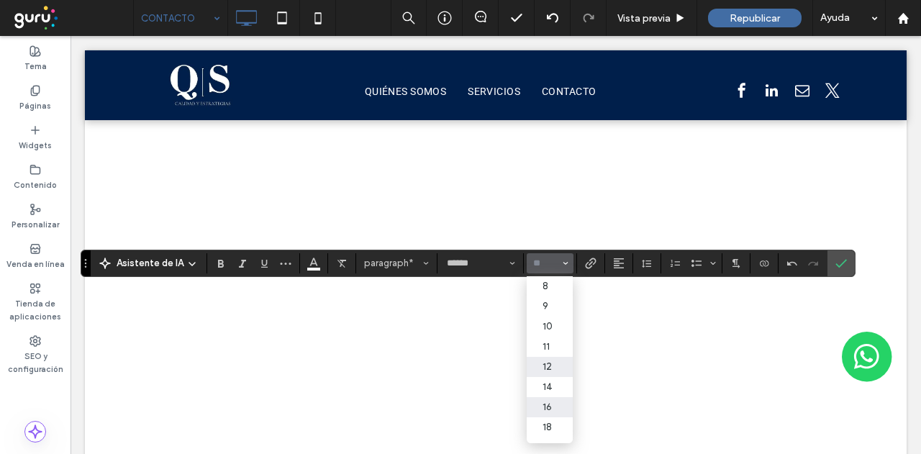
click at [541, 375] on label "12" at bounding box center [549, 367] width 46 height 20
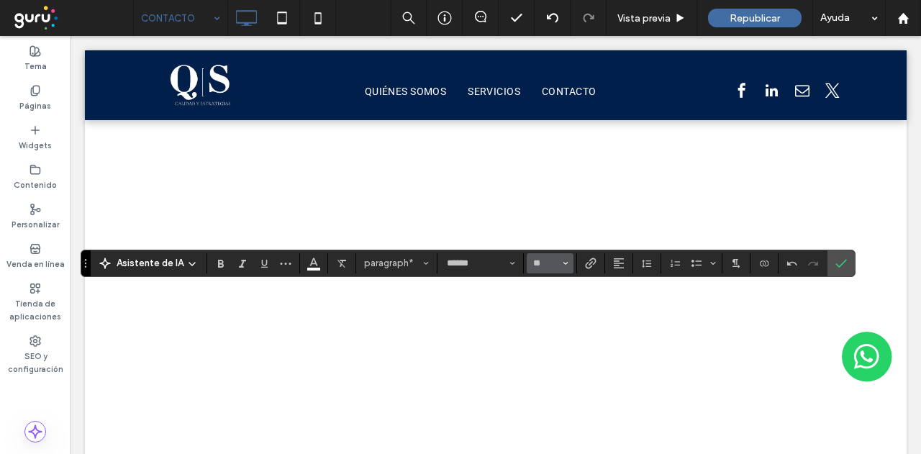
drag, startPoint x: 565, startPoint y: 263, endPoint x: 562, endPoint y: 270, distance: 8.0
click at [564, 263] on button "**" at bounding box center [549, 263] width 47 height 20
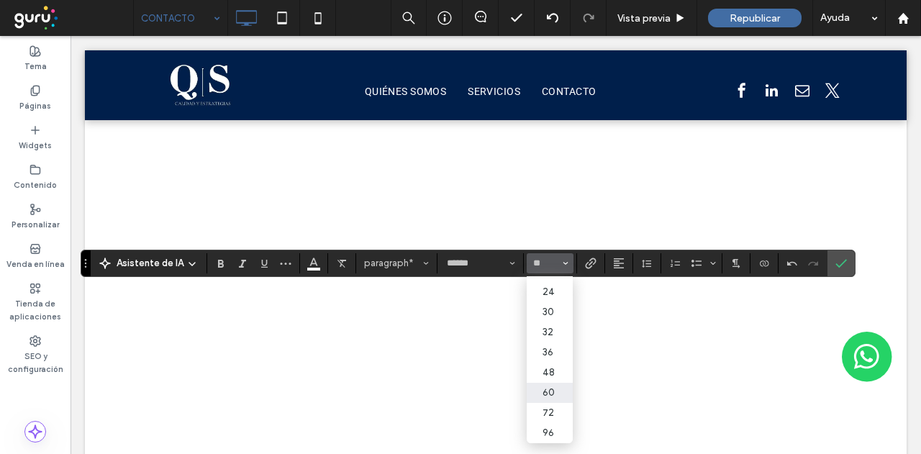
click at [552, 383] on label "60" at bounding box center [549, 393] width 46 height 20
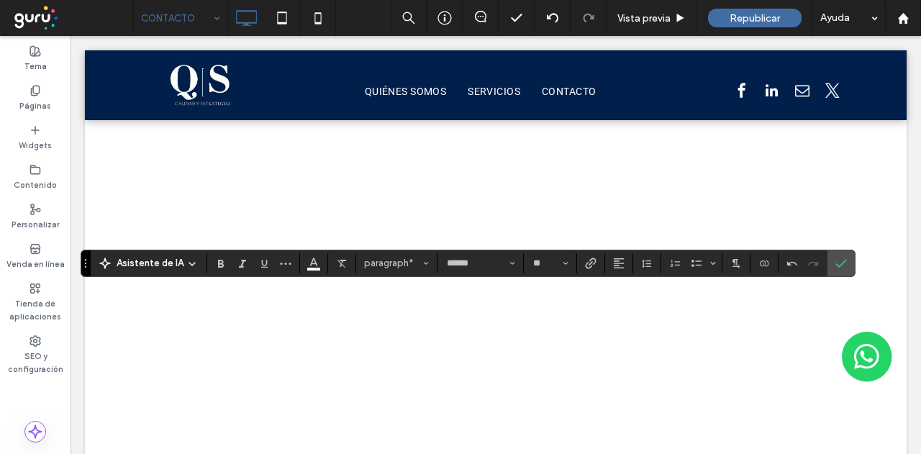
type input "**"
click at [621, 266] on button "Alineación" at bounding box center [619, 263] width 22 height 20
click at [636, 303] on div "ui.textEditor.alignment.center" at bounding box center [633, 307] width 19 height 12
click at [835, 258] on icon "Confirmar" at bounding box center [841, 263] width 12 height 12
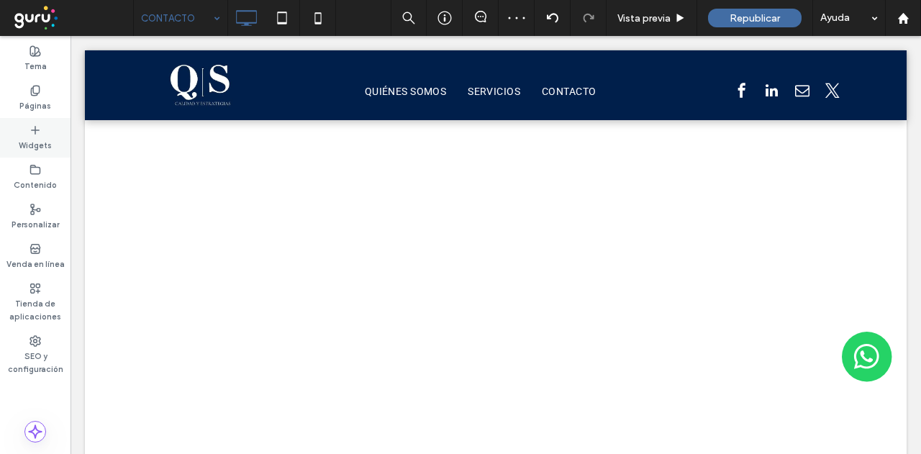
click at [35, 123] on div "Widgets" at bounding box center [35, 138] width 70 height 40
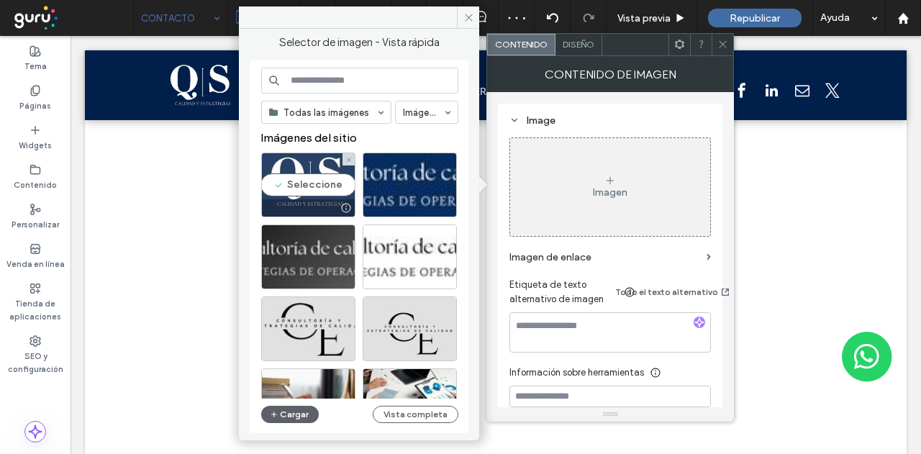
click at [295, 198] on div "Seleccione" at bounding box center [308, 184] width 94 height 65
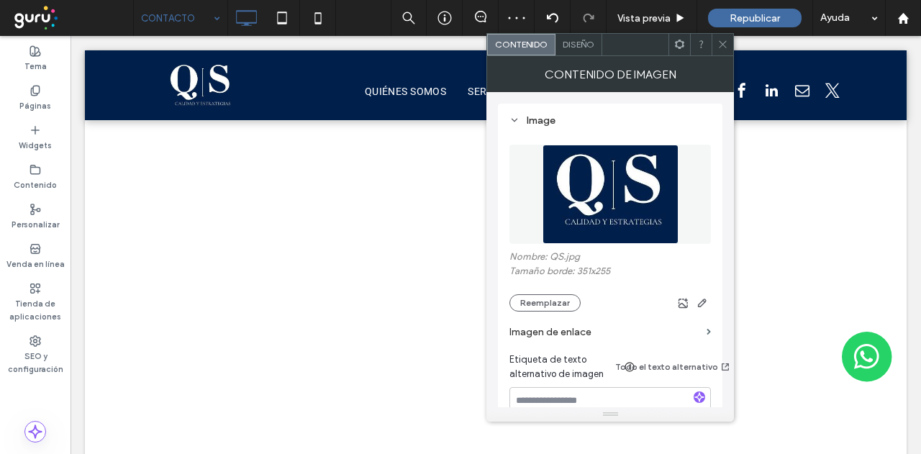
click at [725, 43] on icon at bounding box center [722, 44] width 11 height 11
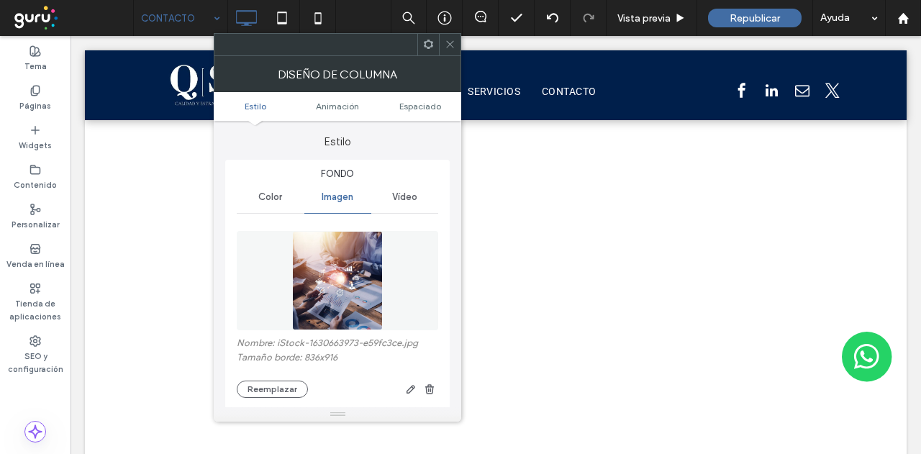
scroll to position [72, 0]
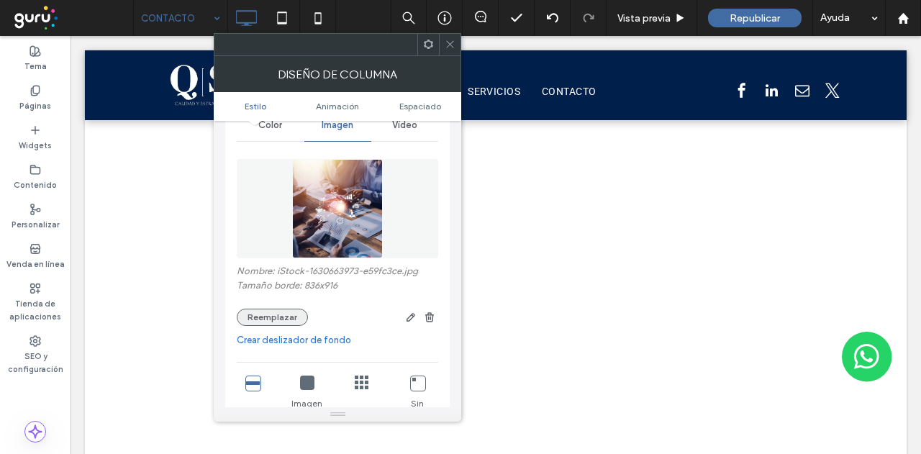
click at [268, 317] on button "Reemplazar" at bounding box center [272, 317] width 71 height 17
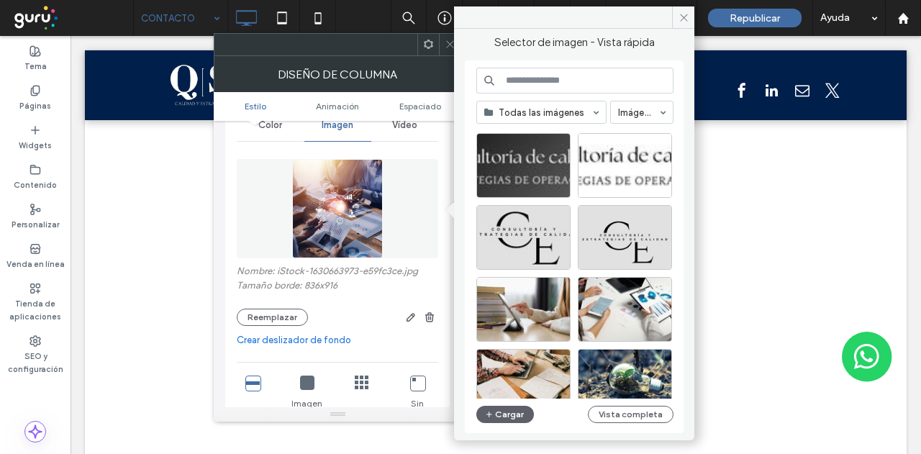
scroll to position [288, 0]
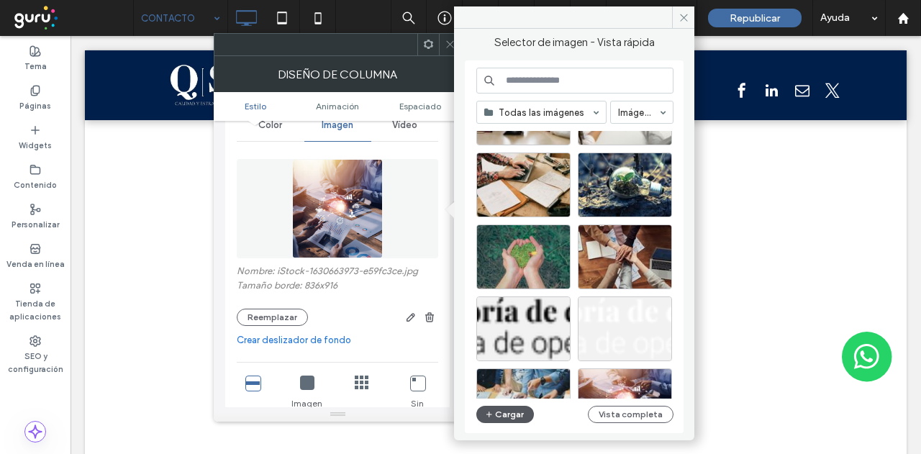
click at [505, 416] on button "Cargar" at bounding box center [505, 414] width 58 height 17
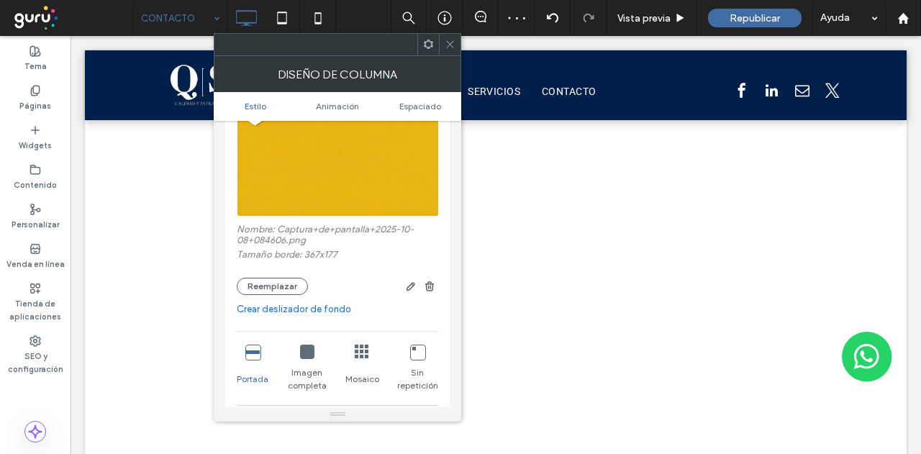
scroll to position [144, 0]
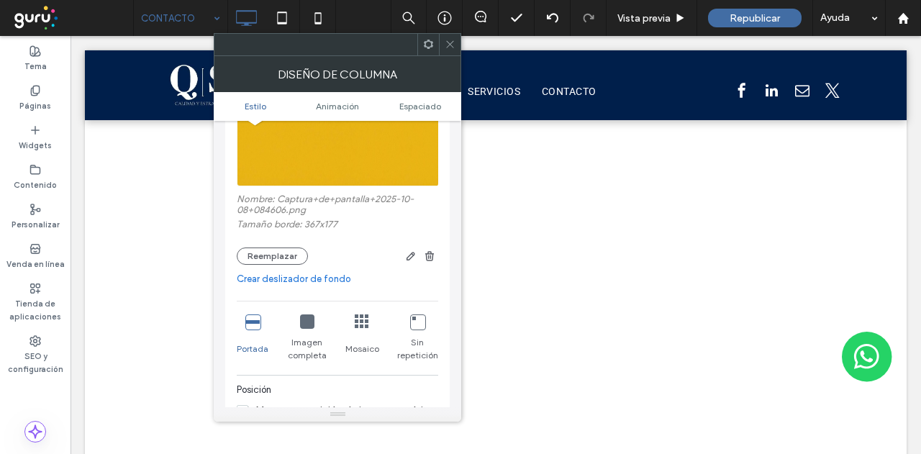
click at [449, 42] on icon at bounding box center [449, 44] width 11 height 11
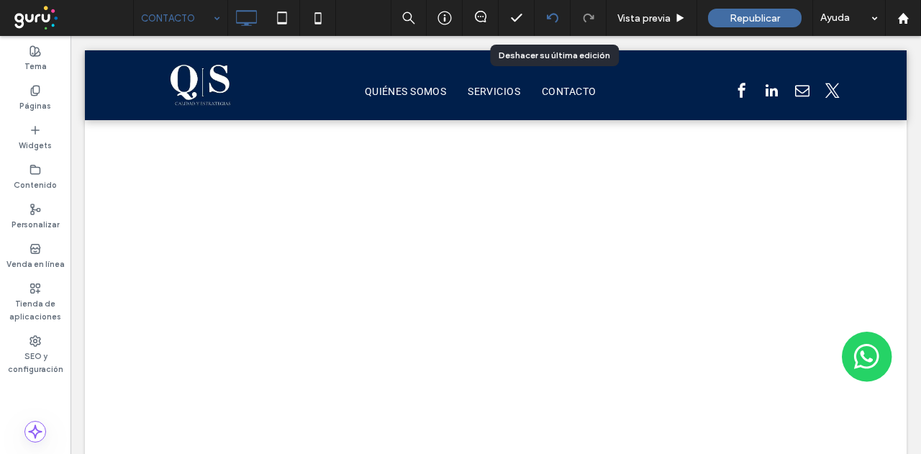
click at [555, 15] on use at bounding box center [552, 17] width 12 height 9
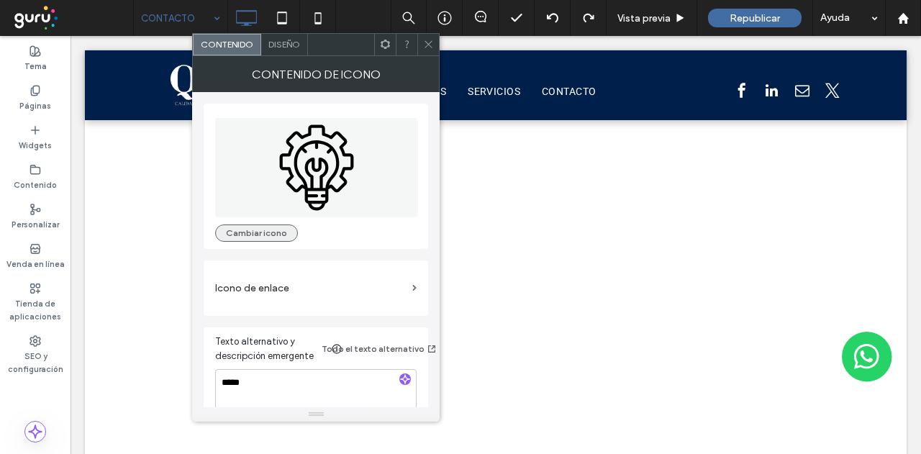
click at [270, 234] on button "Cambiar icono" at bounding box center [256, 232] width 83 height 17
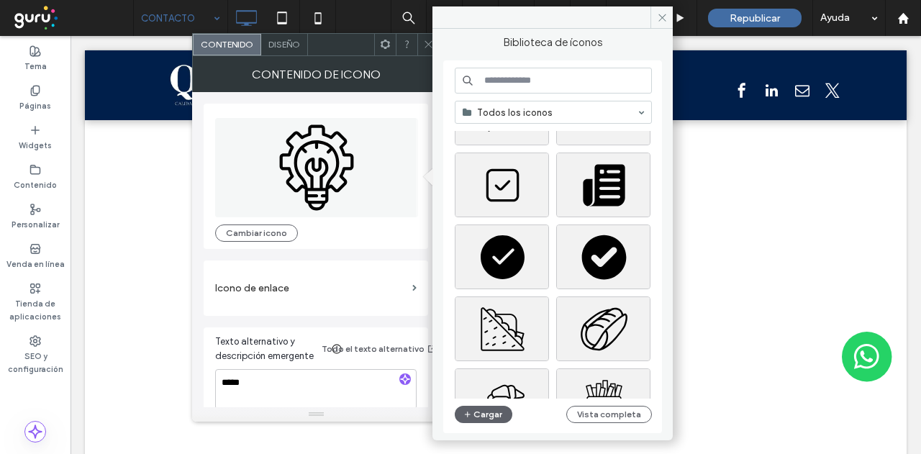
click at [539, 80] on input at bounding box center [553, 81] width 197 height 26
click at [663, 17] on icon at bounding box center [662, 17] width 11 height 11
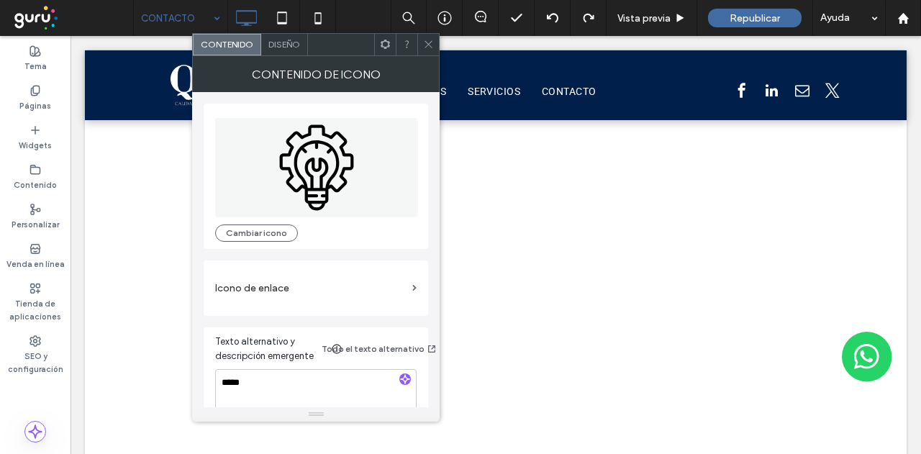
click at [424, 47] on icon at bounding box center [428, 44] width 11 height 11
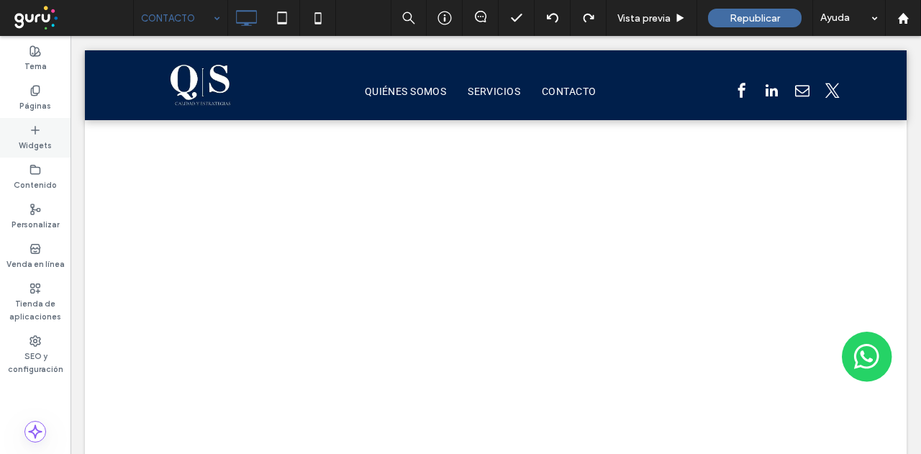
click at [40, 132] on icon at bounding box center [35, 130] width 12 height 12
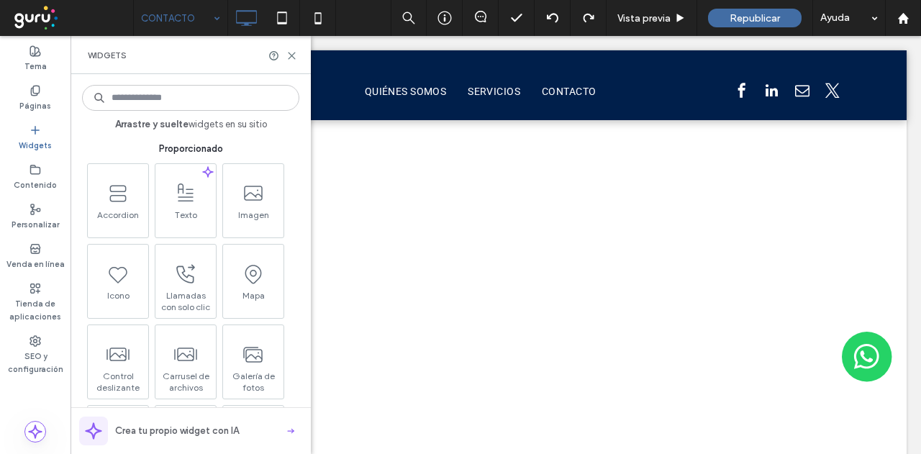
scroll to position [216, 0]
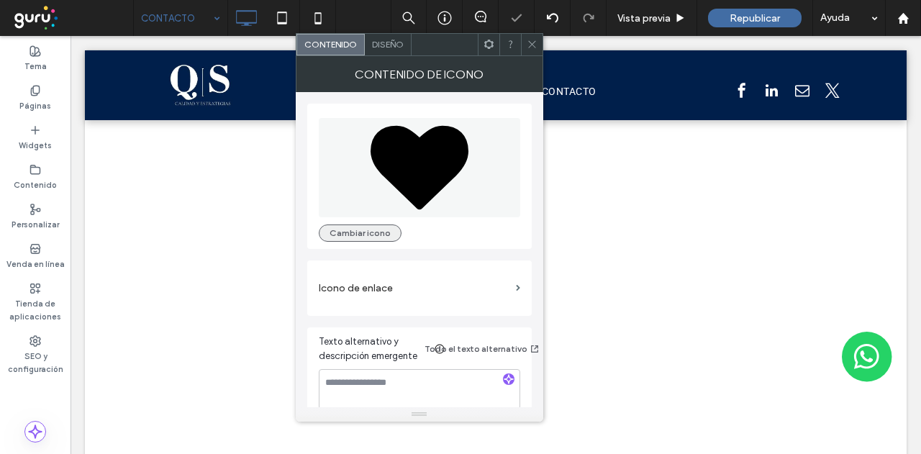
click at [360, 234] on button "Cambiar icono" at bounding box center [360, 232] width 83 height 17
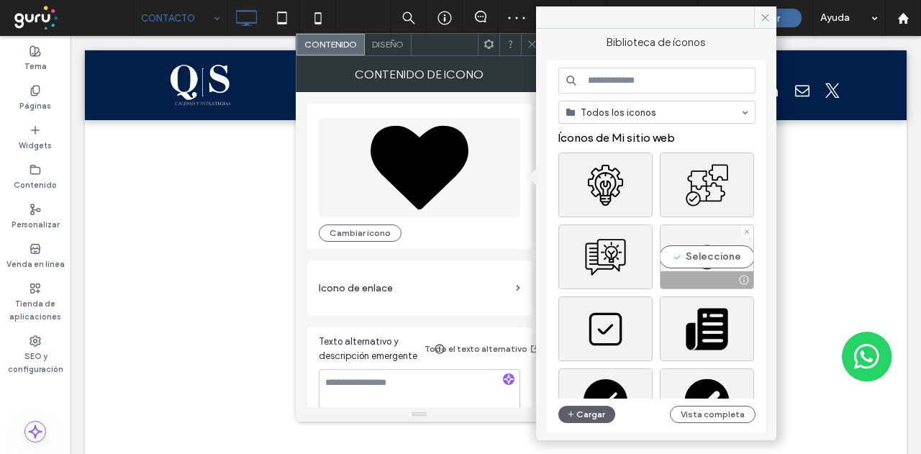
click at [714, 248] on div "Seleccione" at bounding box center [707, 256] width 94 height 65
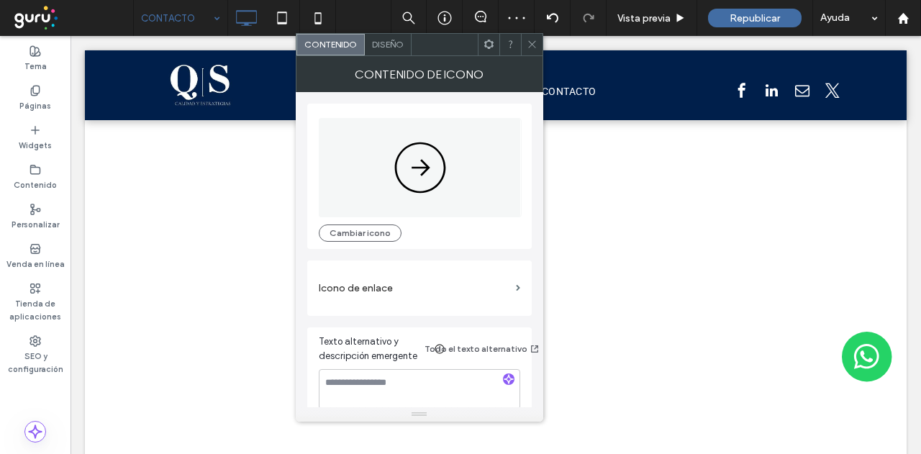
click at [533, 38] on span at bounding box center [531, 45] width 11 height 22
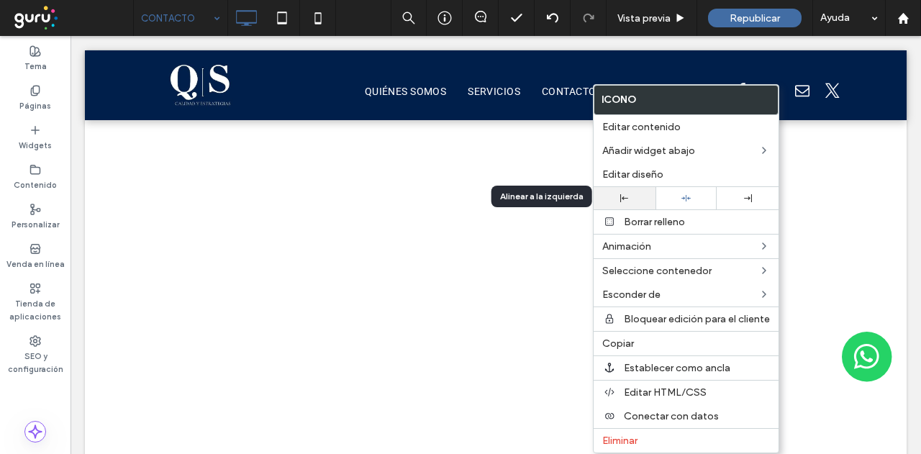
click at [627, 194] on icon at bounding box center [624, 198] width 8 height 8
click at [745, 195] on icon at bounding box center [748, 198] width 8 height 8
click at [693, 201] on div at bounding box center [686, 198] width 62 height 22
click at [636, 204] on div at bounding box center [624, 198] width 62 height 22
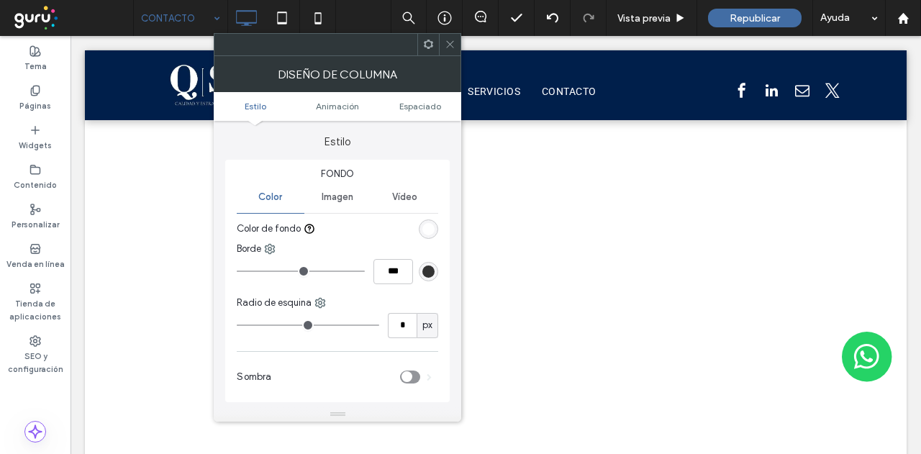
click at [449, 42] on use at bounding box center [450, 44] width 7 height 7
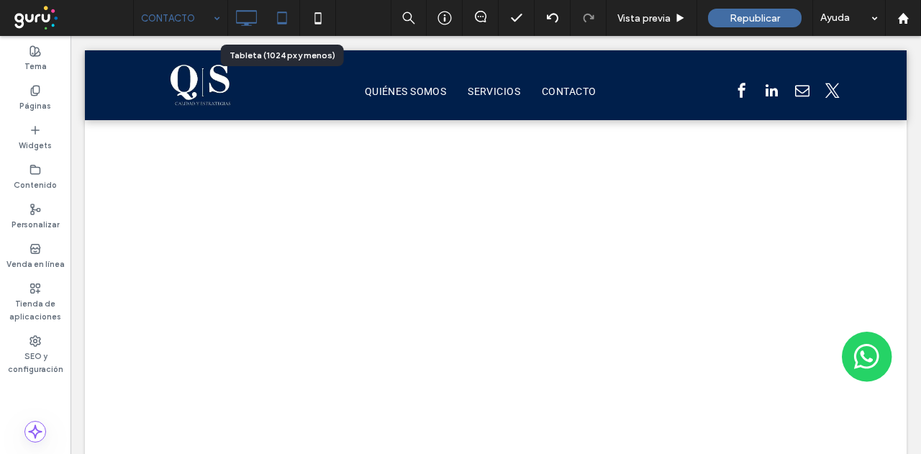
click at [279, 22] on use at bounding box center [281, 18] width 9 height 12
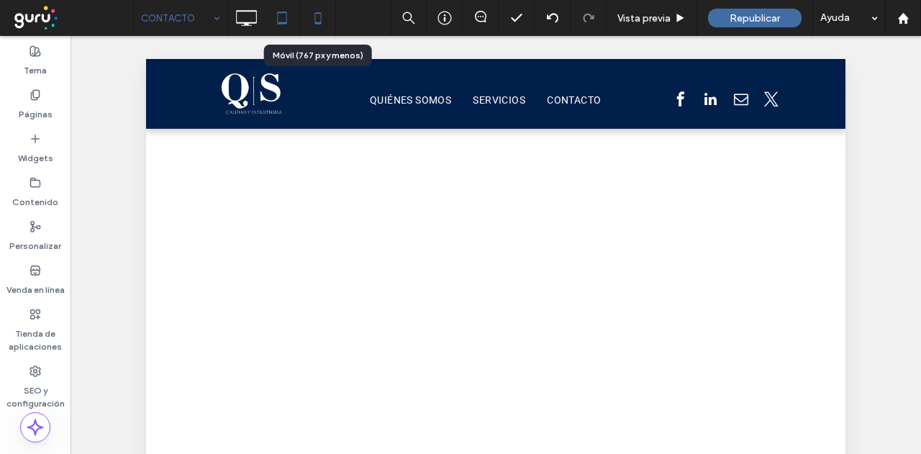
click at [319, 21] on icon at bounding box center [318, 18] width 29 height 29
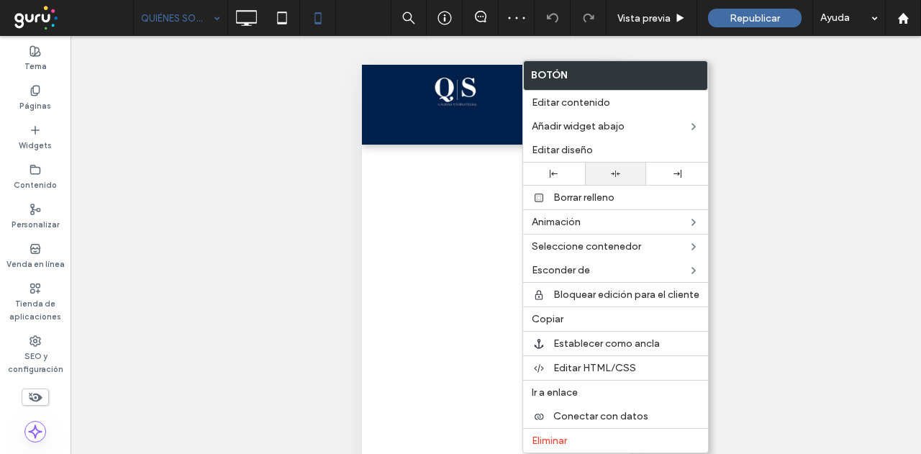
click at [622, 166] on div at bounding box center [616, 174] width 62 height 22
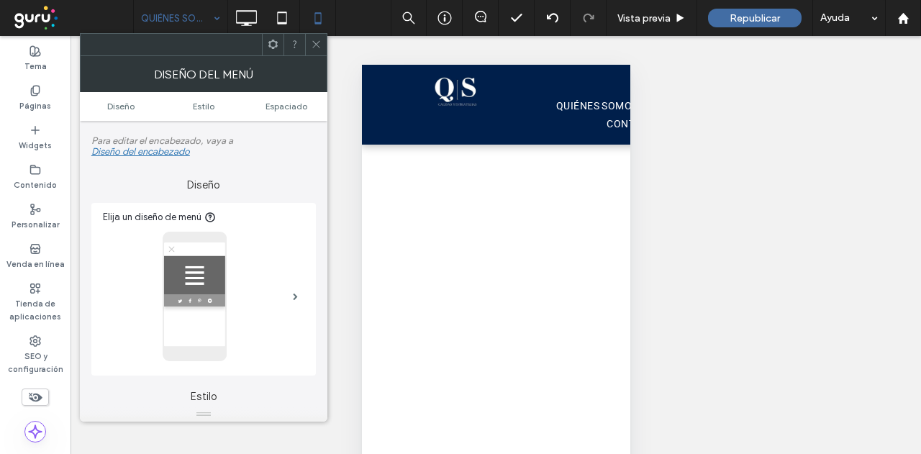
click at [322, 35] on div at bounding box center [316, 45] width 22 height 22
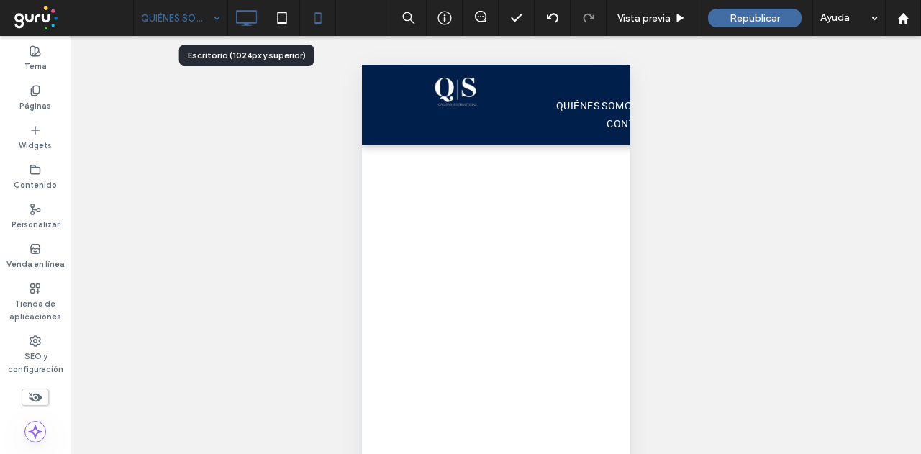
click at [245, 17] on icon at bounding box center [246, 18] width 29 height 29
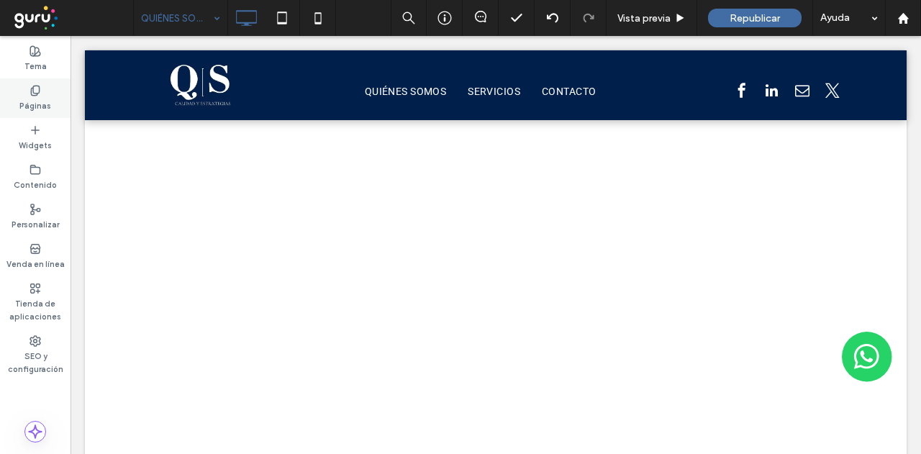
click at [31, 104] on label "Páginas" at bounding box center [35, 104] width 32 height 16
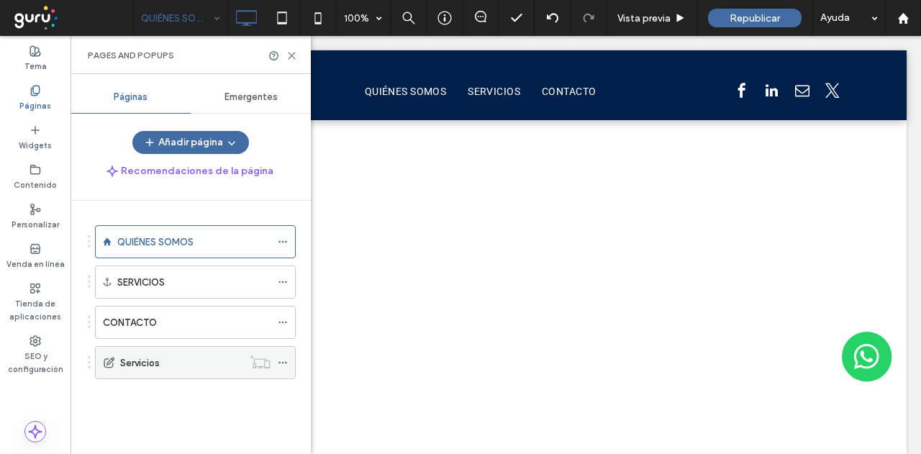
click at [285, 360] on icon at bounding box center [283, 362] width 10 height 10
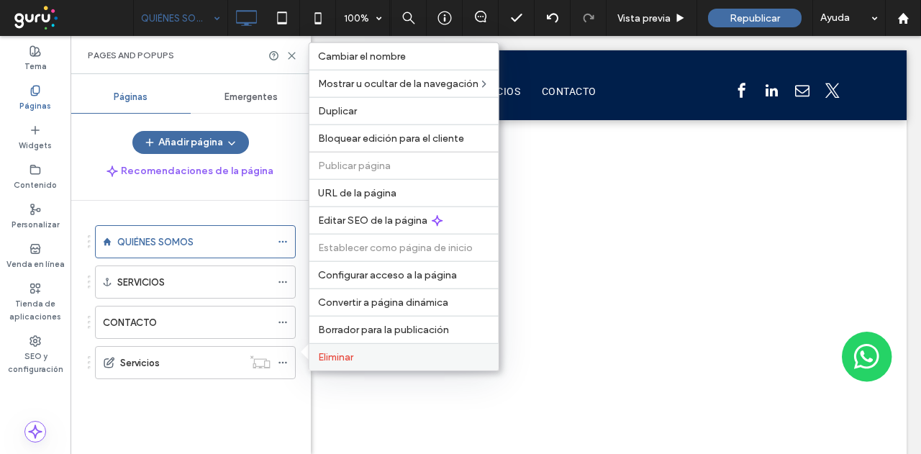
click at [340, 362] on span "Eliminar" at bounding box center [335, 357] width 35 height 12
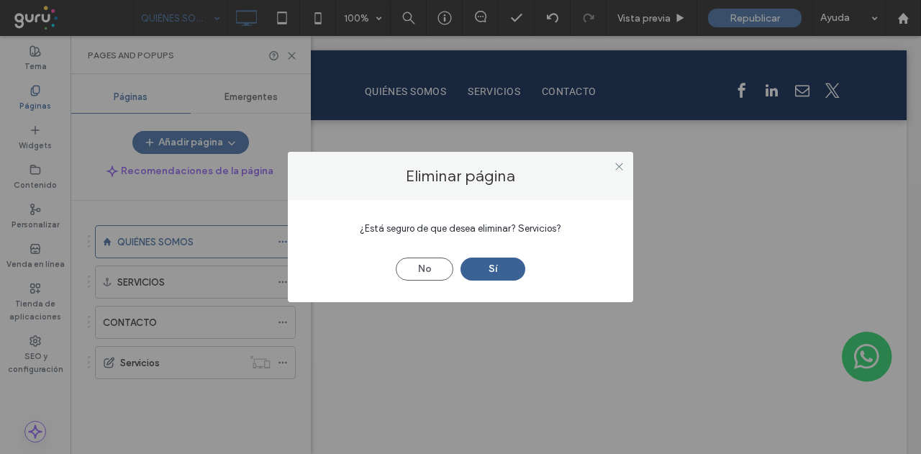
click at [496, 273] on button "Sí" at bounding box center [492, 268] width 65 height 23
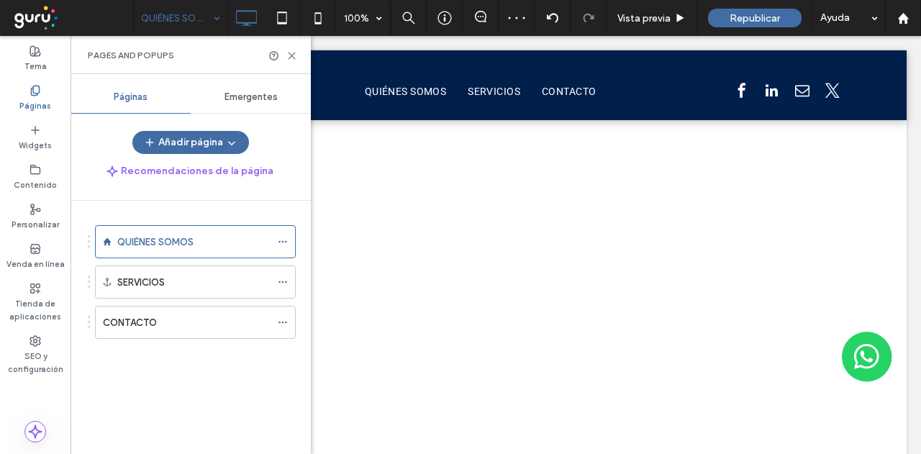
click at [20, 104] on label "Páginas" at bounding box center [35, 104] width 32 height 16
click at [39, 98] on label "Páginas" at bounding box center [35, 104] width 32 height 16
click at [192, 145] on button "Añadir página" at bounding box center [190, 142] width 117 height 23
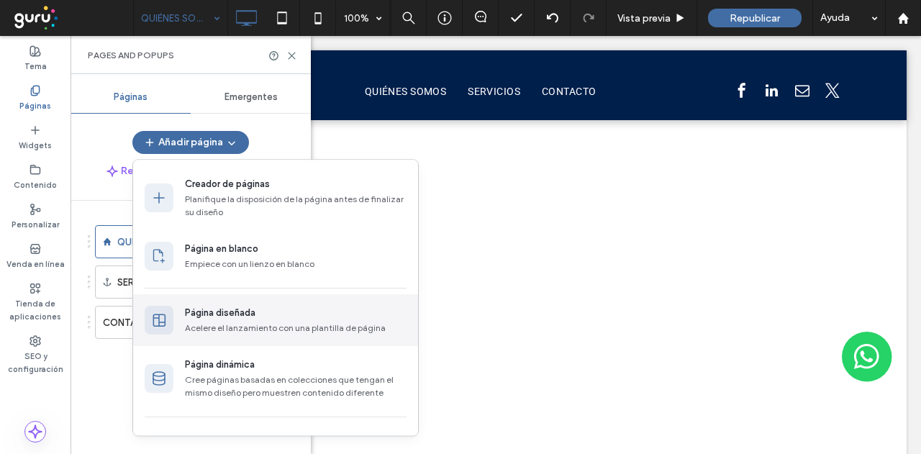
click at [296, 309] on div "Página diseñada" at bounding box center [296, 313] width 222 height 14
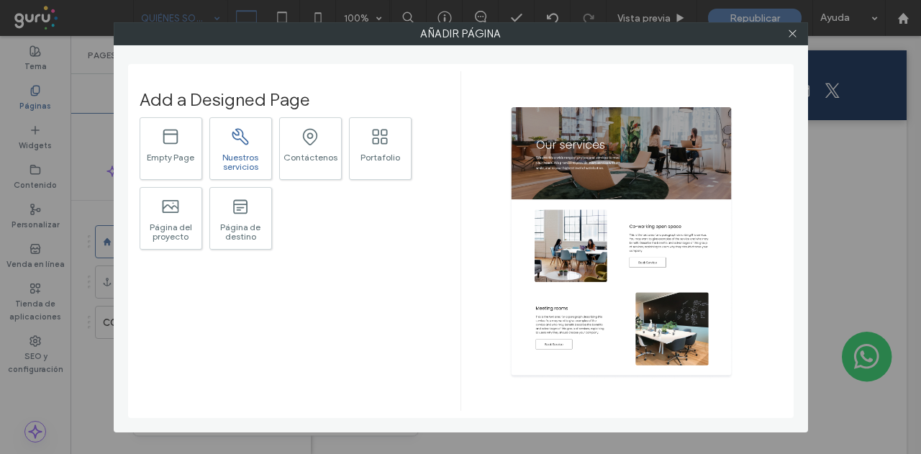
click at [241, 155] on div "Nuestros servicios" at bounding box center [240, 161] width 61 height 19
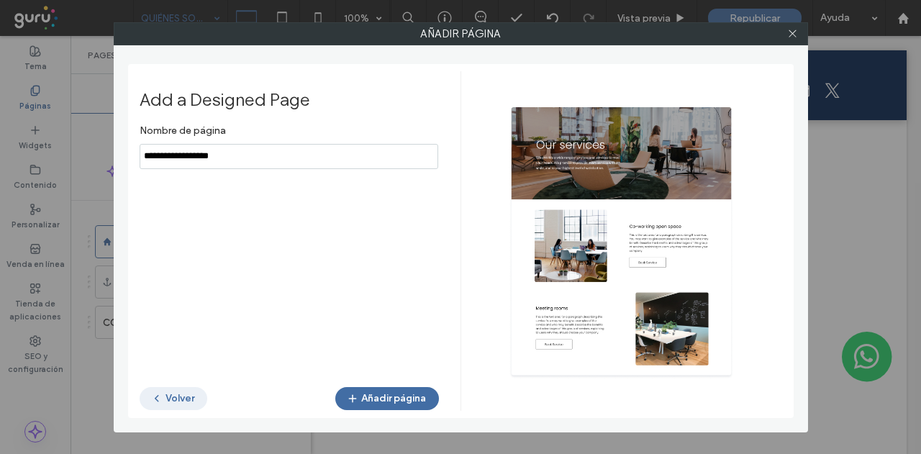
click at [173, 396] on button "Volver" at bounding box center [174, 398] width 68 height 23
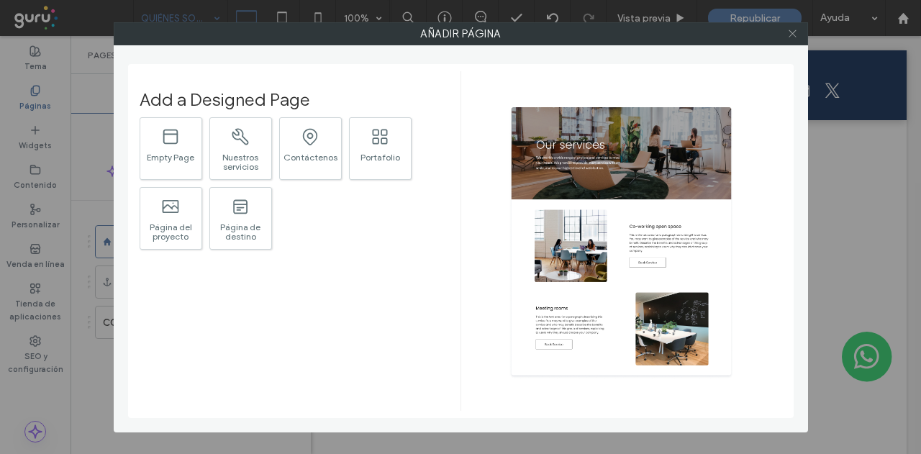
click at [790, 31] on use at bounding box center [791, 33] width 7 height 7
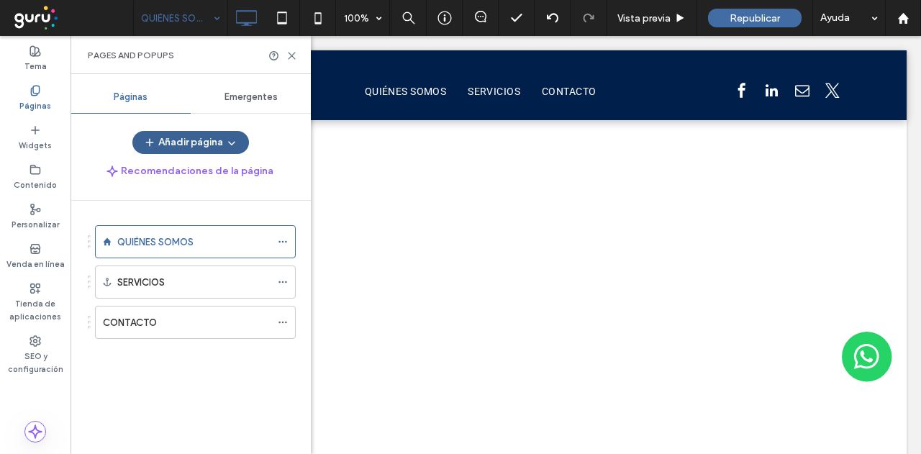
click at [193, 140] on button "Añadir página" at bounding box center [190, 142] width 117 height 23
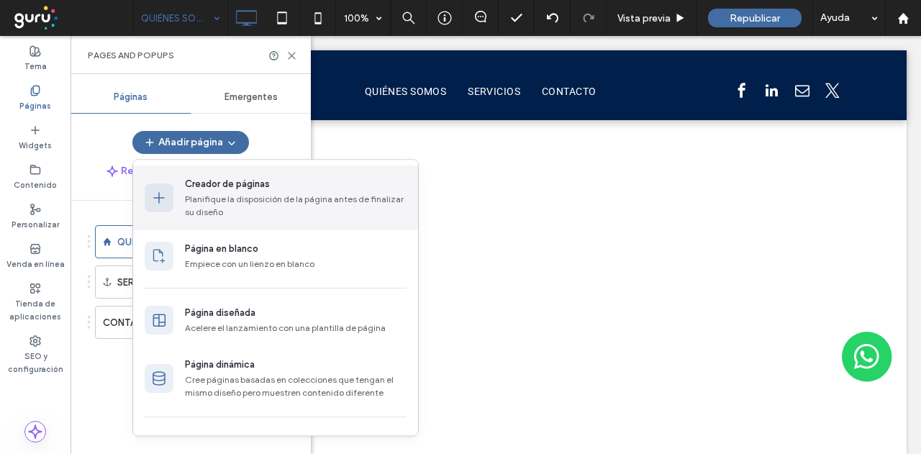
click at [197, 198] on div "Planifique la disposición de la página antes de finalizar su diseño" at bounding box center [296, 206] width 222 height 26
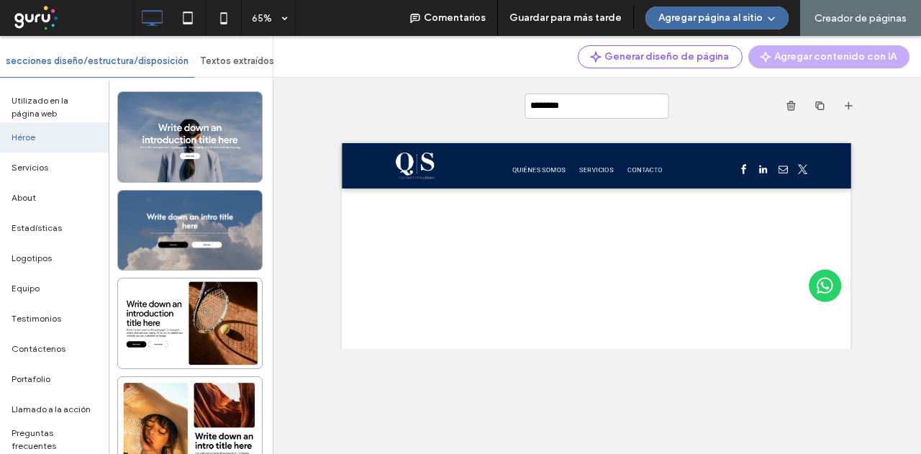
type input "*********"
click at [617, 106] on input "*********" at bounding box center [596, 105] width 144 height 25
click at [742, 99] on div "Novedades ( 1 )" at bounding box center [595, 106] width 527 height 56
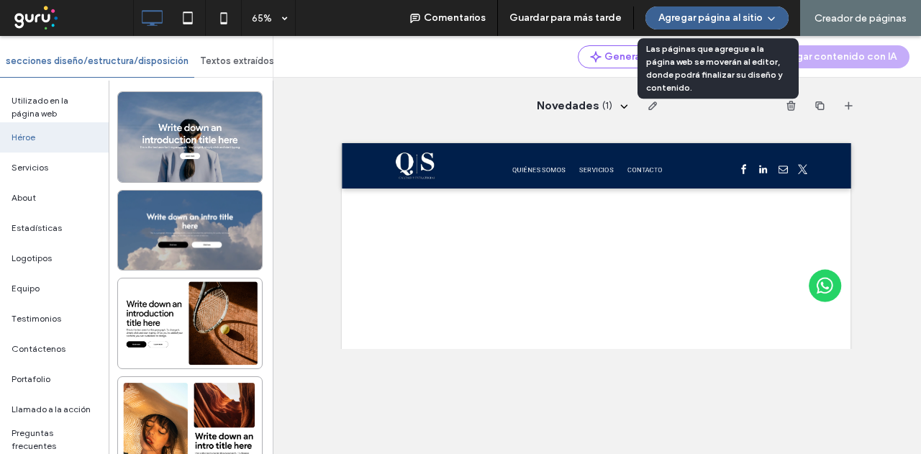
click at [747, 14] on button "Agregar página al sitio" at bounding box center [716, 17] width 143 height 23
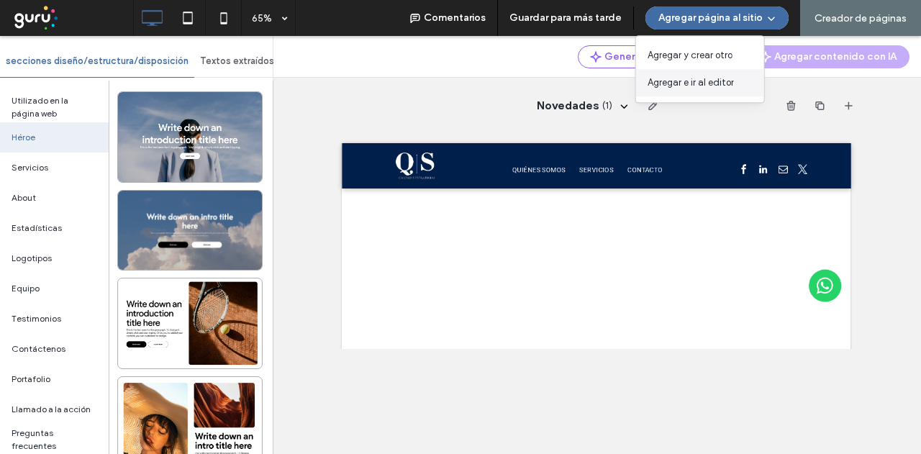
click at [713, 88] on span "Agregar e ir al editor" at bounding box center [690, 83] width 86 height 14
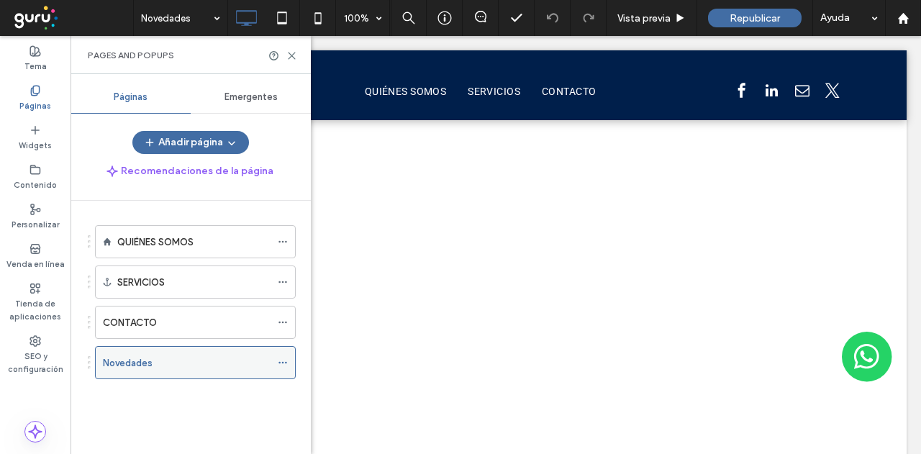
click at [283, 362] on use at bounding box center [282, 363] width 8 height 2
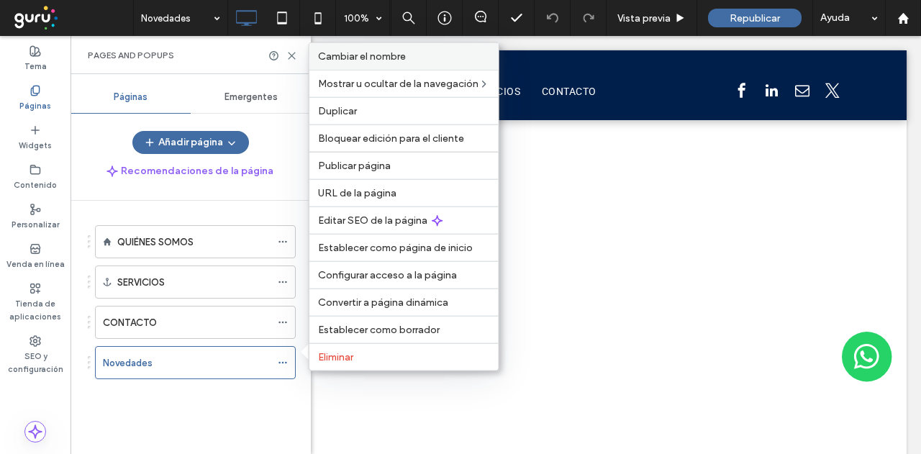
click at [403, 60] on span "Cambiar el nombre" at bounding box center [362, 56] width 88 height 12
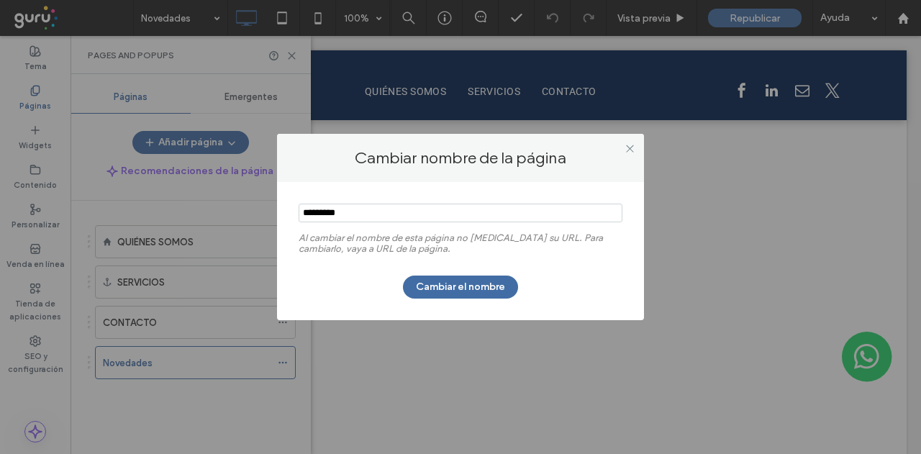
drag, startPoint x: 369, startPoint y: 218, endPoint x: 252, endPoint y: 232, distance: 118.1
click at [252, 232] on div "Cambiar nombre de la página Al cambiar el nombre de esta página no cambia su UR…" at bounding box center [460, 227] width 921 height 454
type input "*********"
click at [437, 312] on div "Al cambiar el nombre de esta página no cambia su URL. Para cambiarlo, vaya a UR…" at bounding box center [460, 251] width 367 height 138
click at [438, 288] on button "Cambiar el nombre" at bounding box center [460, 286] width 115 height 23
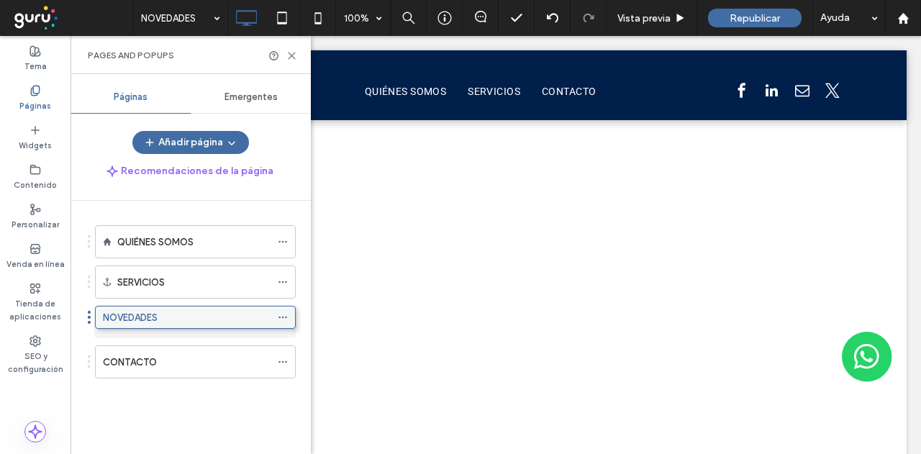
drag, startPoint x: 174, startPoint y: 357, endPoint x: 174, endPoint y: 319, distance: 38.1
click at [283, 321] on use at bounding box center [282, 322] width 8 height 2
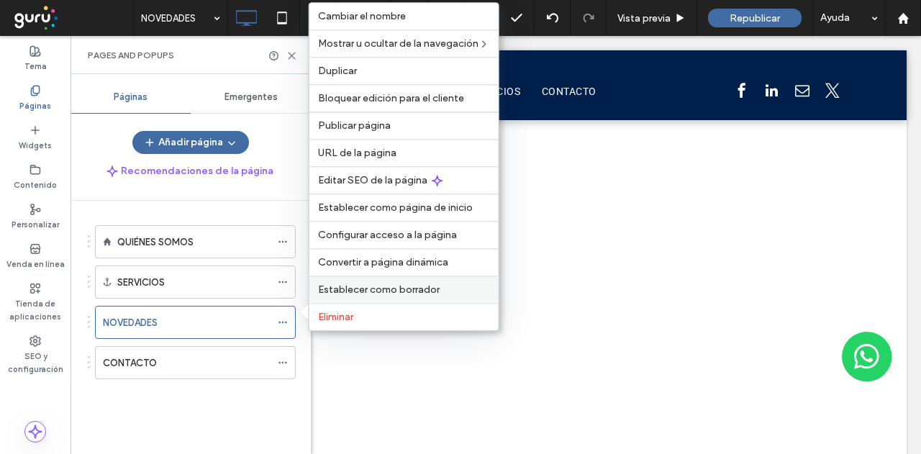
click at [393, 293] on span "Establecer como borrador" at bounding box center [379, 289] width 122 height 12
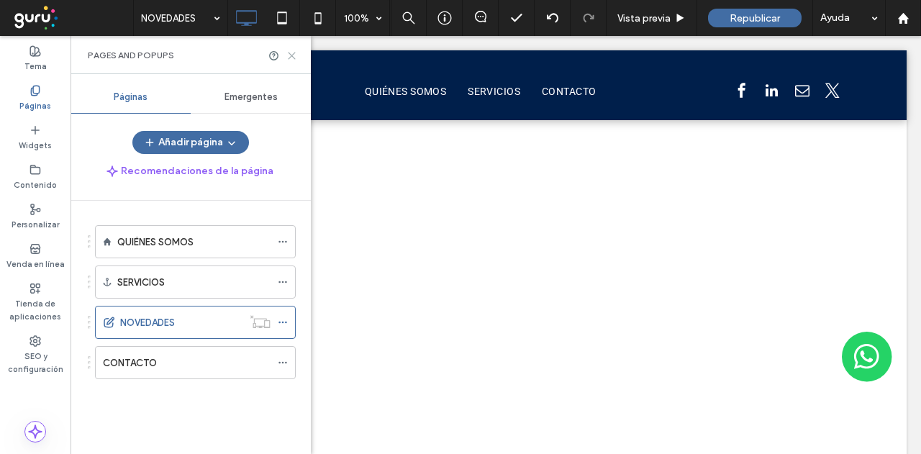
click at [291, 55] on use at bounding box center [291, 56] width 6 height 6
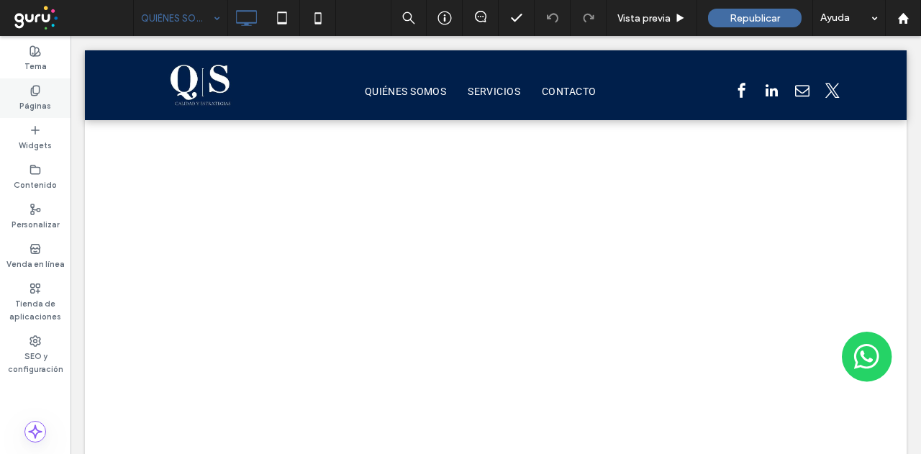
click at [20, 97] on label "Páginas" at bounding box center [35, 104] width 32 height 16
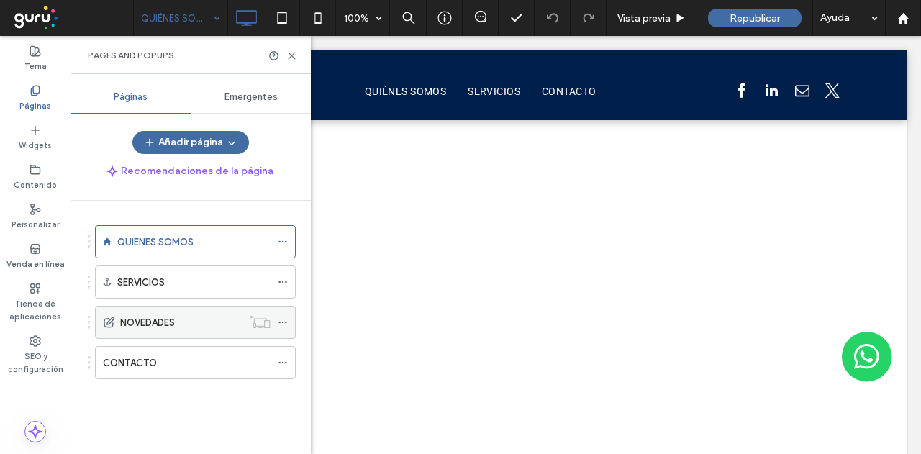
click at [189, 317] on div "NOVEDADES" at bounding box center [181, 322] width 122 height 15
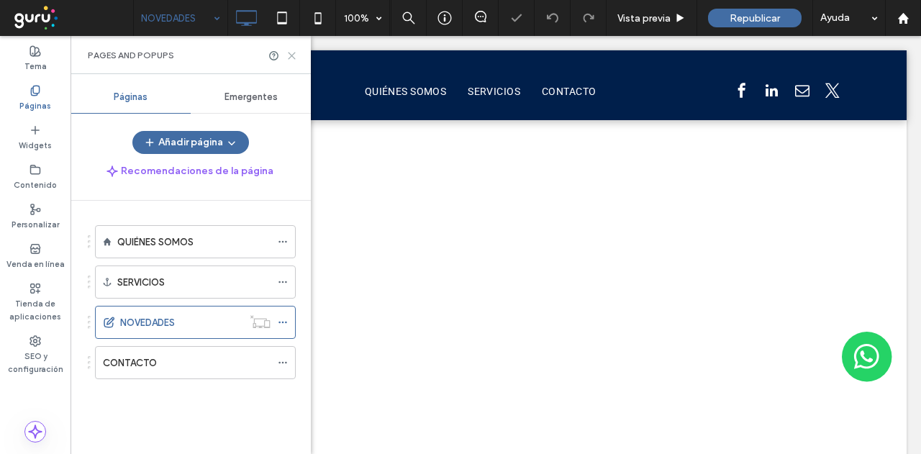
click at [294, 54] on icon at bounding box center [291, 55] width 11 height 11
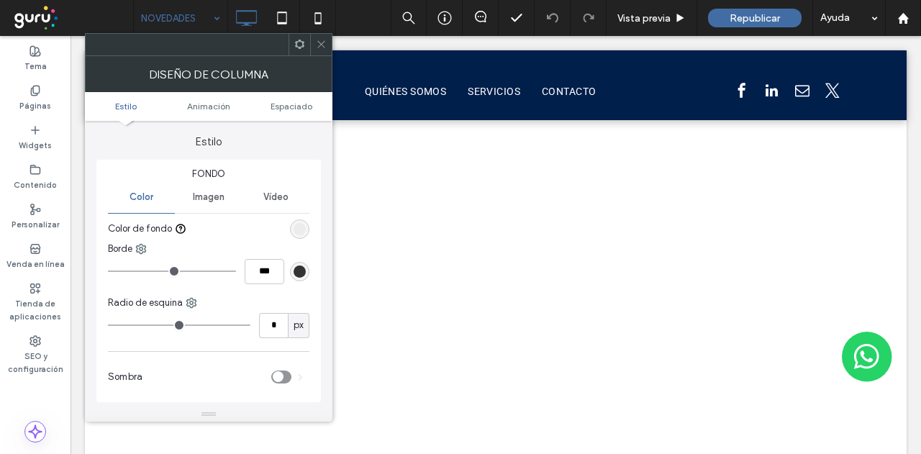
click at [322, 45] on icon at bounding box center [321, 44] width 11 height 11
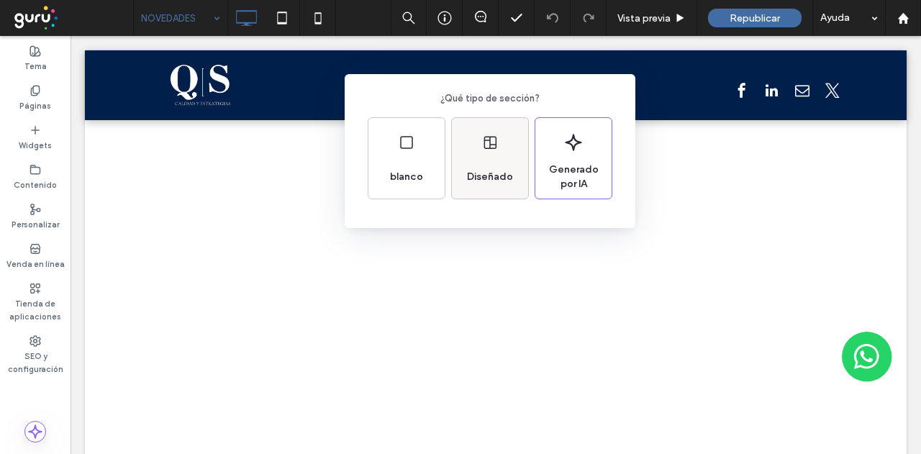
click at [497, 175] on span "Diseñado" at bounding box center [490, 177] width 58 height 14
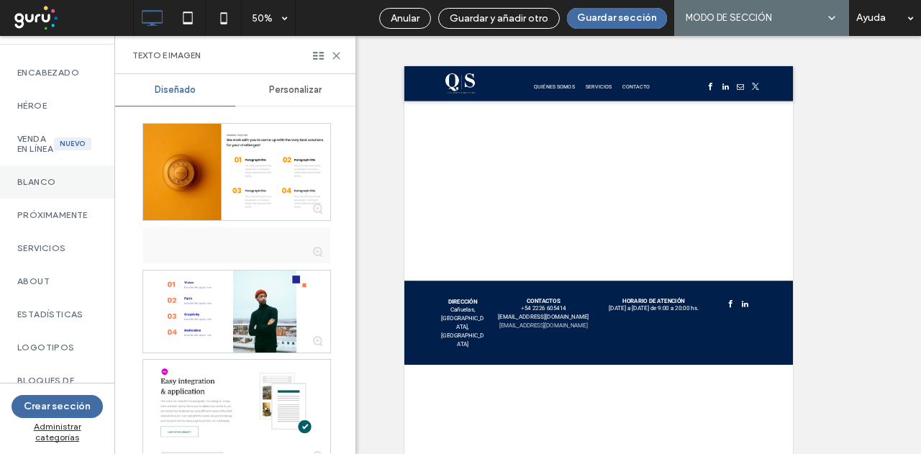
scroll to position [144, 0]
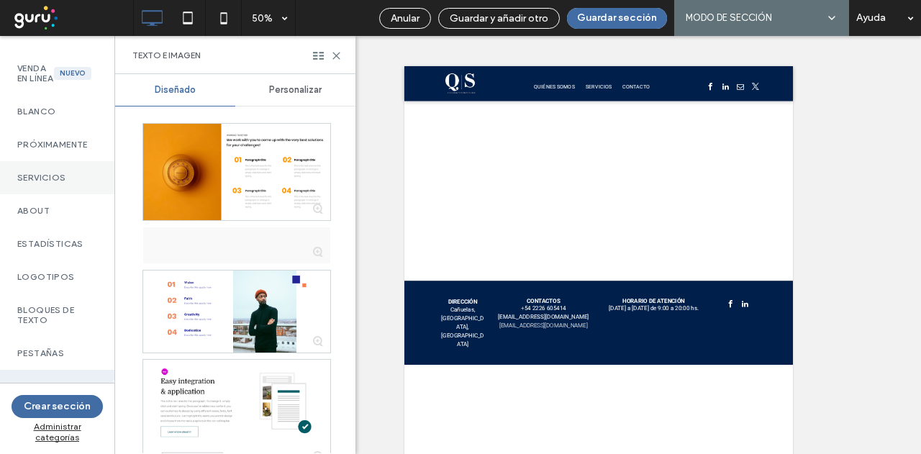
click at [72, 184] on div "Servicios" at bounding box center [57, 177] width 114 height 33
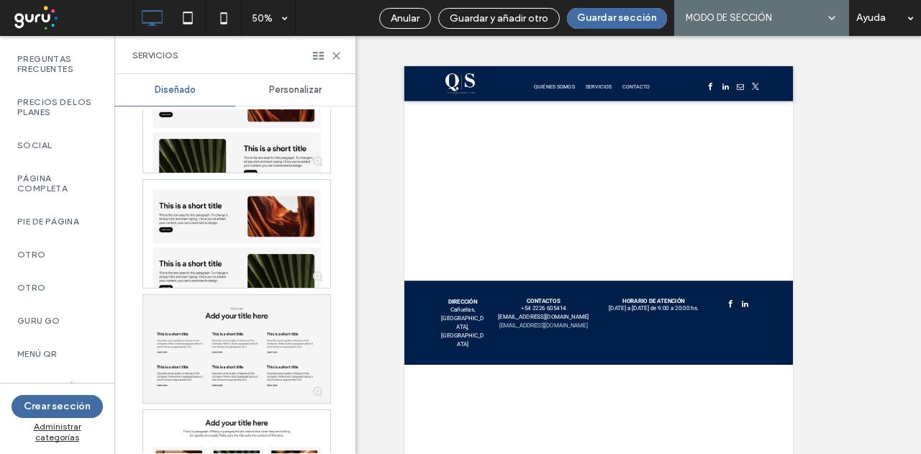
scroll to position [1942, 0]
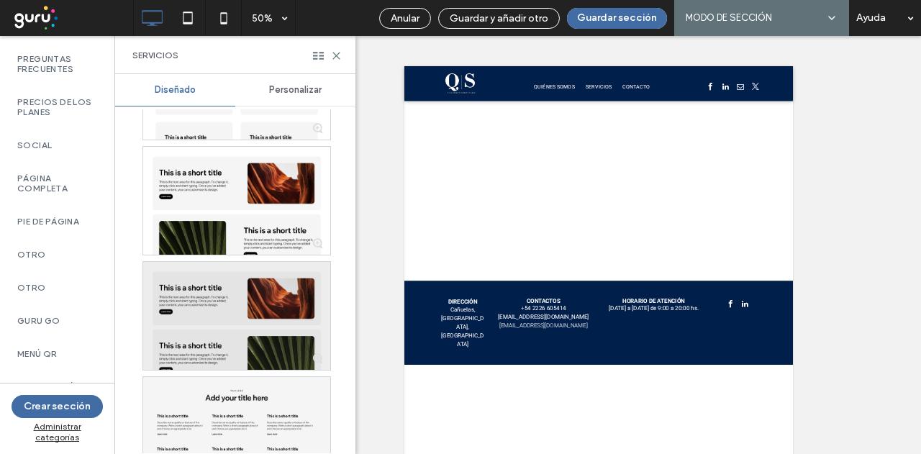
click at [264, 319] on div at bounding box center [236, 316] width 187 height 108
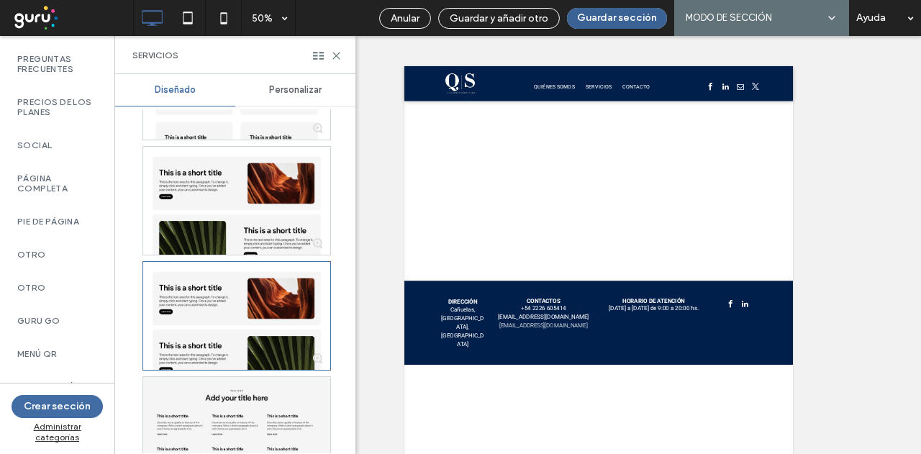
click at [640, 16] on button "Guardar sección" at bounding box center [617, 18] width 100 height 21
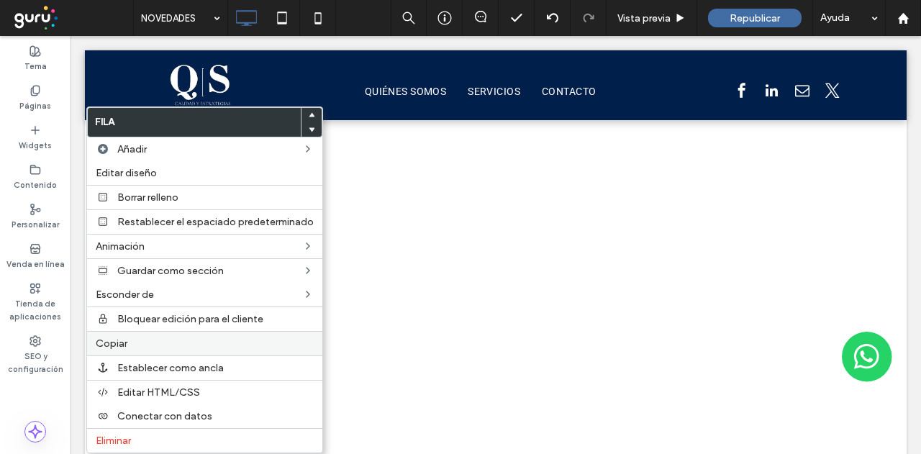
click at [129, 339] on label "Copiar" at bounding box center [205, 343] width 218 height 12
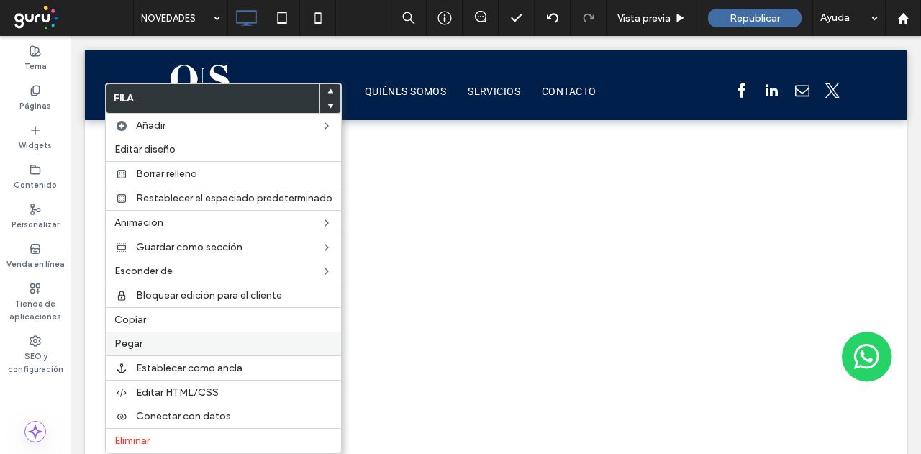
click at [142, 340] on label "Pegar" at bounding box center [223, 343] width 218 height 12
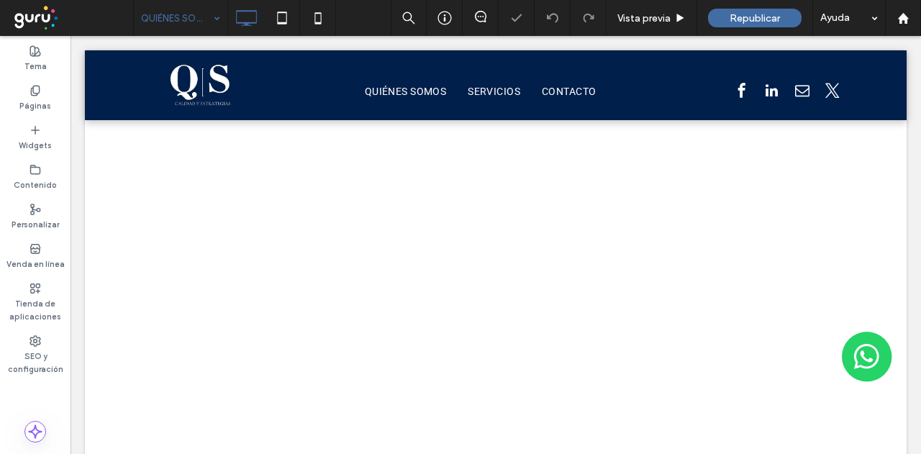
click at [214, 19] on div "QUIÉNES SOMOS" at bounding box center [180, 18] width 93 height 36
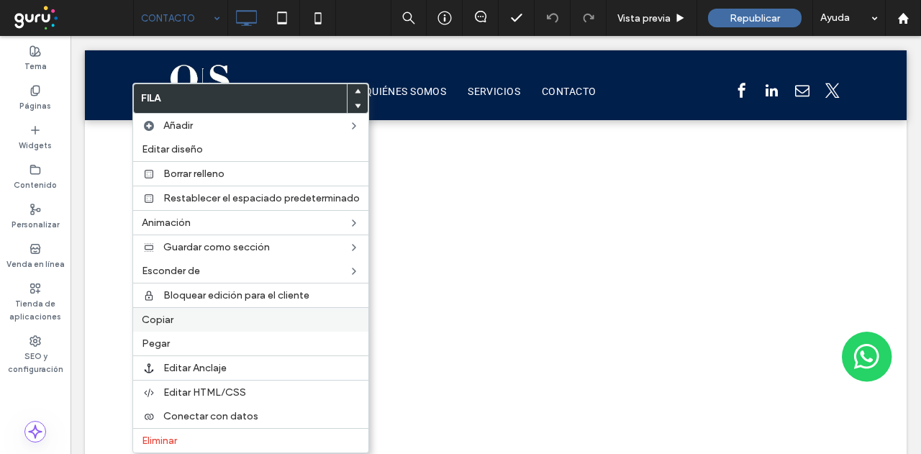
click at [186, 321] on label "Copiar" at bounding box center [251, 320] width 218 height 12
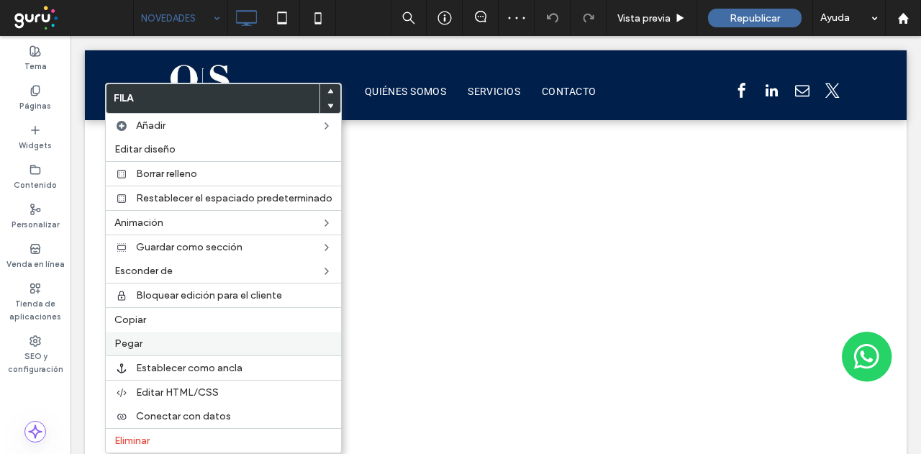
click at [164, 340] on label "Pegar" at bounding box center [223, 343] width 218 height 12
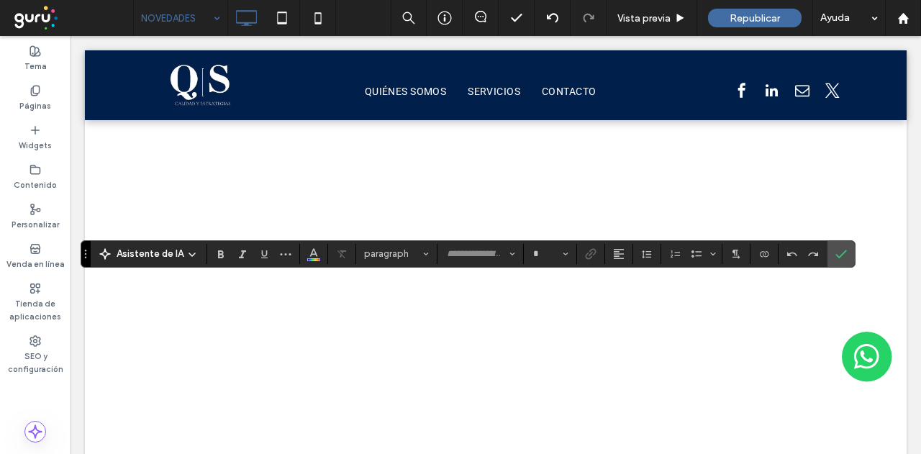
type input "**********"
type input "**"
click at [841, 252] on label "Confirmar" at bounding box center [841, 254] width 22 height 26
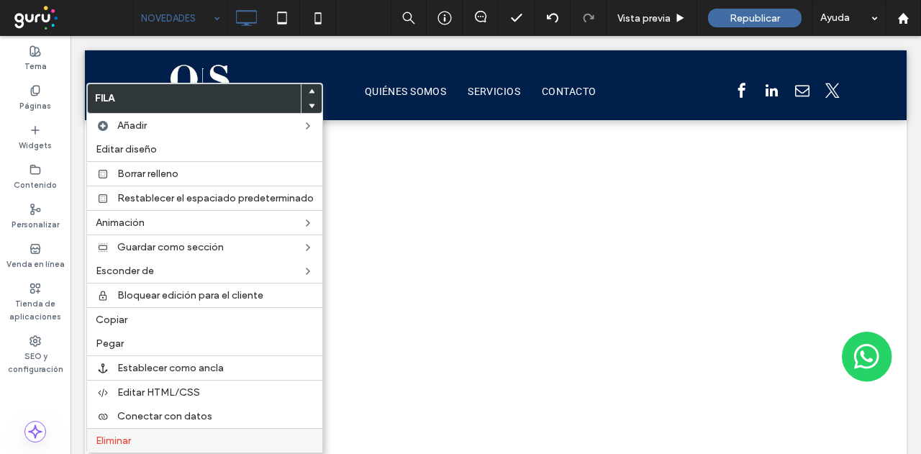
click at [141, 440] on div "Eliminar" at bounding box center [204, 440] width 235 height 24
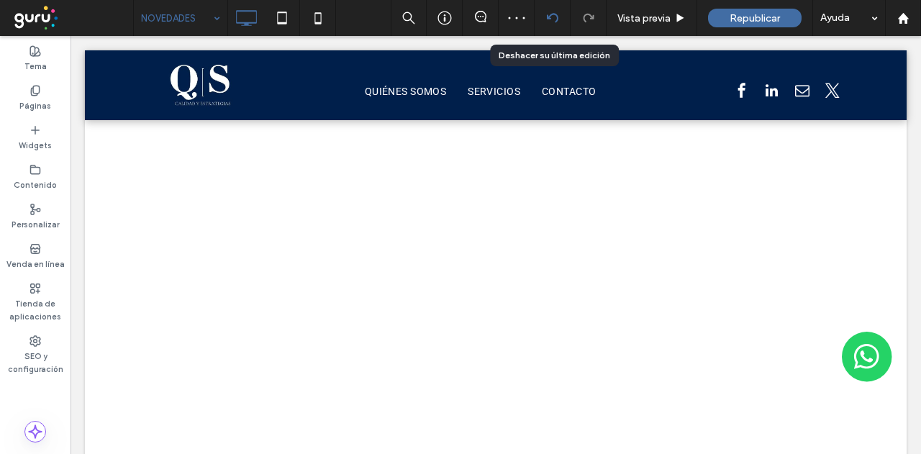
click at [549, 13] on icon at bounding box center [553, 18] width 12 height 12
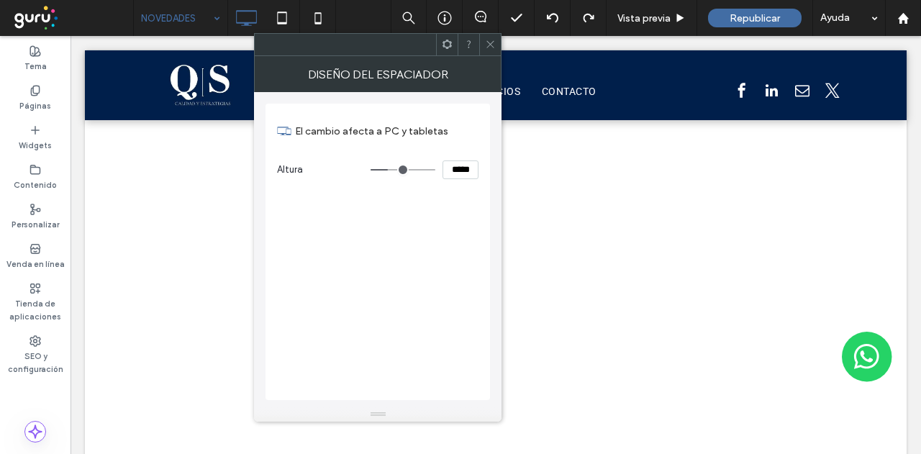
click at [488, 44] on icon at bounding box center [490, 44] width 11 height 11
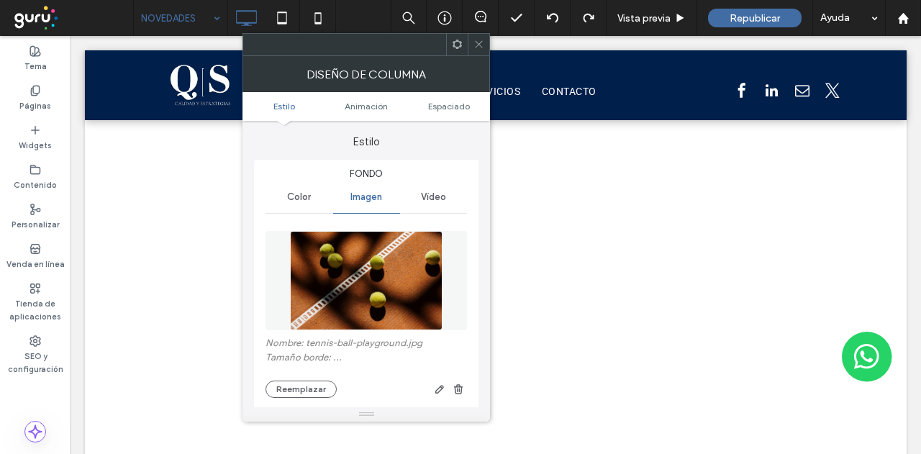
type input "**"
click at [478, 41] on icon at bounding box center [478, 44] width 11 height 11
type input "**"
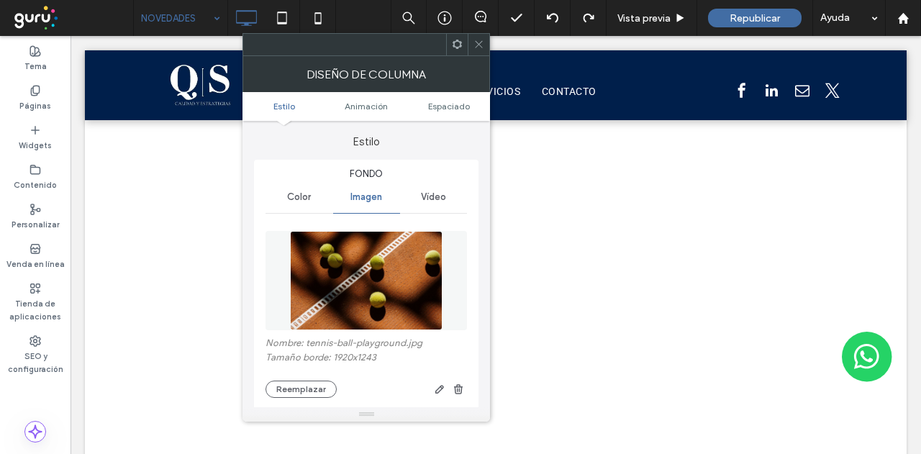
scroll to position [72, 0]
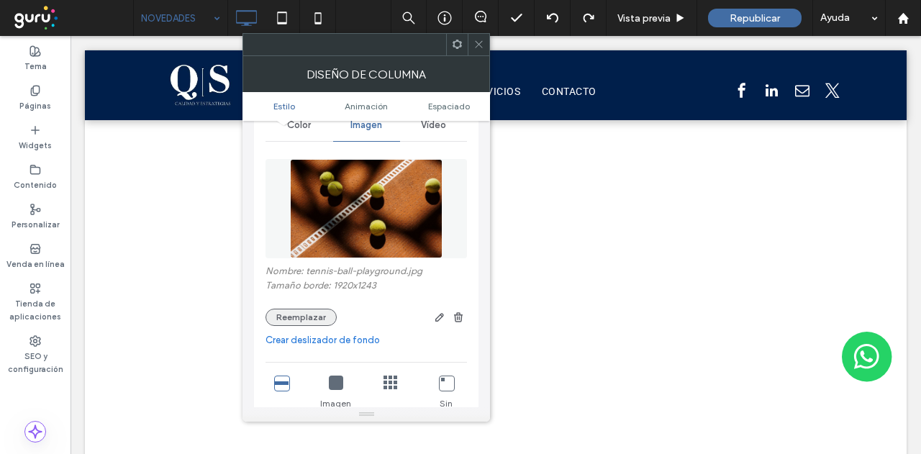
click at [306, 318] on button "Reemplazar" at bounding box center [300, 317] width 71 height 17
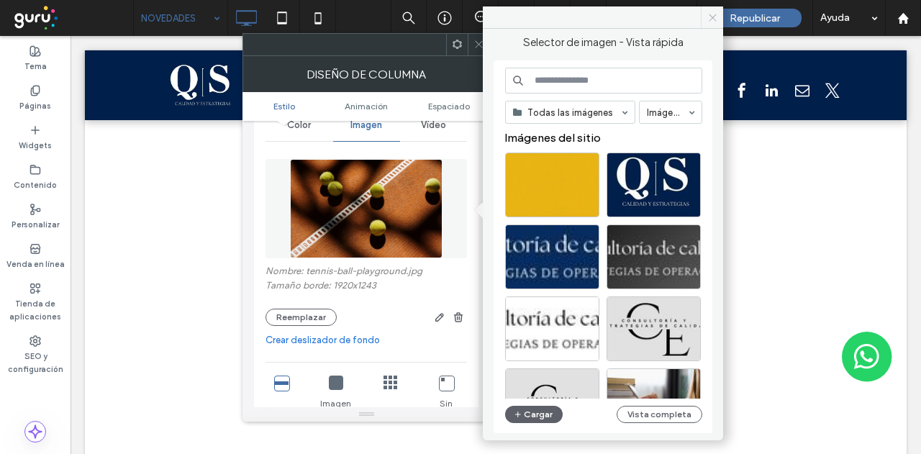
click at [718, 16] on span at bounding box center [712, 17] width 22 height 22
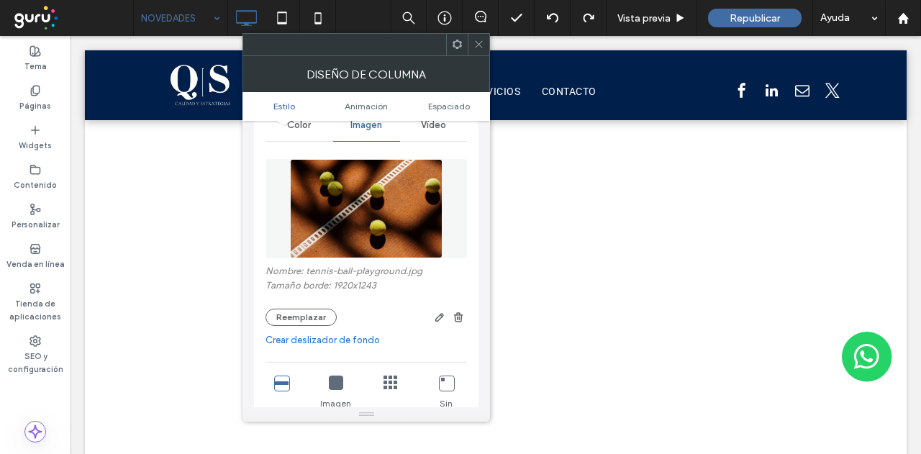
click at [479, 49] on icon at bounding box center [478, 44] width 11 height 11
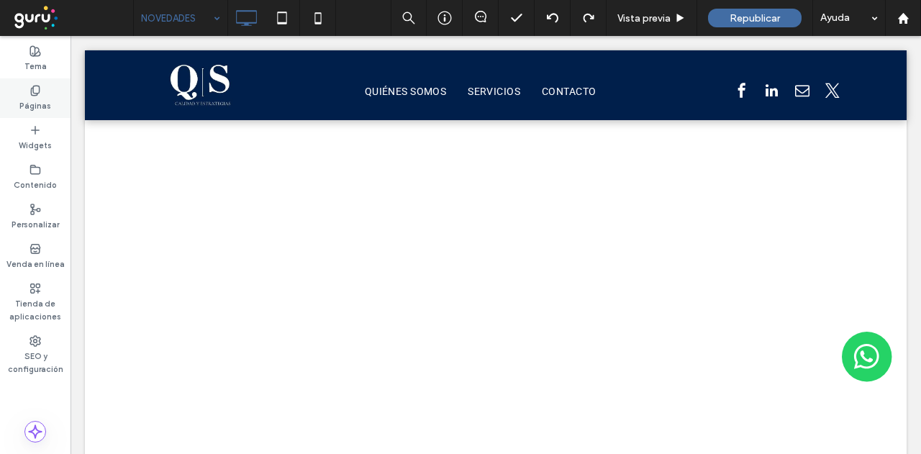
click at [37, 90] on icon at bounding box center [35, 91] width 12 height 12
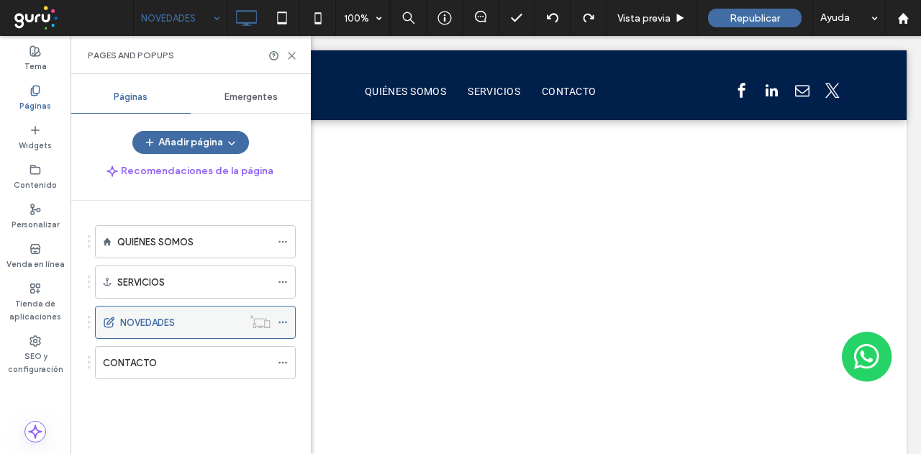
click at [279, 319] on icon at bounding box center [283, 322] width 10 height 10
click at [291, 51] on icon at bounding box center [291, 55] width 11 height 11
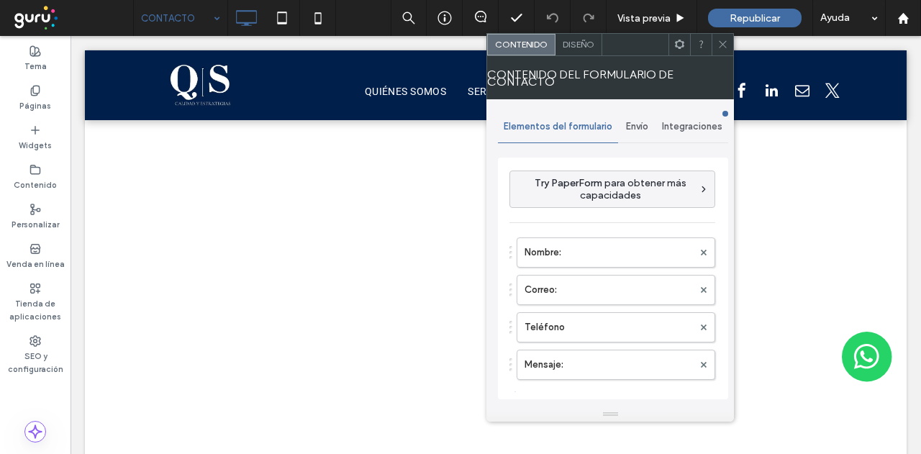
click at [629, 129] on span "Envío" at bounding box center [637, 127] width 22 height 12
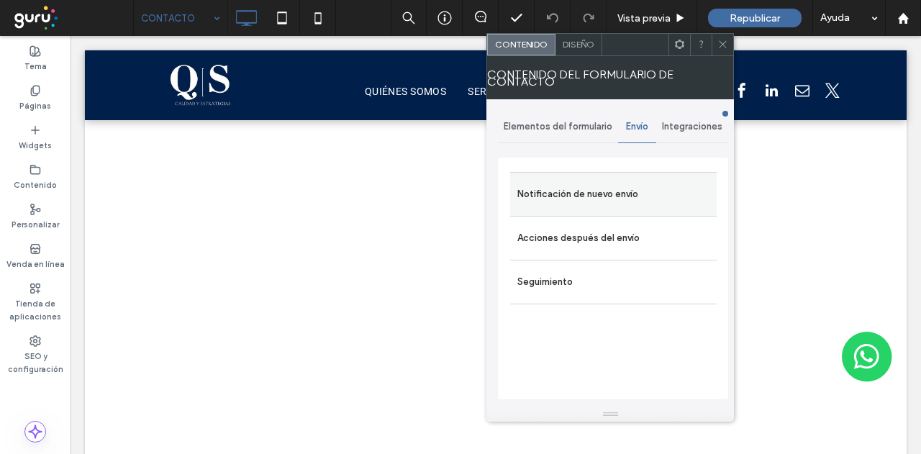
click at [644, 189] on label "Notificación de nuevo envío" at bounding box center [613, 194] width 192 height 29
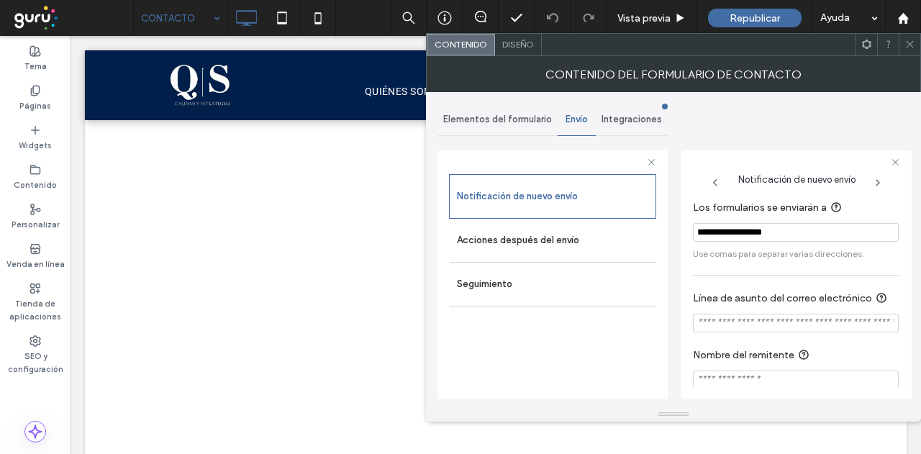
drag, startPoint x: 809, startPoint y: 232, endPoint x: 685, endPoint y: 231, distance: 124.4
click at [685, 231] on div "**********" at bounding box center [796, 274] width 230 height 249
click at [814, 242] on section "**********" at bounding box center [796, 230] width 206 height 76
click at [907, 44] on icon at bounding box center [909, 44] width 11 height 11
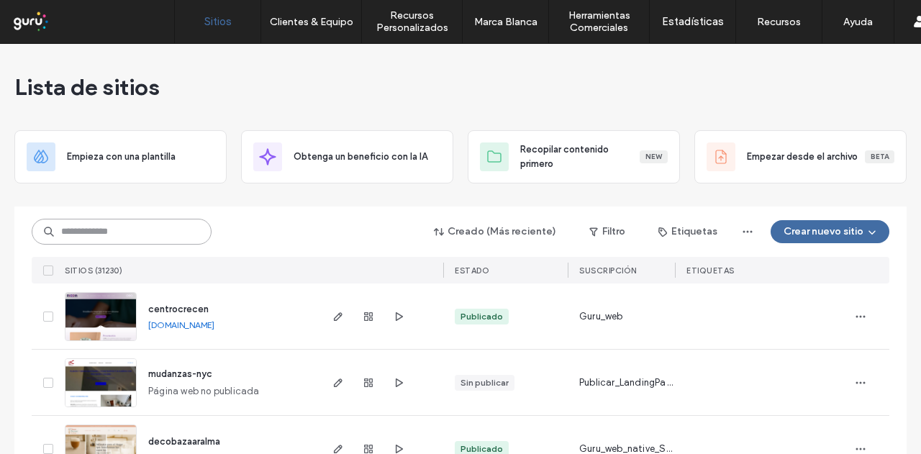
click at [132, 232] on input at bounding box center [122, 232] width 180 height 26
paste input "**********"
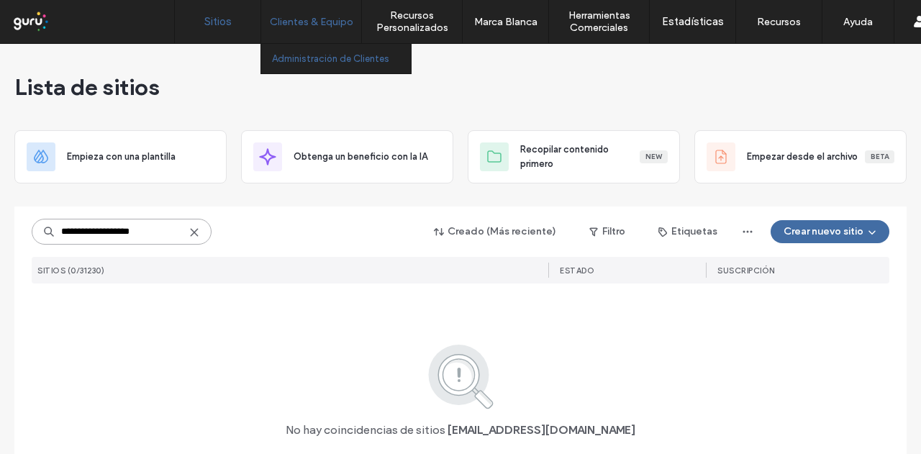
type input "**********"
click at [317, 53] on label "Administración de Clientes" at bounding box center [330, 58] width 117 height 11
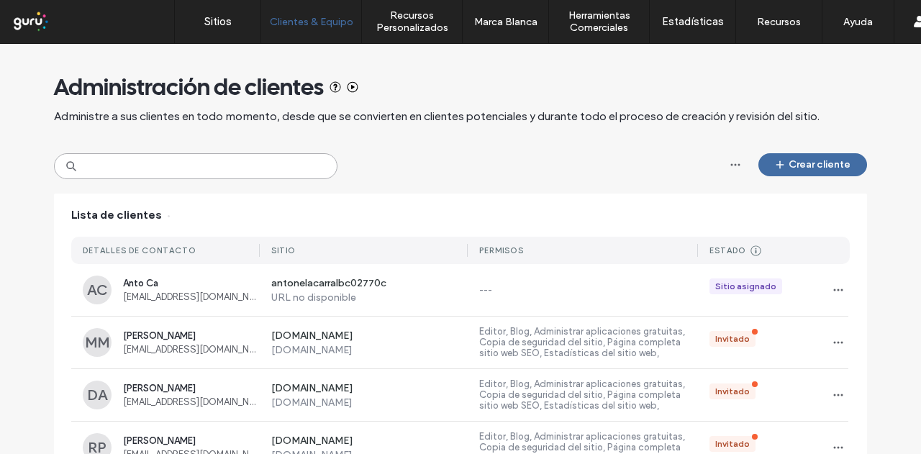
click at [165, 170] on input at bounding box center [195, 166] width 283 height 26
paste input "**********"
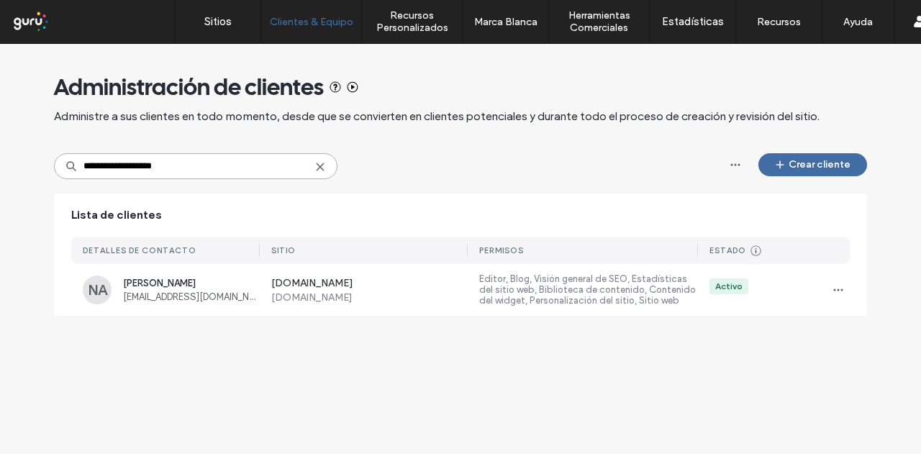
drag, startPoint x: 86, startPoint y: 164, endPoint x: 43, endPoint y: 164, distance: 43.2
click at [43, 164] on div "**********" at bounding box center [460, 187] width 921 height 286
type input "**********"
click at [639, 298] on label "Editor, Blog, Visión general de SEO, Estadísticas del sitio web, Biblioteca de …" at bounding box center [588, 289] width 219 height 33
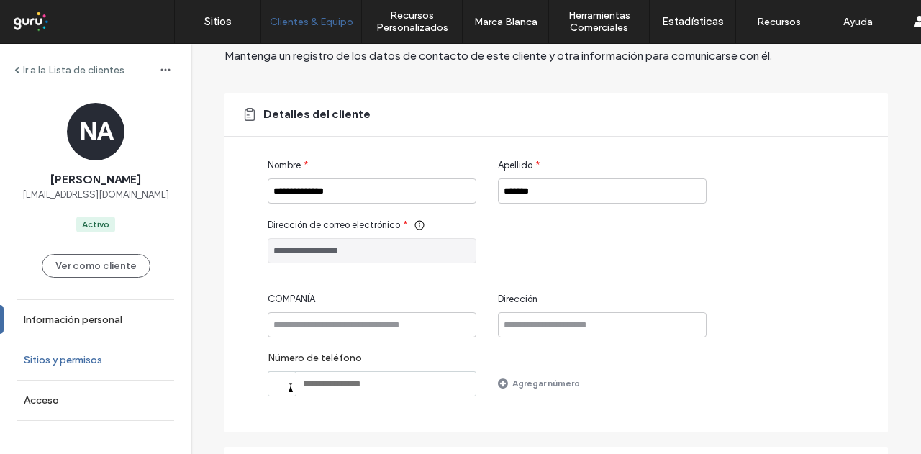
scroll to position [144, 0]
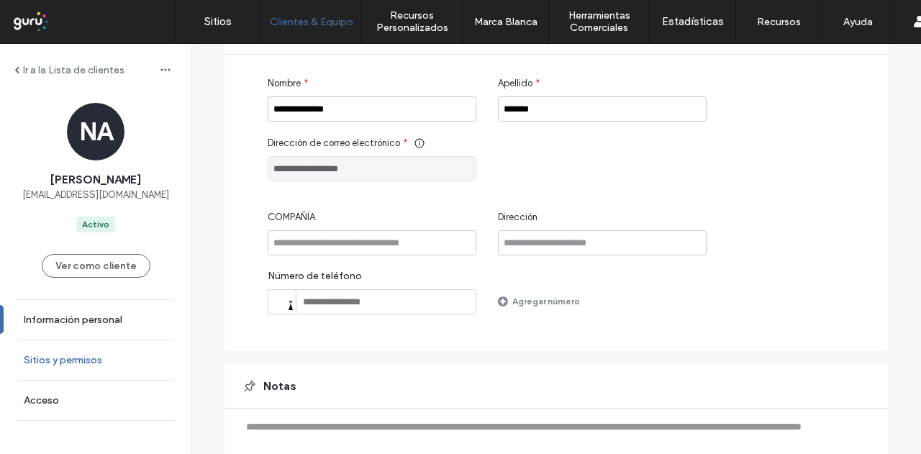
click at [80, 362] on label "Sitios y permisos" at bounding box center [63, 360] width 78 height 12
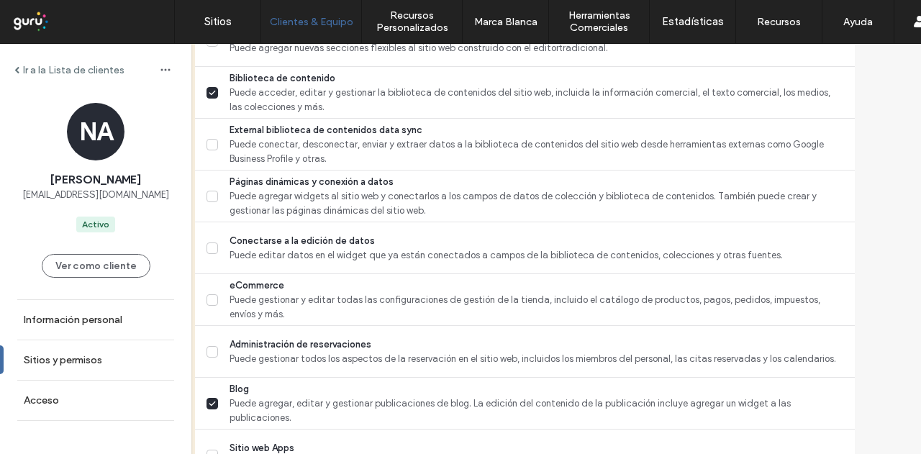
scroll to position [677, 0]
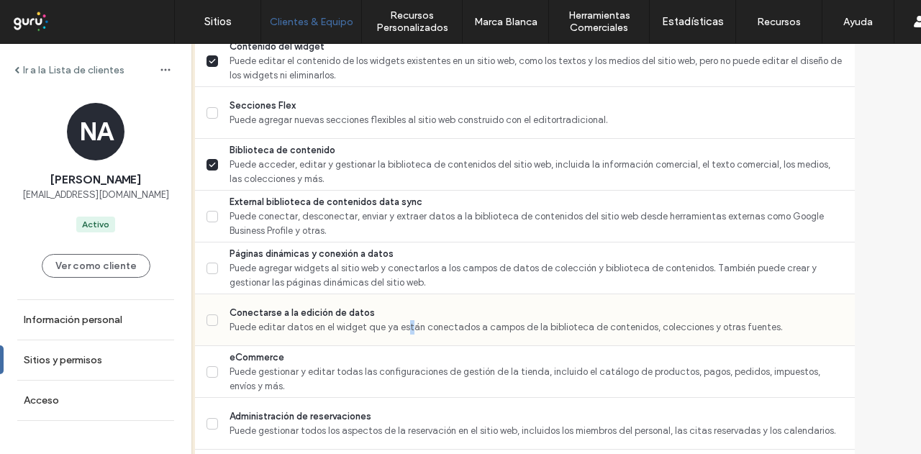
click at [410, 327] on span "Puede editar datos en el widget que ya están conectados a campos de la bibliote…" at bounding box center [535, 327] width 613 height 14
click at [354, 320] on span "Puede editar datos en el widget que ya están conectados a campos de la bibliote…" at bounding box center [535, 327] width 613 height 14
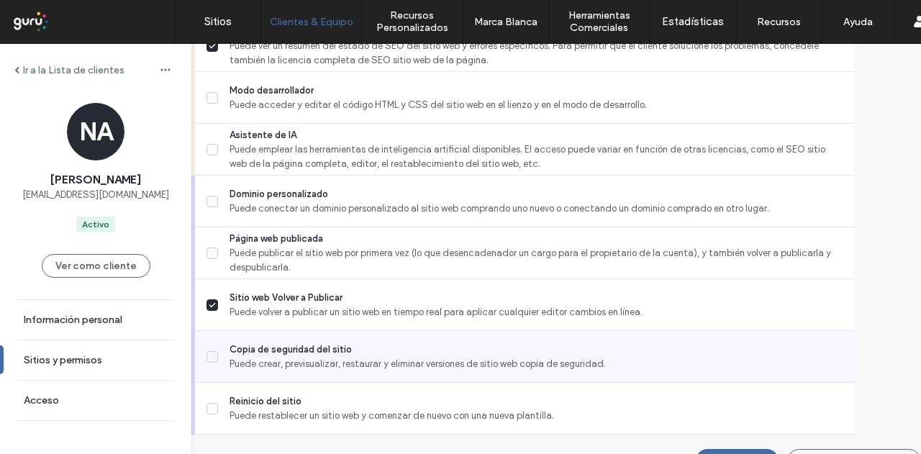
scroll to position [1397, 0]
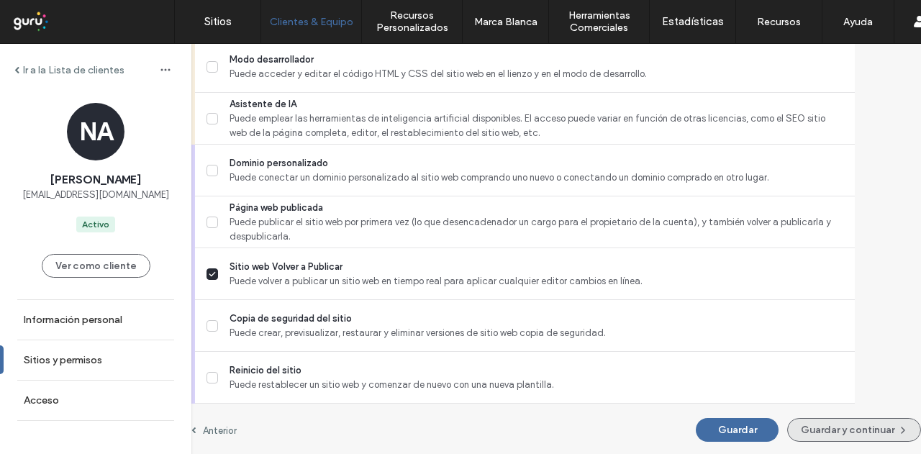
click at [806, 431] on button "Guardar y continuar" at bounding box center [854, 430] width 134 height 24
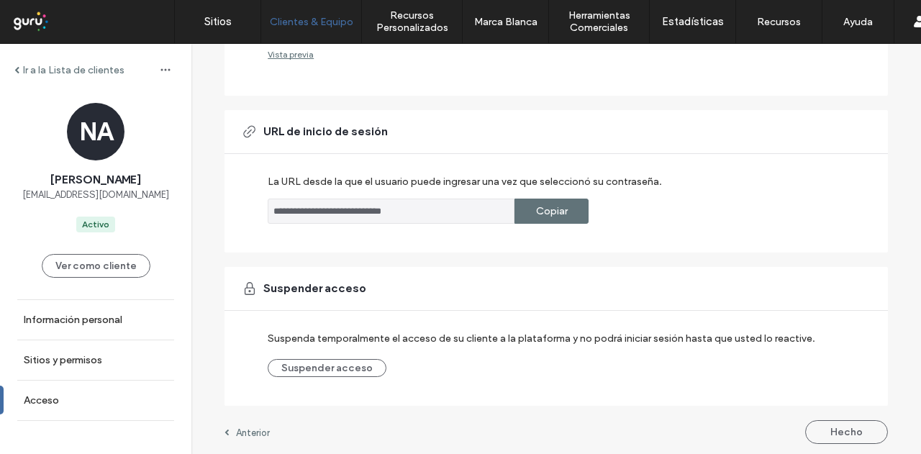
scroll to position [378, 0]
click at [859, 434] on button "Hecho" at bounding box center [846, 431] width 83 height 24
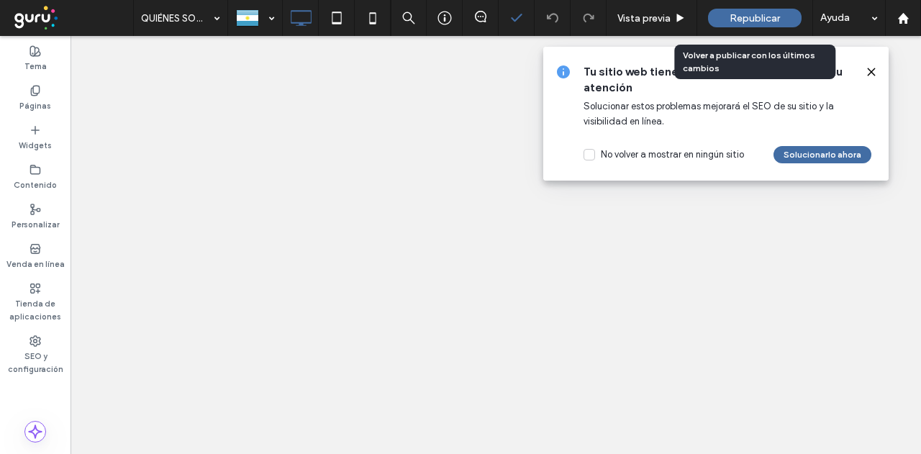
click at [873, 73] on use at bounding box center [870, 71] width 6 height 6
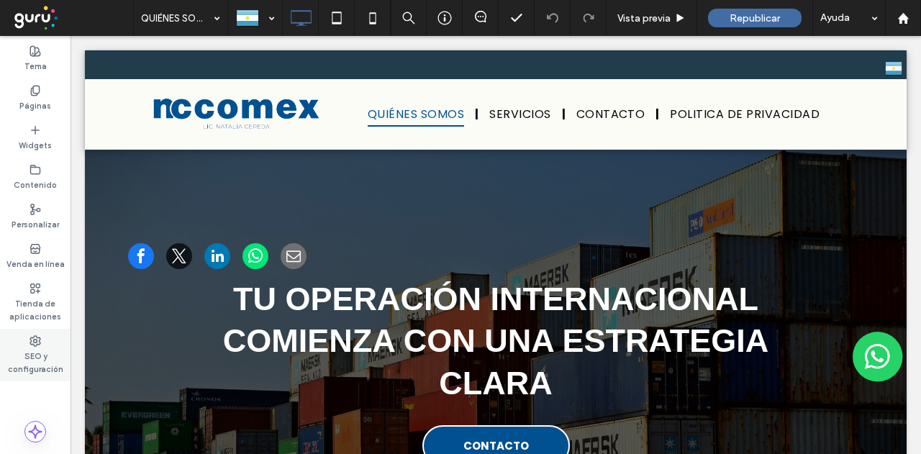
click at [22, 359] on label "SEO y configuración" at bounding box center [35, 361] width 70 height 29
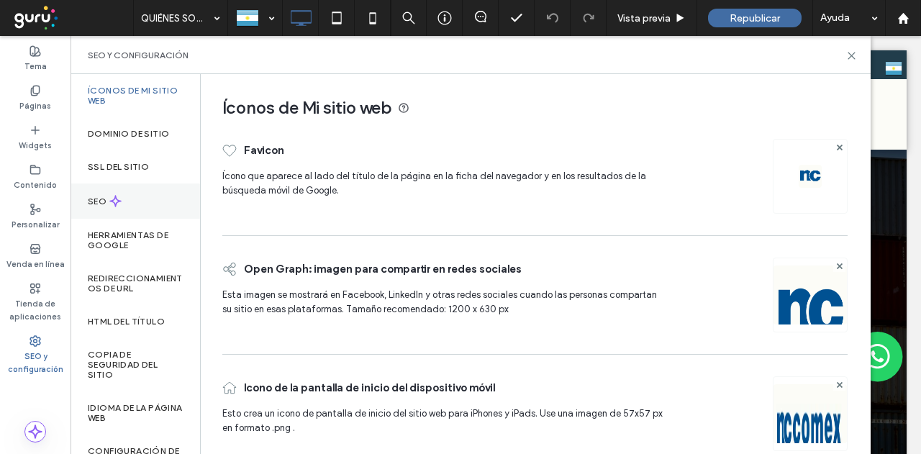
click at [119, 211] on div "SEO" at bounding box center [134, 200] width 129 height 35
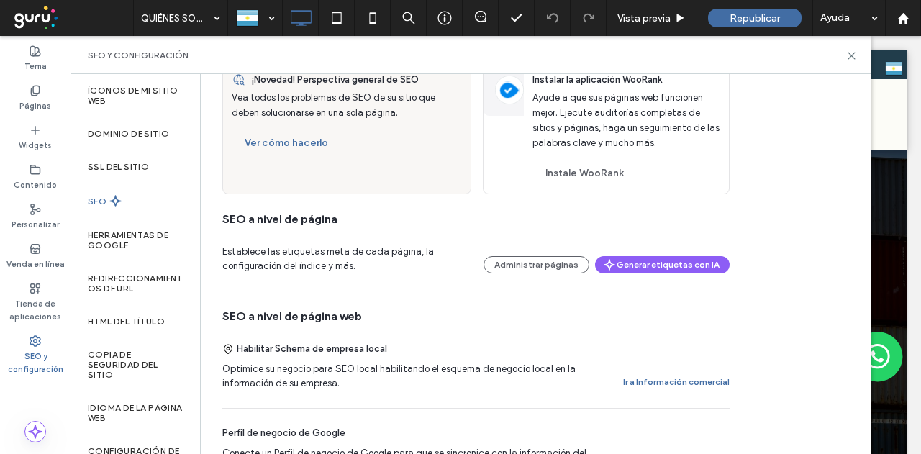
scroll to position [10, 0]
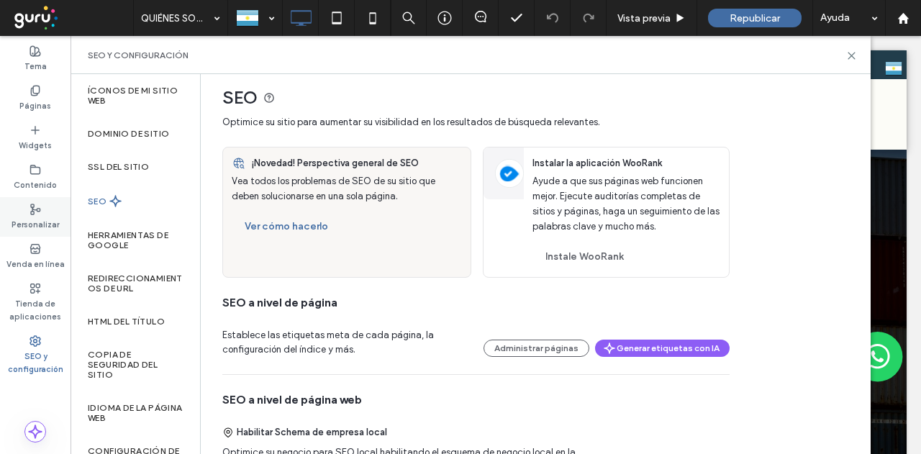
click at [32, 229] on label "Personalizar" at bounding box center [35, 223] width 47 height 16
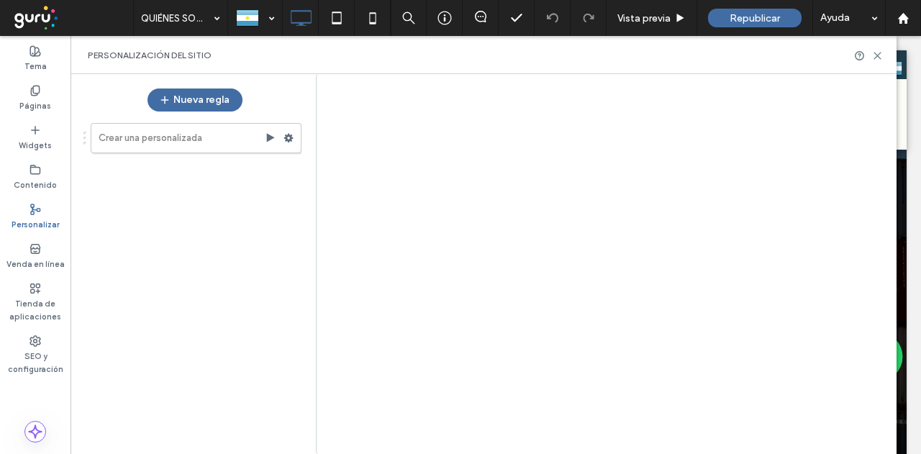
click at [40, 321] on div at bounding box center [460, 227] width 921 height 454
click at [35, 301] on label "Tienda de aplicaciones" at bounding box center [35, 308] width 70 height 29
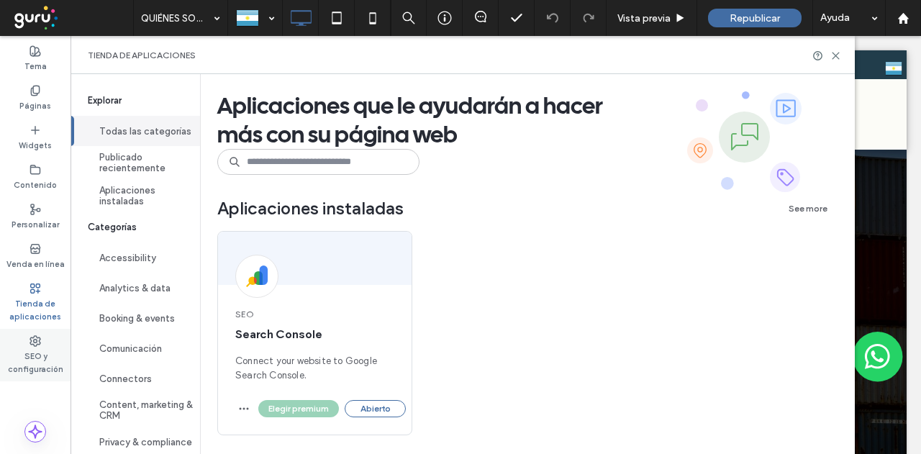
click at [28, 333] on div "SEO y configuración" at bounding box center [35, 355] width 70 height 53
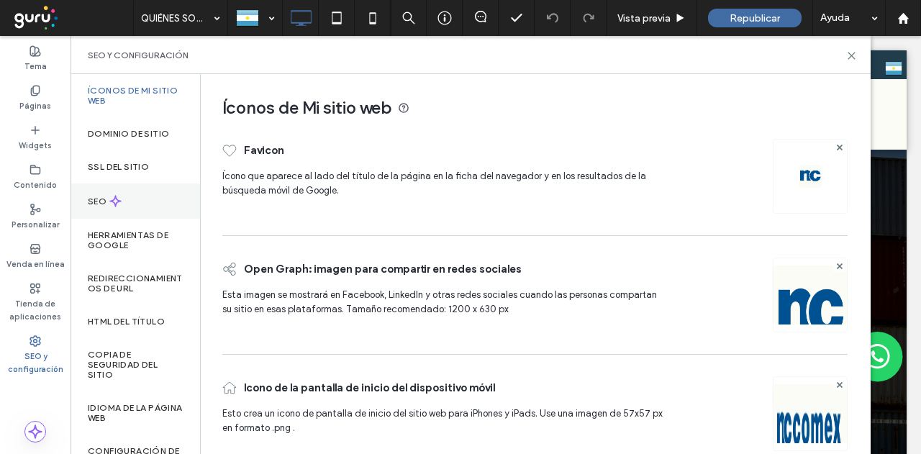
click at [106, 211] on div "SEO" at bounding box center [134, 200] width 129 height 35
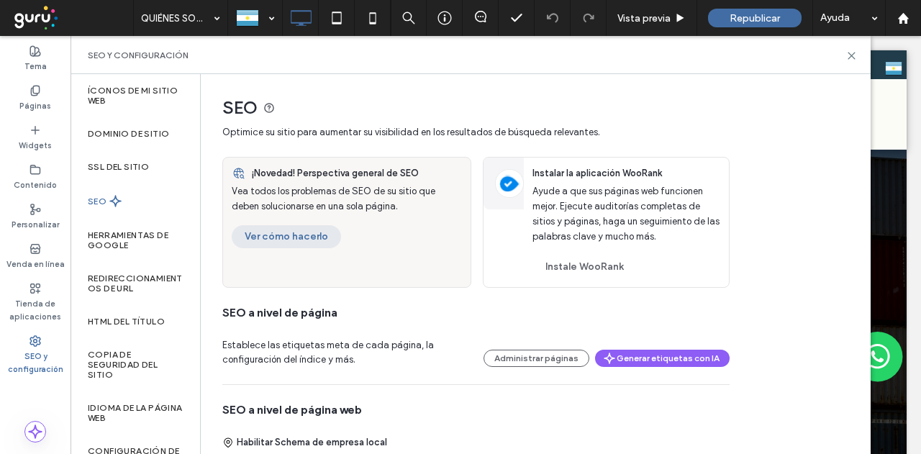
click at [308, 239] on button "Ver cómo hacerlo" at bounding box center [286, 236] width 109 height 23
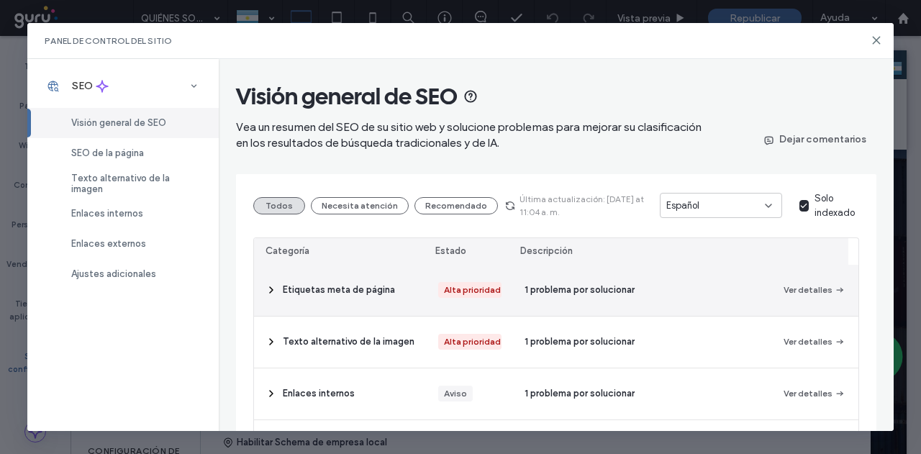
click at [268, 293] on icon at bounding box center [271, 290] width 12 height 12
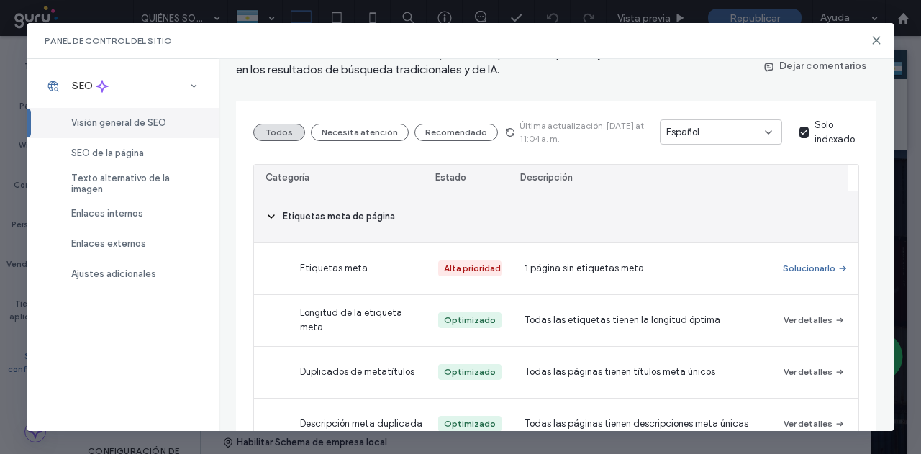
scroll to position [144, 0]
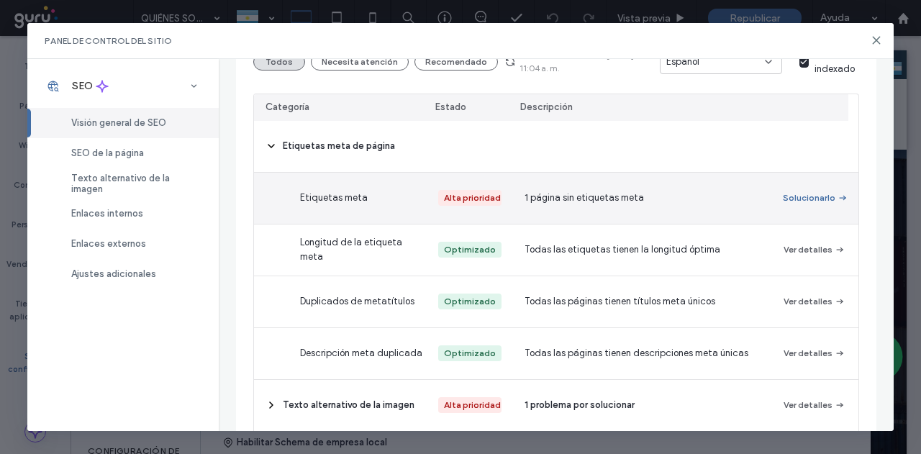
click at [642, 193] on div "1 página sin etiquetas meta" at bounding box center [642, 198] width 259 height 51
click at [808, 202] on button "Solucionarlo" at bounding box center [814, 197] width 63 height 17
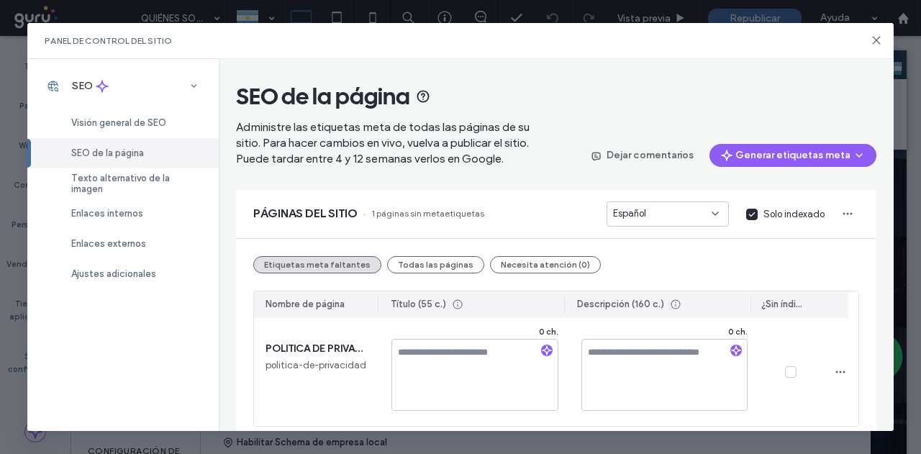
scroll to position [11, 0]
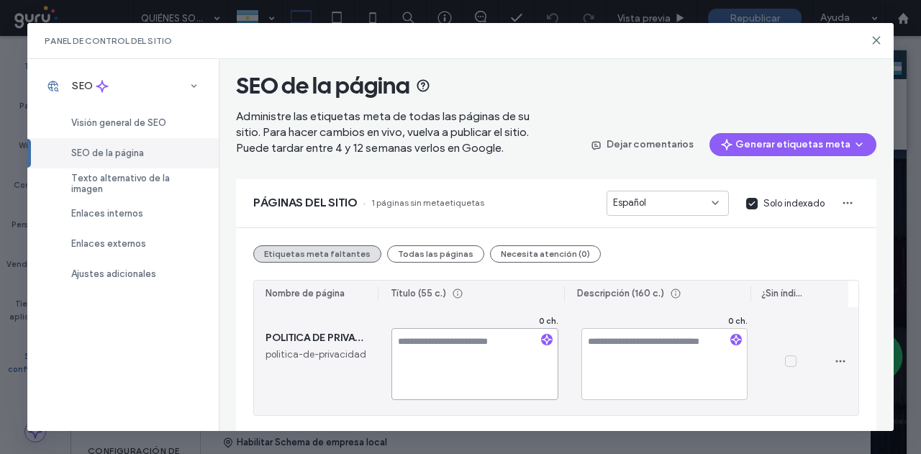
click at [467, 352] on textarea at bounding box center [474, 364] width 166 height 72
type textarea "**********"
drag, startPoint x: 511, startPoint y: 345, endPoint x: 380, endPoint y: 365, distance: 132.3
click at [380, 365] on div "**********" at bounding box center [474, 361] width 189 height 108
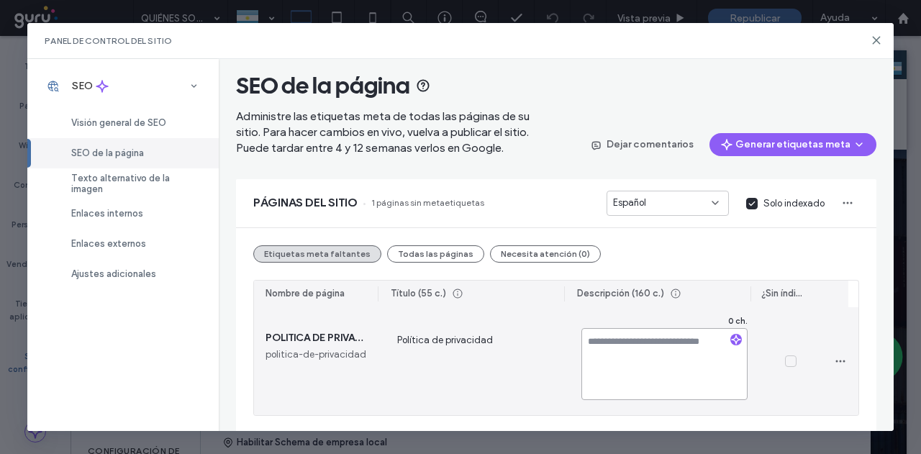
click at [631, 353] on textarea at bounding box center [664, 364] width 166 height 72
paste textarea "**********"
type textarea "**********"
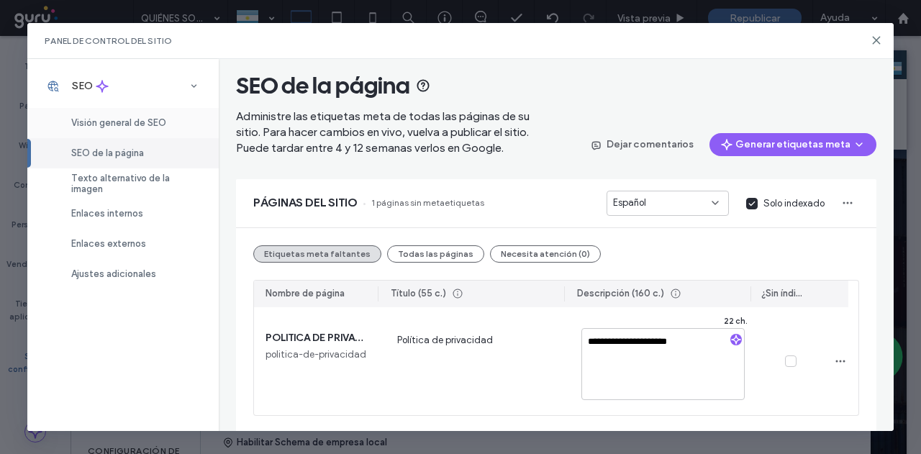
click at [124, 132] on div "Visión general de SEO" at bounding box center [122, 123] width 191 height 30
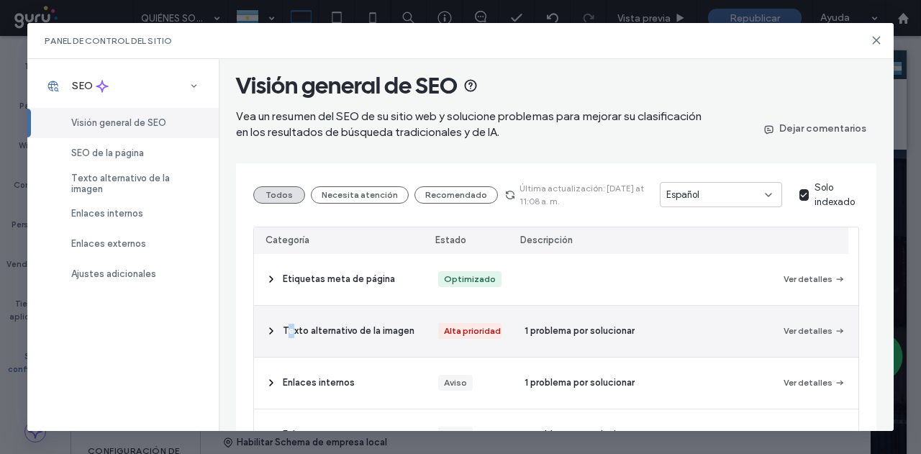
click at [290, 324] on span "Texto alternativo de la imagen" at bounding box center [349, 331] width 132 height 14
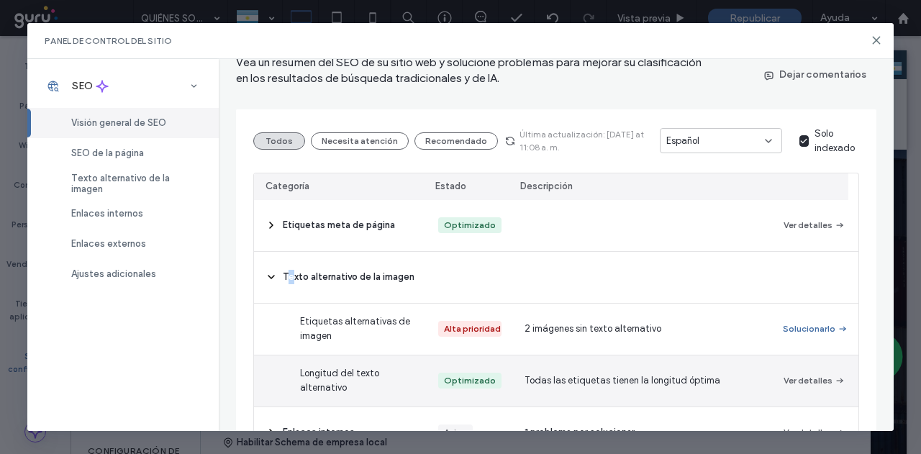
scroll to position [83, 0]
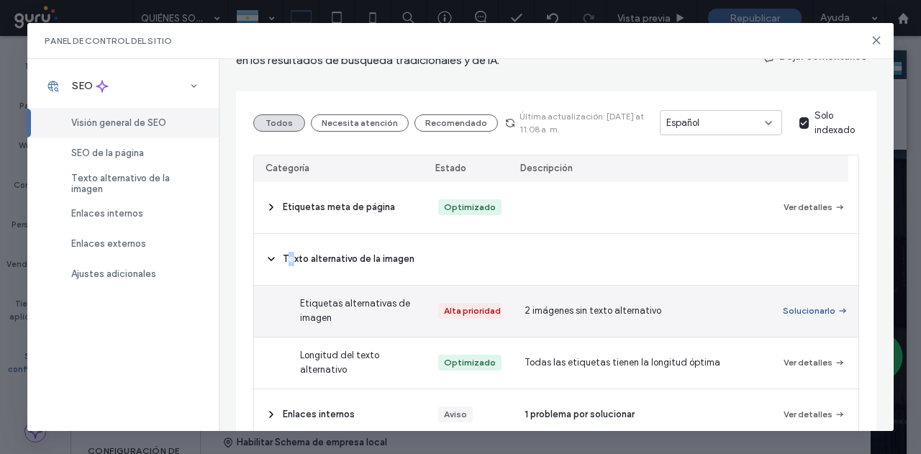
click at [814, 310] on button "Solucionarlo" at bounding box center [814, 310] width 63 height 17
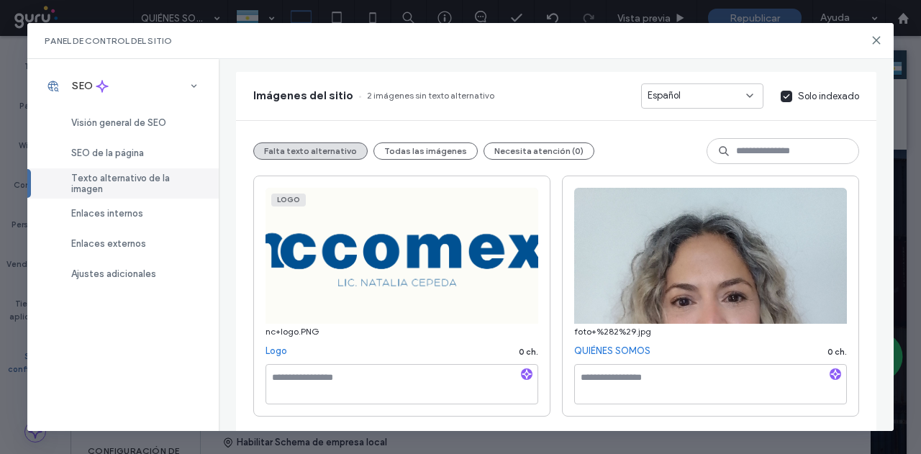
scroll to position [164, 0]
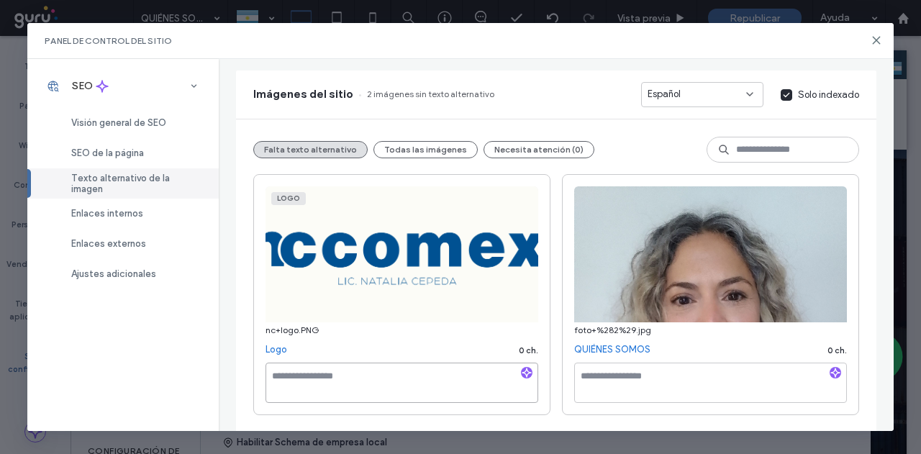
click at [426, 387] on textarea at bounding box center [401, 382] width 273 height 40
type textarea "********"
click at [770, 380] on textarea at bounding box center [710, 382] width 273 height 40
type textarea "****"
click at [143, 120] on span "Visión general de SEO" at bounding box center [118, 122] width 95 height 11
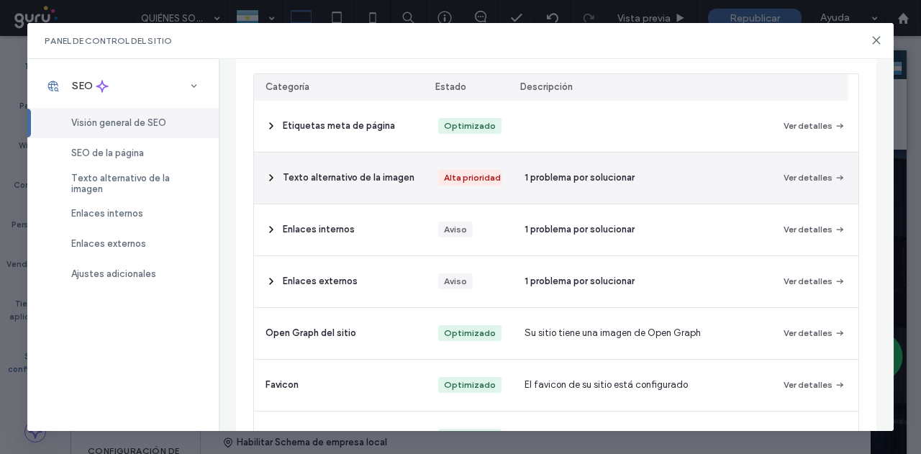
click at [338, 181] on span "Texto alternativo de la imagen" at bounding box center [349, 177] width 132 height 14
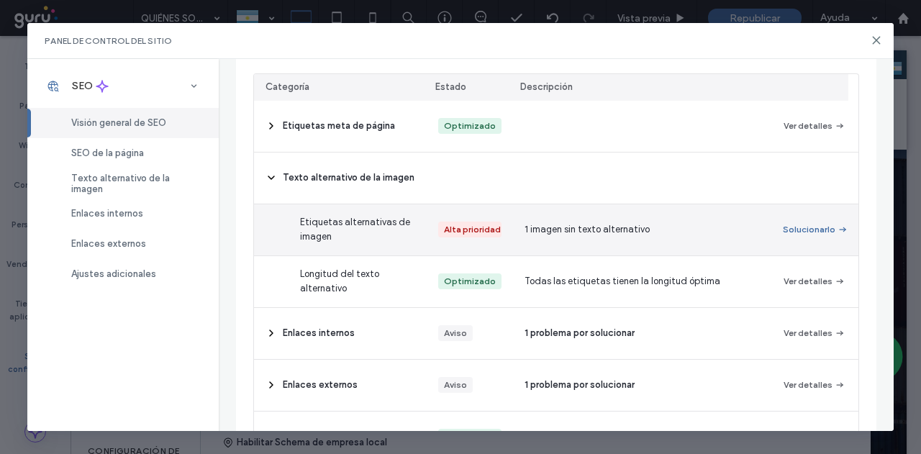
click at [567, 232] on span "1 imagen sin texto alternativo" at bounding box center [586, 229] width 125 height 14
click at [818, 229] on button "Solucionarlo" at bounding box center [814, 229] width 63 height 17
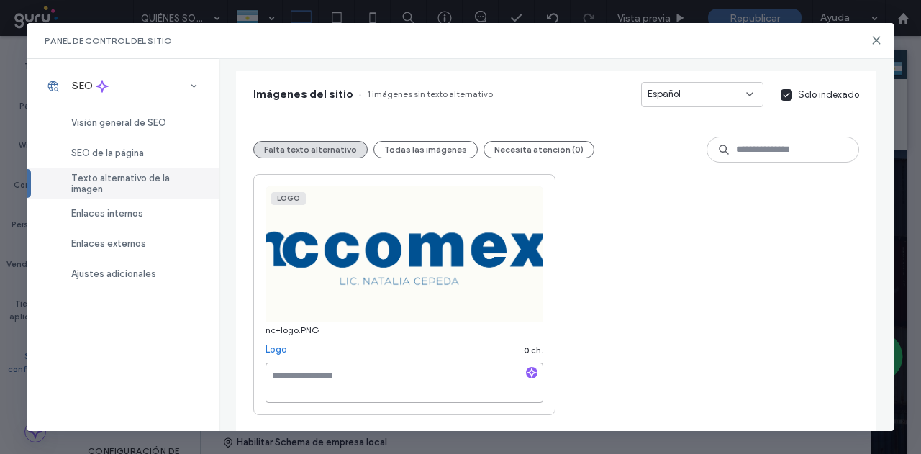
click at [404, 388] on textarea at bounding box center [404, 382] width 278 height 40
type textarea "****"
click at [89, 117] on span "Visión general de SEO" at bounding box center [118, 122] width 95 height 11
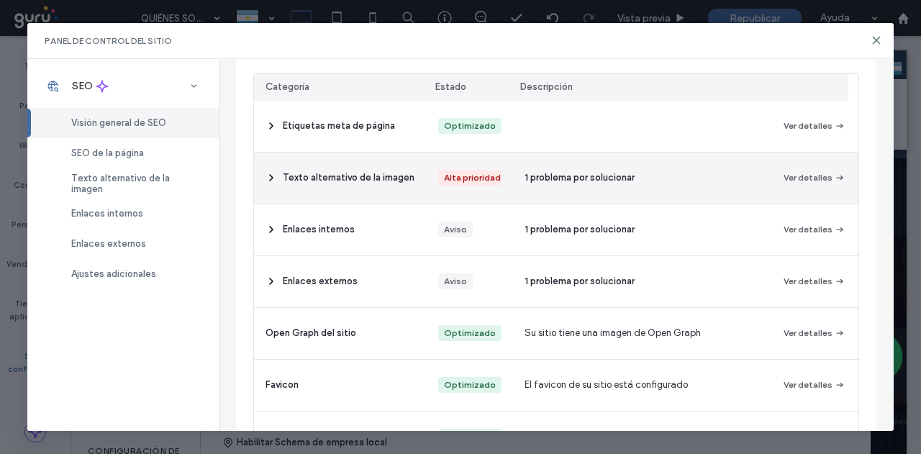
click at [583, 189] on div "1 problema por solucionar" at bounding box center [642, 177] width 259 height 51
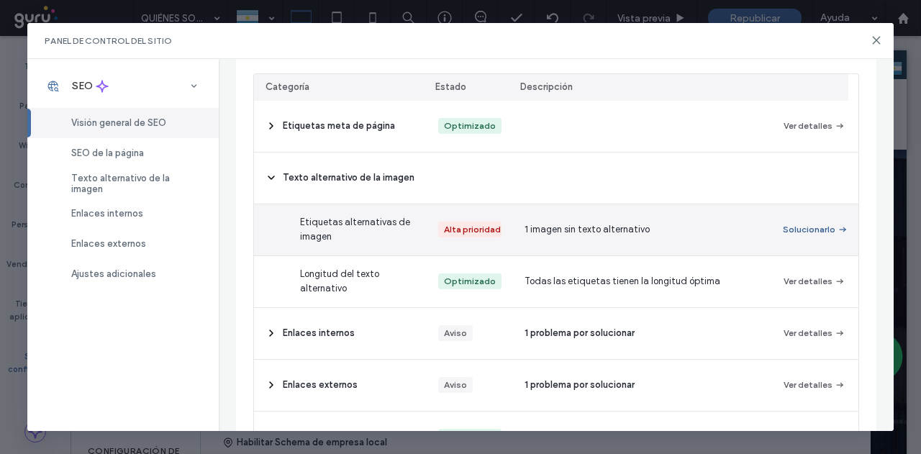
click at [816, 227] on button "Solucionarlo" at bounding box center [814, 229] width 63 height 17
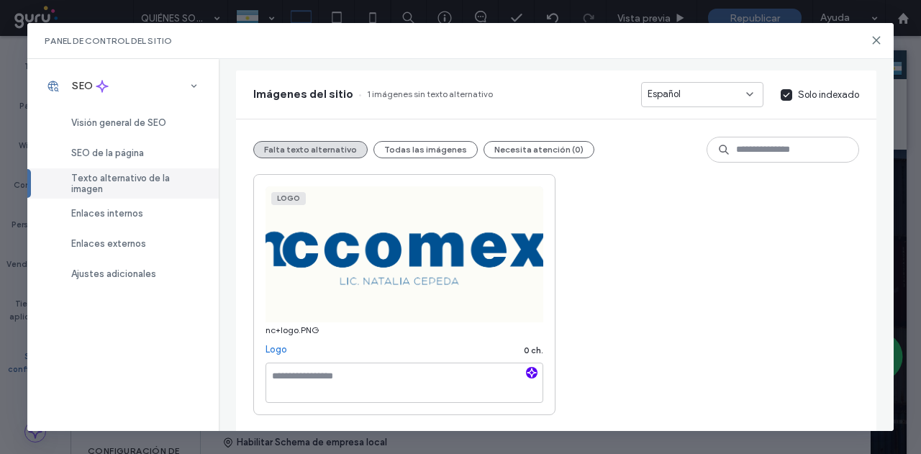
click at [531, 373] on icon "button" at bounding box center [531, 373] width 10 height 10
type textarea "**********"
click at [582, 393] on div "**********" at bounding box center [556, 294] width 606 height 241
click at [514, 143] on button "Necesita atención (0)" at bounding box center [538, 149] width 111 height 17
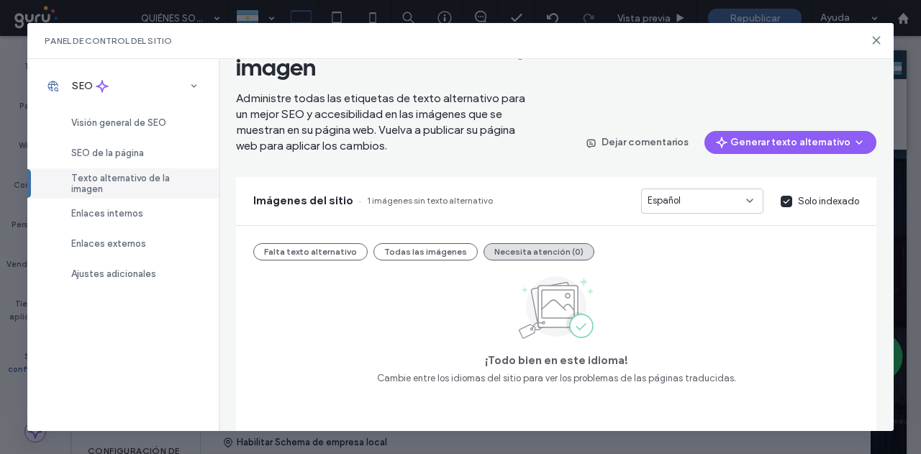
scroll to position [58, 0]
click at [398, 251] on button "Todas las imágenes" at bounding box center [425, 251] width 104 height 17
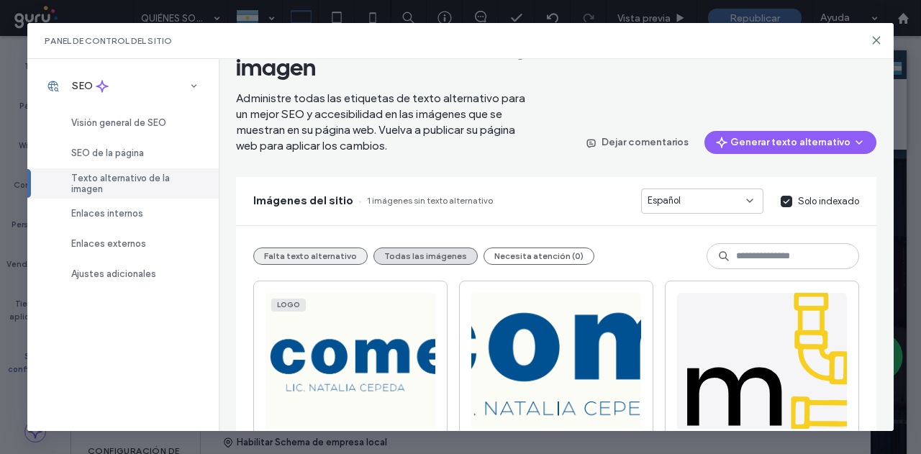
click at [323, 256] on button "Falta texto alternativo" at bounding box center [310, 255] width 114 height 17
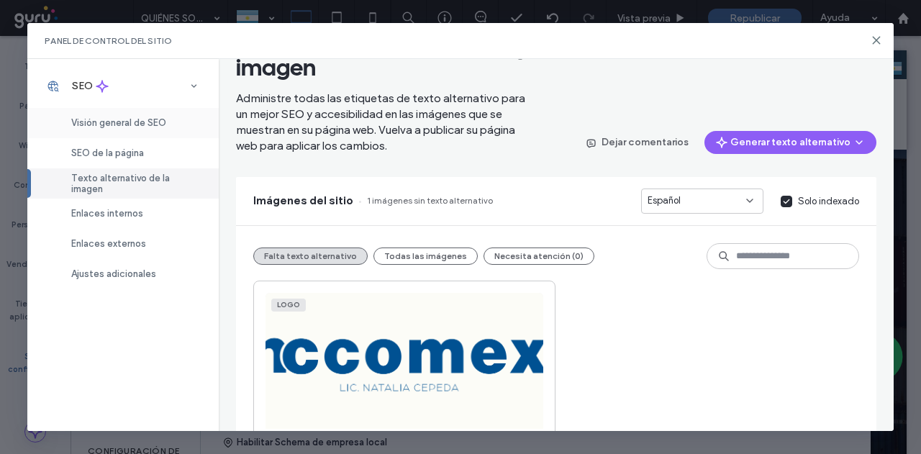
click at [138, 122] on span "Visión general de SEO" at bounding box center [118, 122] width 95 height 11
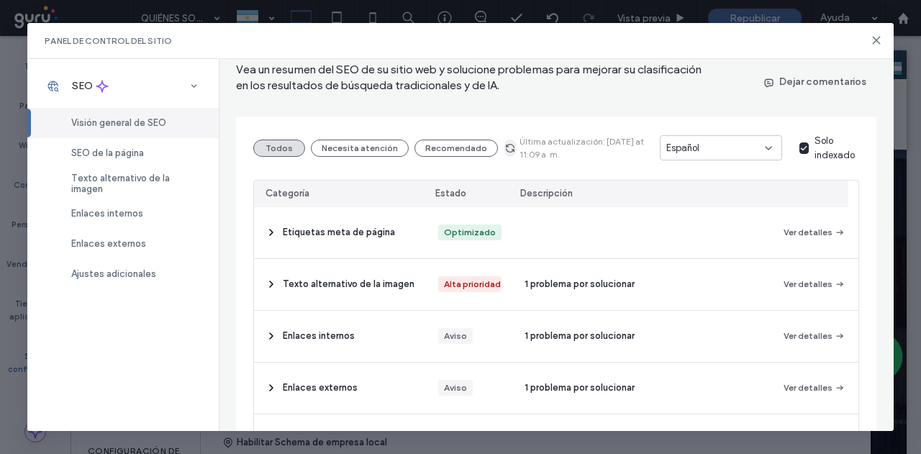
click at [506, 152] on icon "button" at bounding box center [510, 148] width 12 height 12
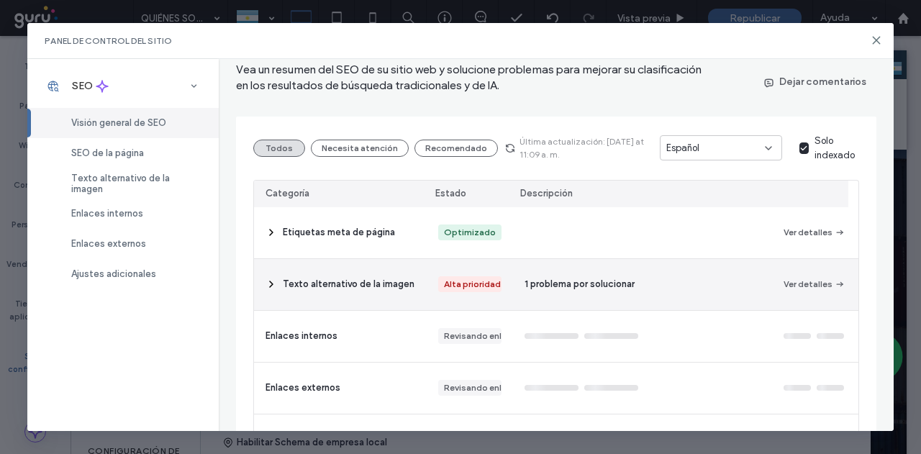
click at [549, 282] on span "1 problema por solucionar" at bounding box center [579, 284] width 110 height 14
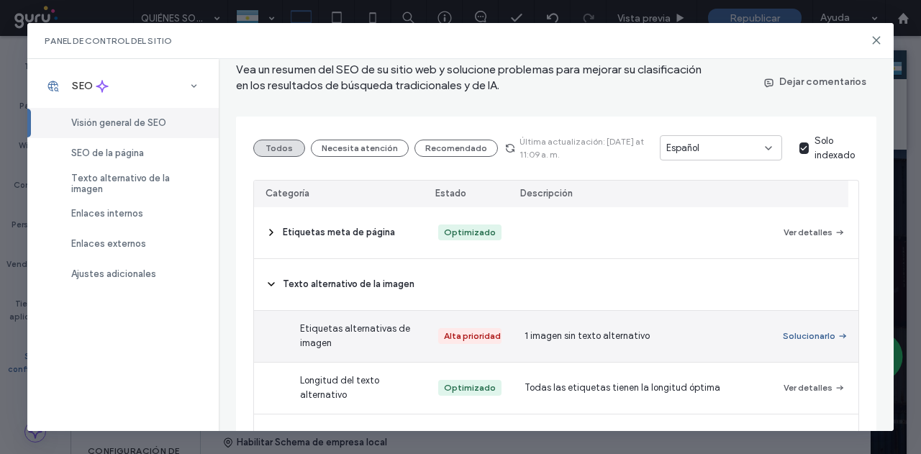
click at [804, 335] on button "Solucionarlo" at bounding box center [814, 335] width 63 height 17
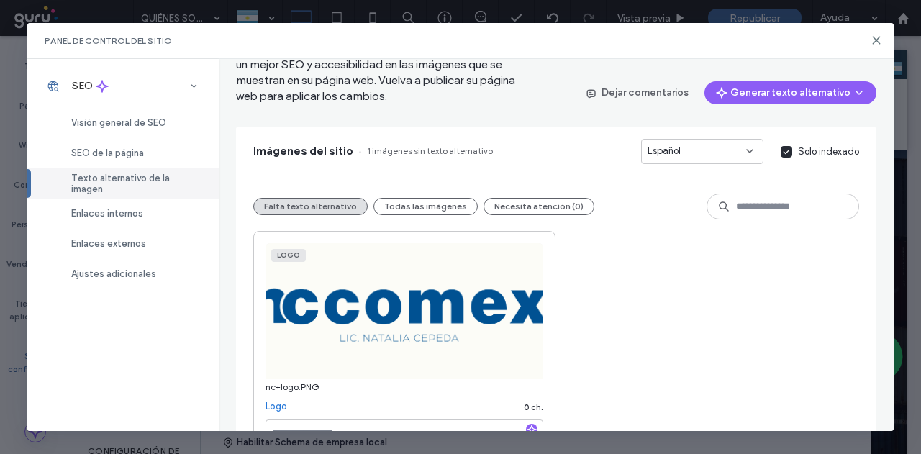
scroll to position [129, 0]
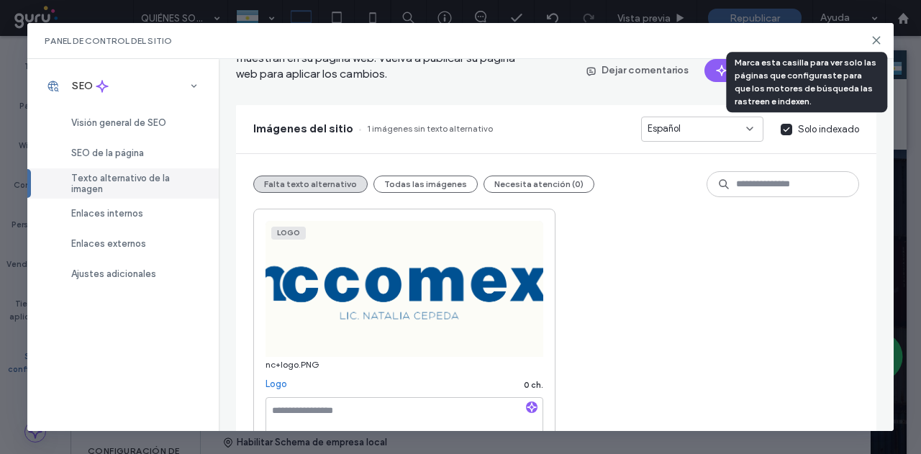
click at [783, 127] on icon at bounding box center [786, 130] width 7 height 6
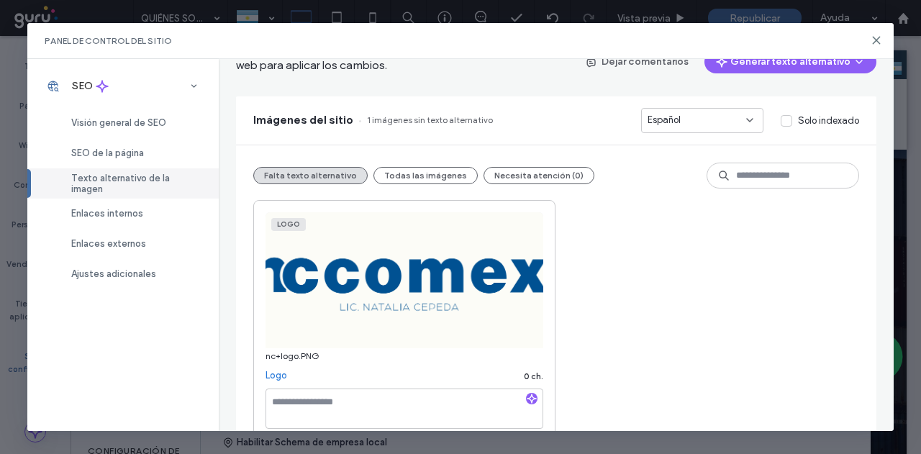
scroll to position [164, 0]
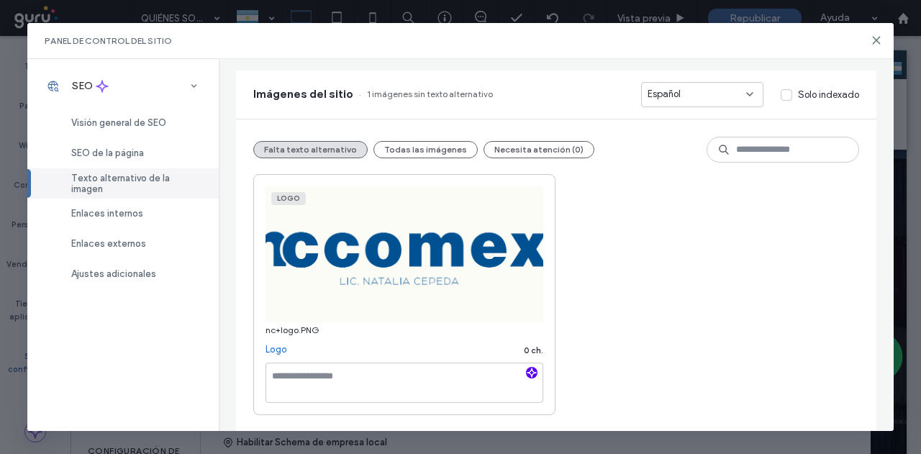
click at [531, 372] on icon "button" at bounding box center [531, 373] width 10 height 10
type textarea "**********"
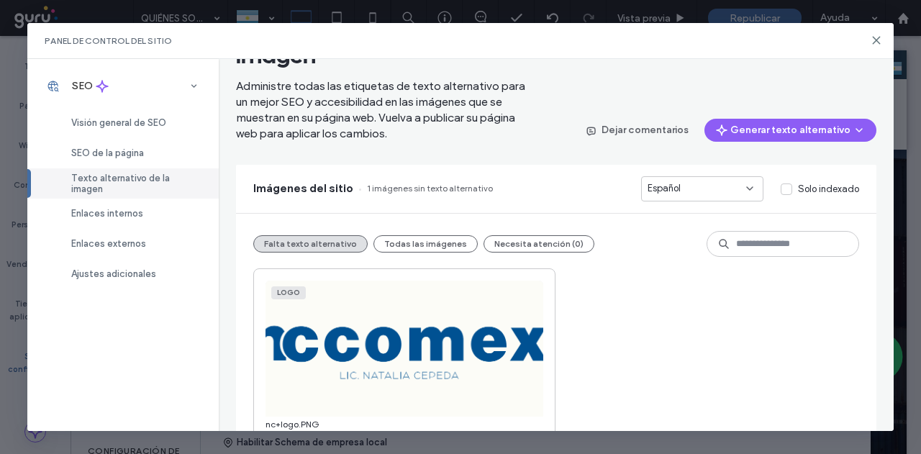
scroll to position [92, 0]
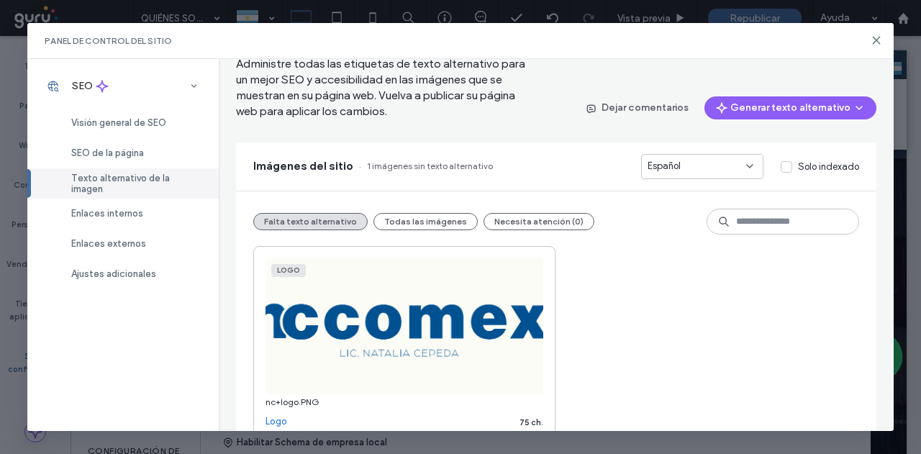
click at [283, 269] on div "Logo" at bounding box center [288, 270] width 35 height 13
click at [383, 342] on img at bounding box center [404, 326] width 278 height 136
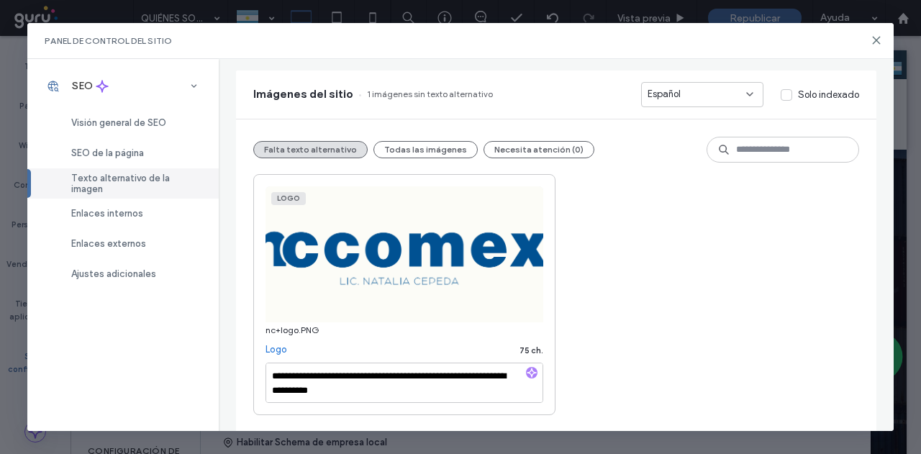
scroll to position [1, 0]
click at [275, 350] on link "Logo" at bounding box center [276, 349] width 22 height 14
click at [875, 38] on use at bounding box center [875, 40] width 6 height 6
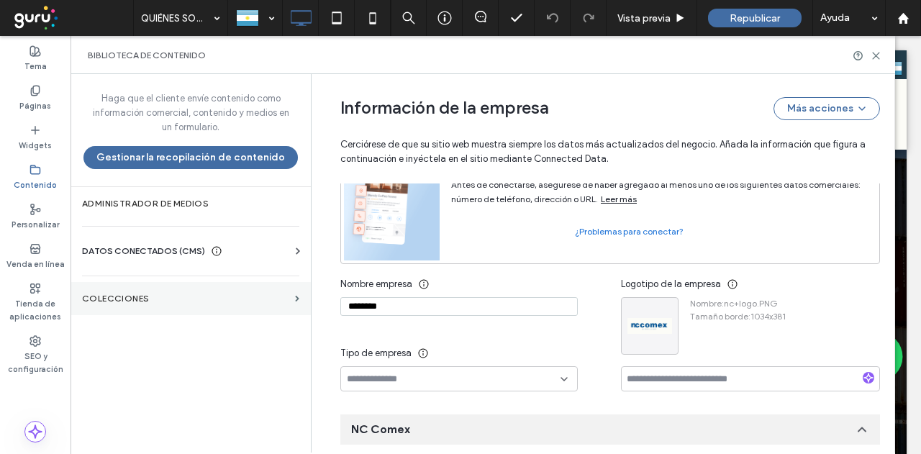
drag, startPoint x: 398, startPoint y: 298, endPoint x: 288, endPoint y: 309, distance: 111.2
click at [288, 309] on div "Haga que el cliente envíe contenido como información comercial, contenido y med…" at bounding box center [482, 263] width 824 height 378
click at [647, 380] on input at bounding box center [750, 378] width 259 height 25
paste input "********"
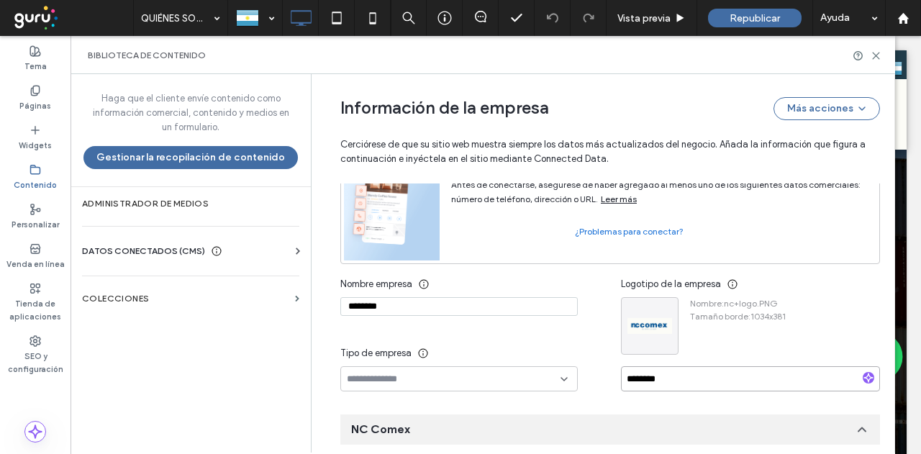
type input "********"
click at [521, 347] on div "Tipo de empresa" at bounding box center [458, 353] width 237 height 26
click at [558, 373] on icon at bounding box center [564, 379] width 12 height 12
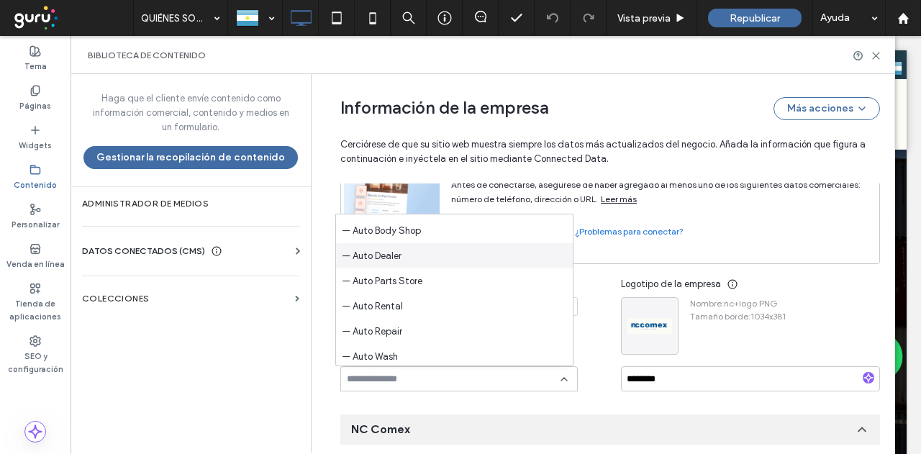
scroll to position [144, 0]
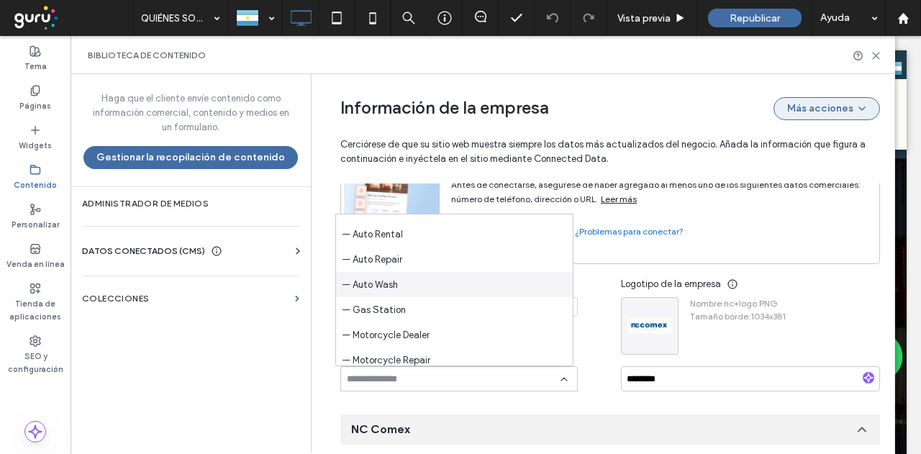
click at [856, 107] on icon "button" at bounding box center [862, 109] width 12 height 12
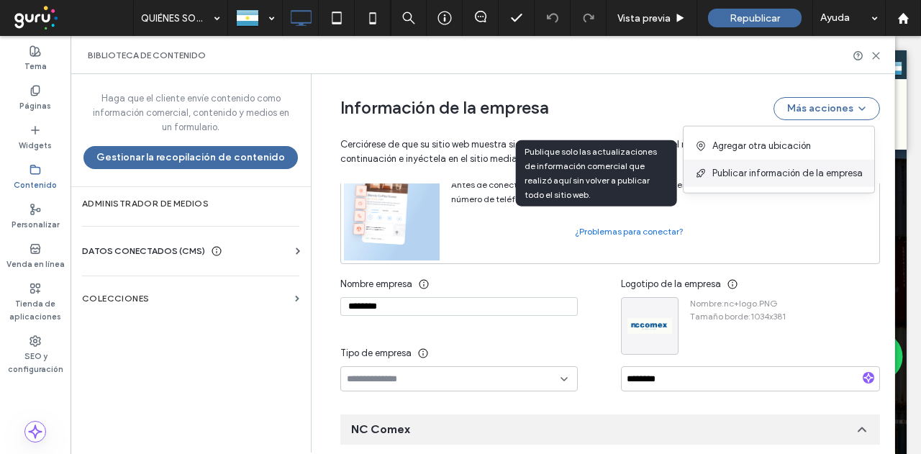
click at [794, 178] on span "Publicar información de la empresa" at bounding box center [787, 173] width 150 height 14
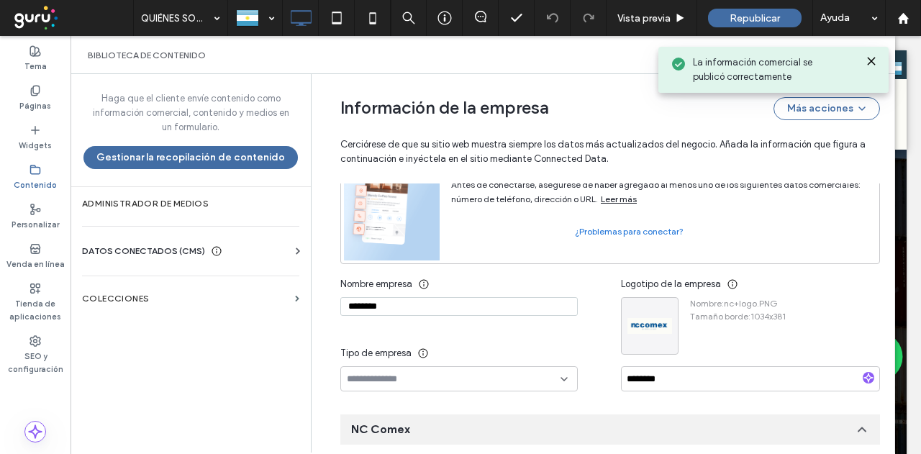
click at [867, 58] on use at bounding box center [870, 61] width 6 height 6
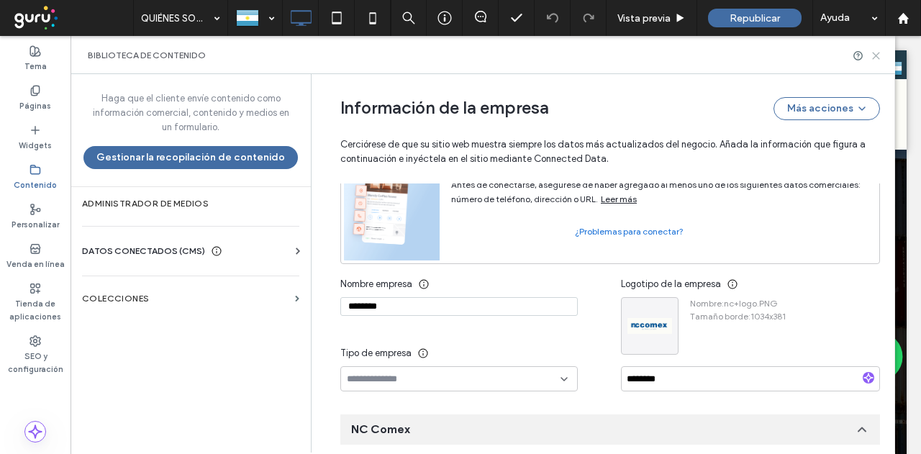
drag, startPoint x: 873, startPoint y: 51, endPoint x: 802, endPoint y: 15, distance: 79.8
click at [872, 51] on icon at bounding box center [875, 55] width 11 height 11
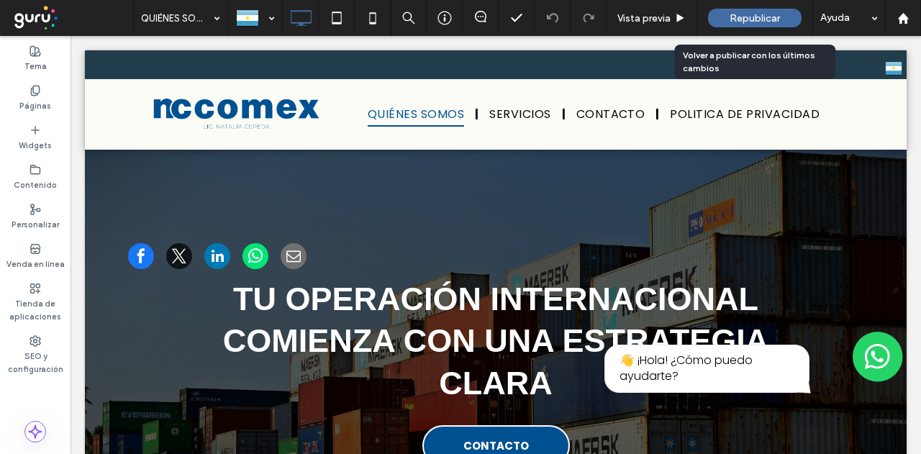
click at [763, 12] on span "Republicar" at bounding box center [754, 18] width 50 height 12
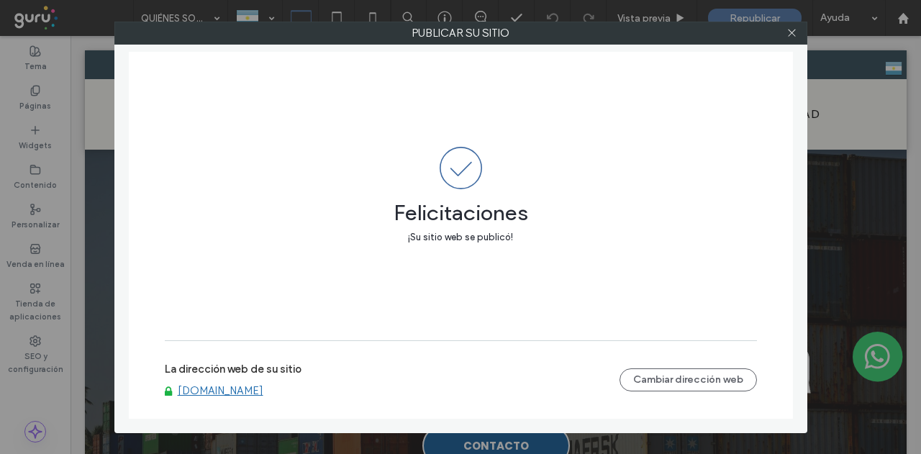
click at [798, 32] on div at bounding box center [792, 33] width 22 height 22
click at [791, 32] on use at bounding box center [791, 32] width 7 height 7
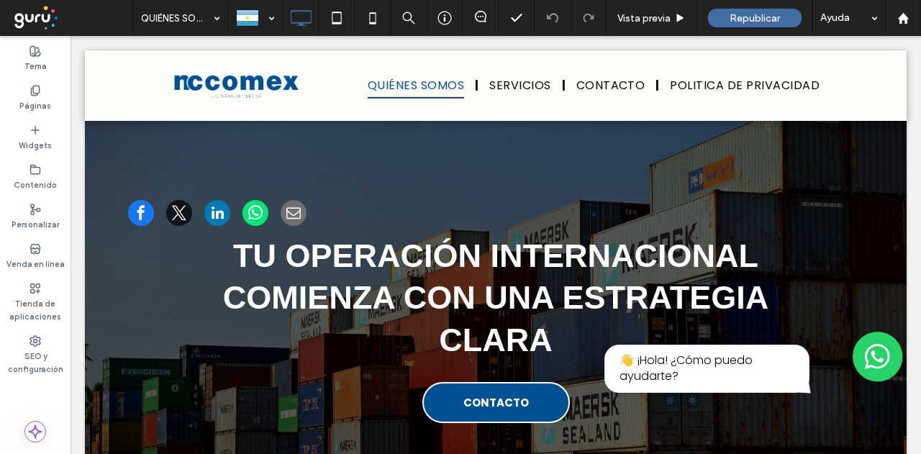
scroll to position [0, 0]
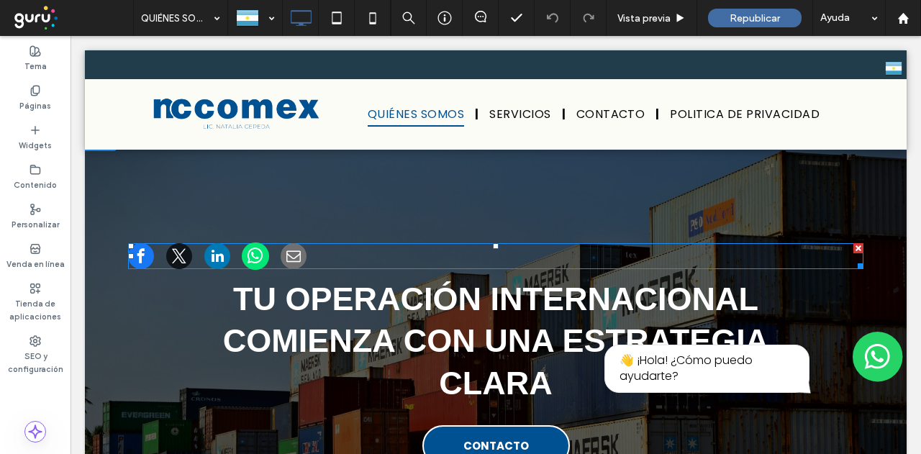
click at [254, 251] on span at bounding box center [255, 255] width 27 height 27
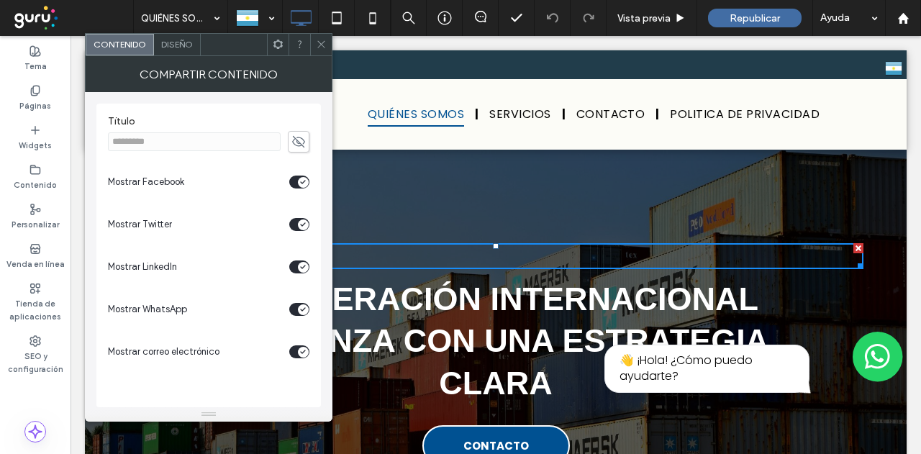
click at [278, 45] on icon at bounding box center [278, 44] width 11 height 11
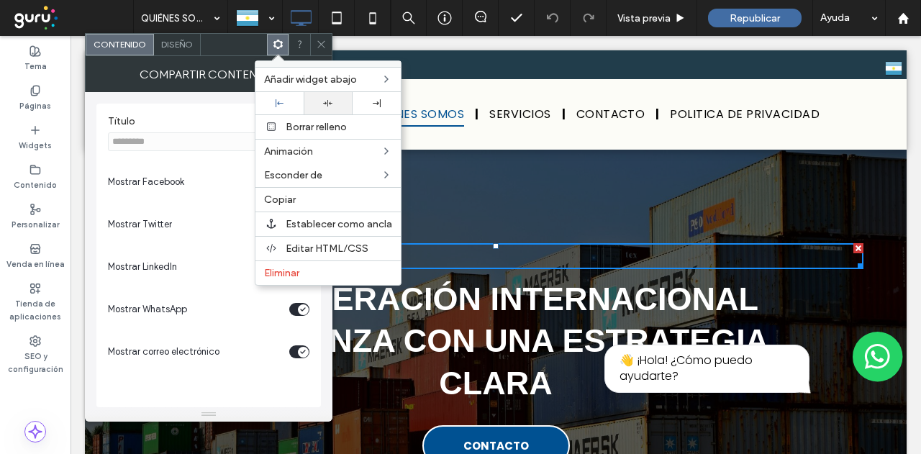
click at [329, 106] on div at bounding box center [328, 103] width 48 height 22
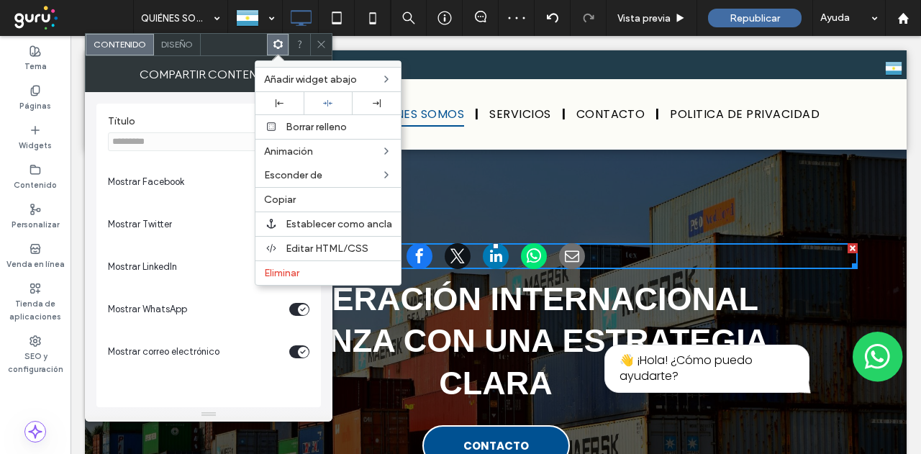
drag, startPoint x: 329, startPoint y: 42, endPoint x: 336, endPoint y: 179, distance: 136.8
click at [329, 42] on div at bounding box center [321, 45] width 22 height 22
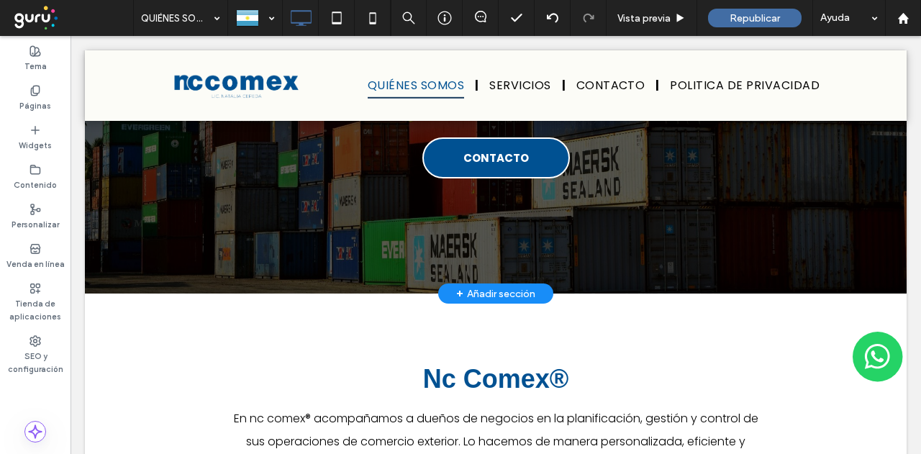
scroll to position [72, 0]
